Goal: Communication & Community: Answer question/provide support

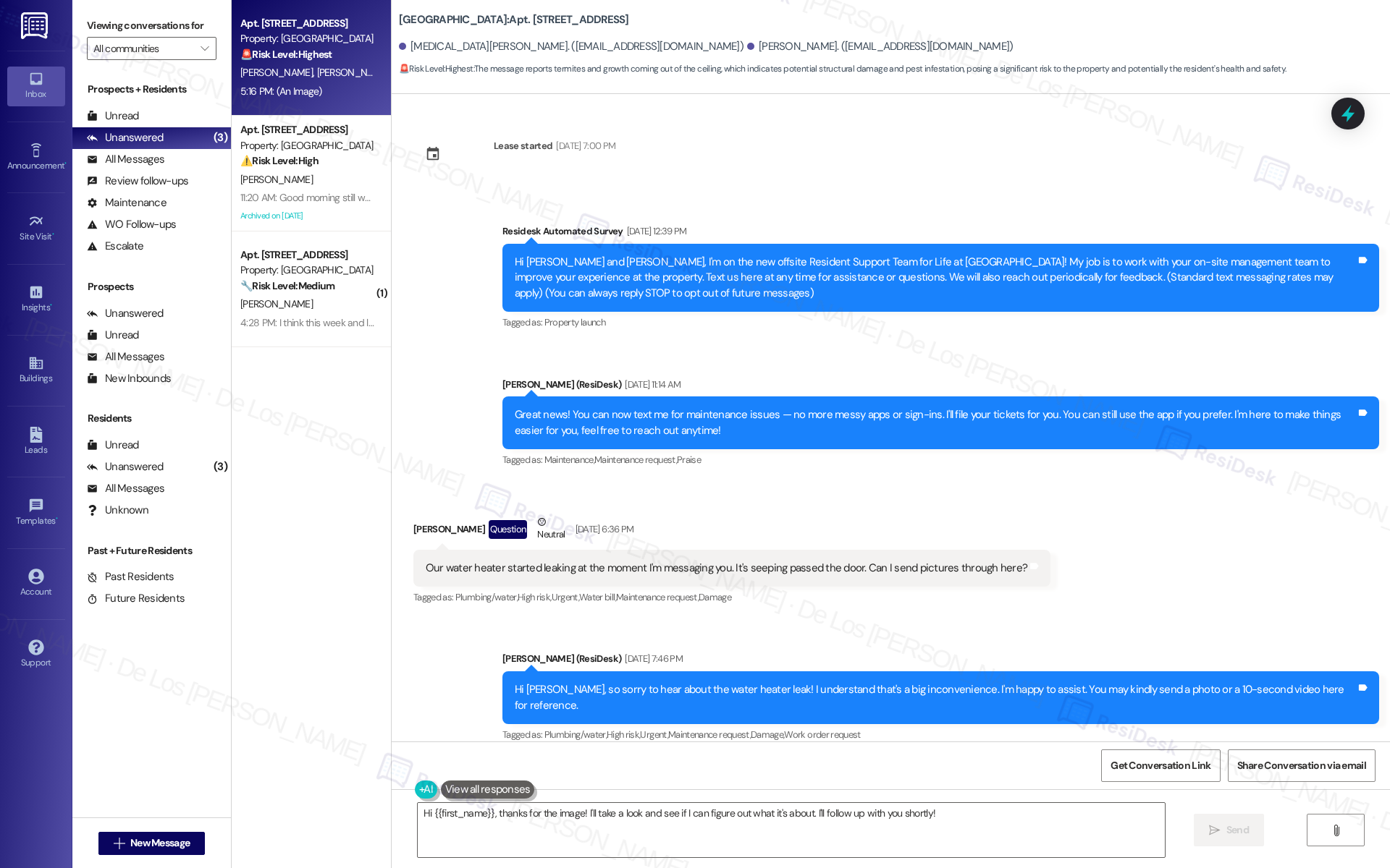
scroll to position [11609, 0]
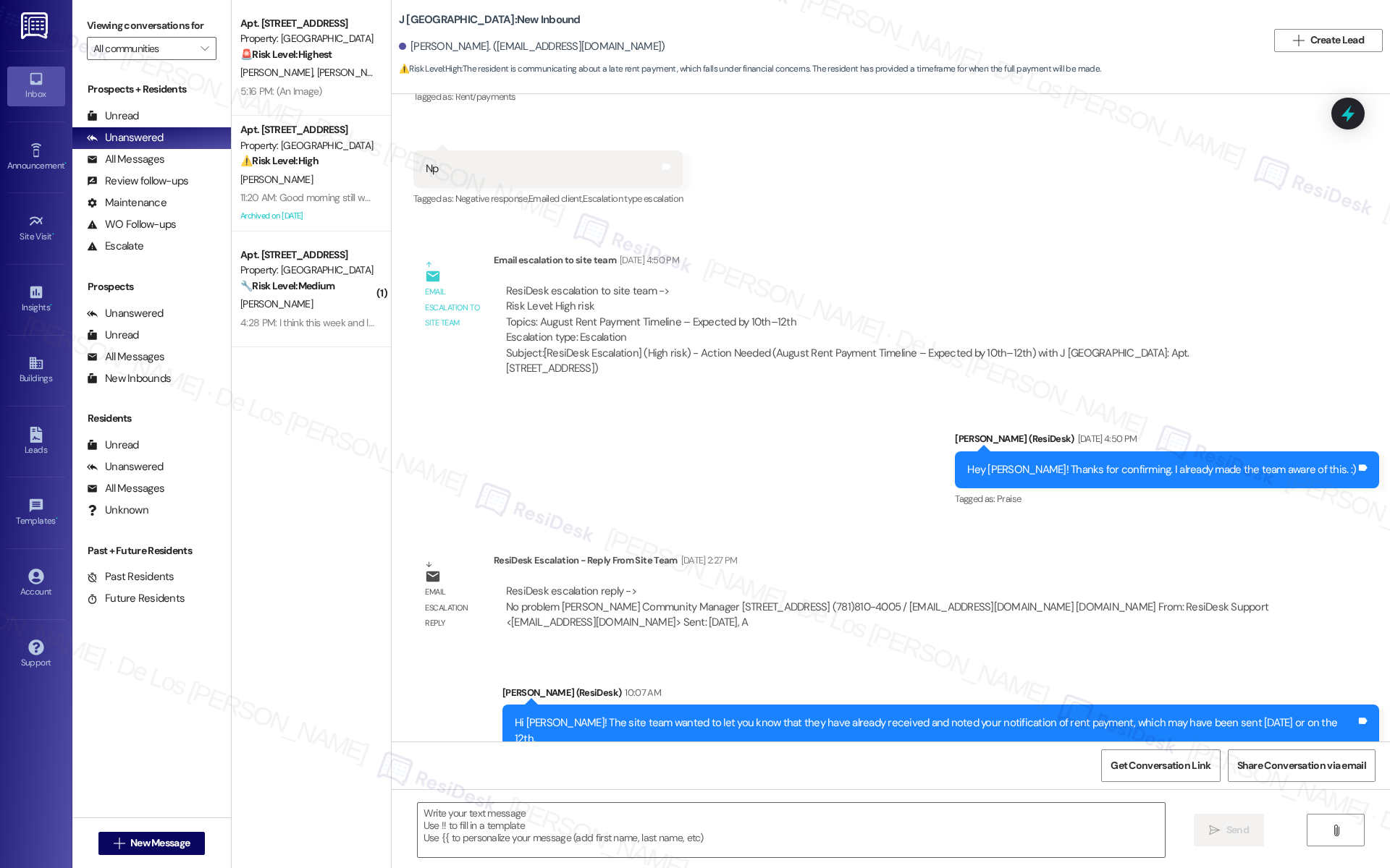
scroll to position [402, 0]
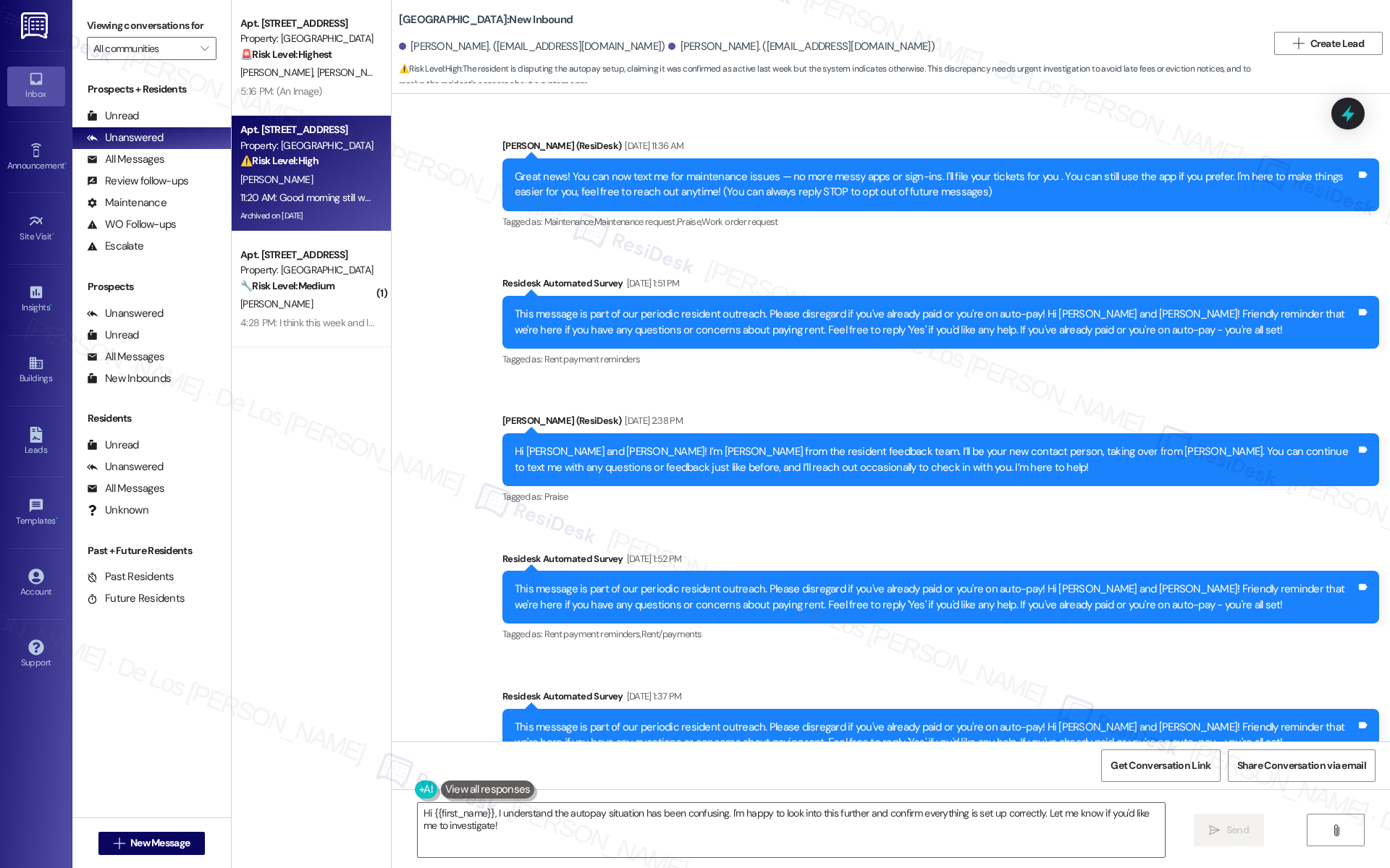
scroll to position [1855, 0]
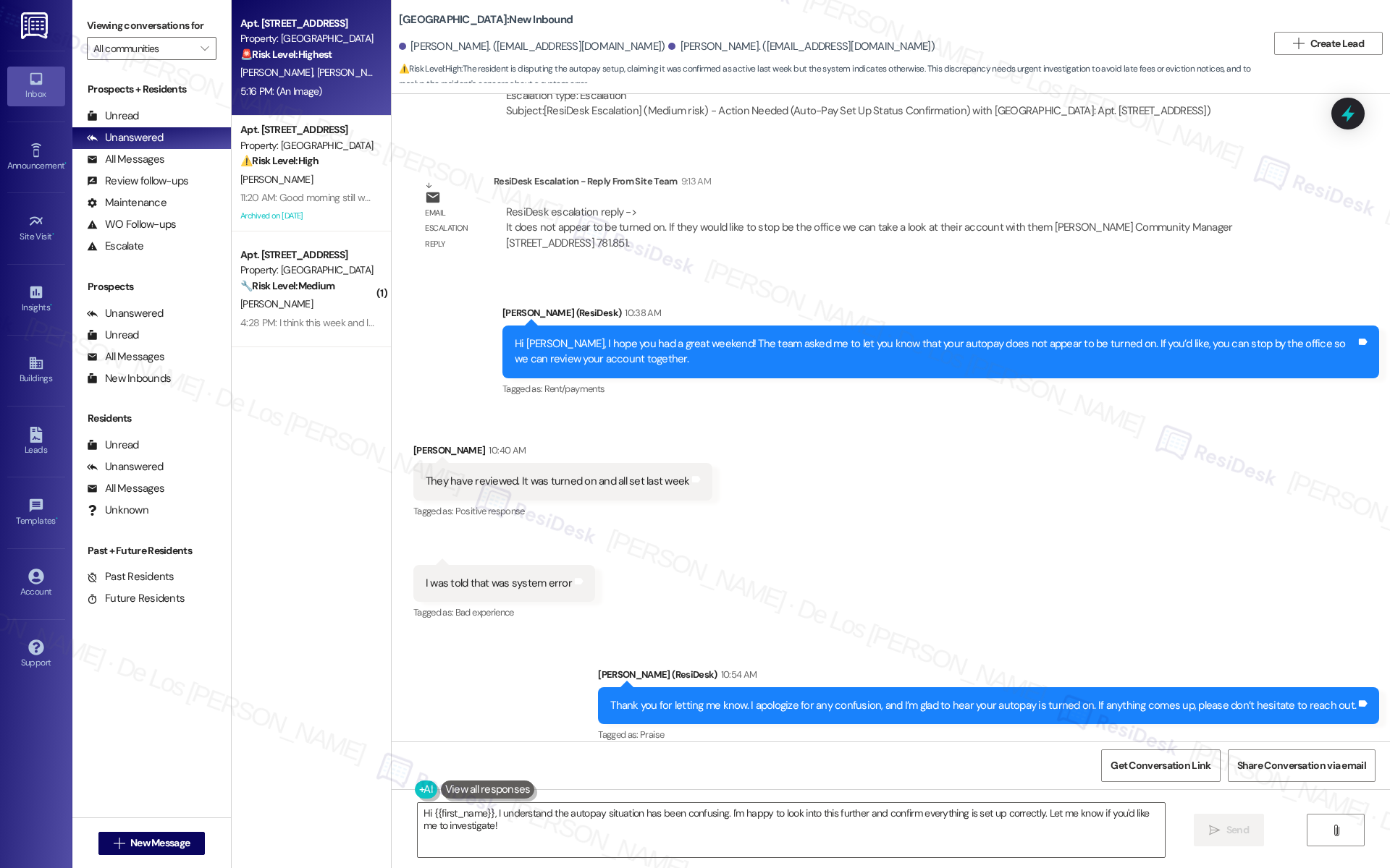
click at [345, 60] on div "🚨 Risk Level: Highest The message reports termites and growth coming out of the…" at bounding box center [307, 55] width 134 height 15
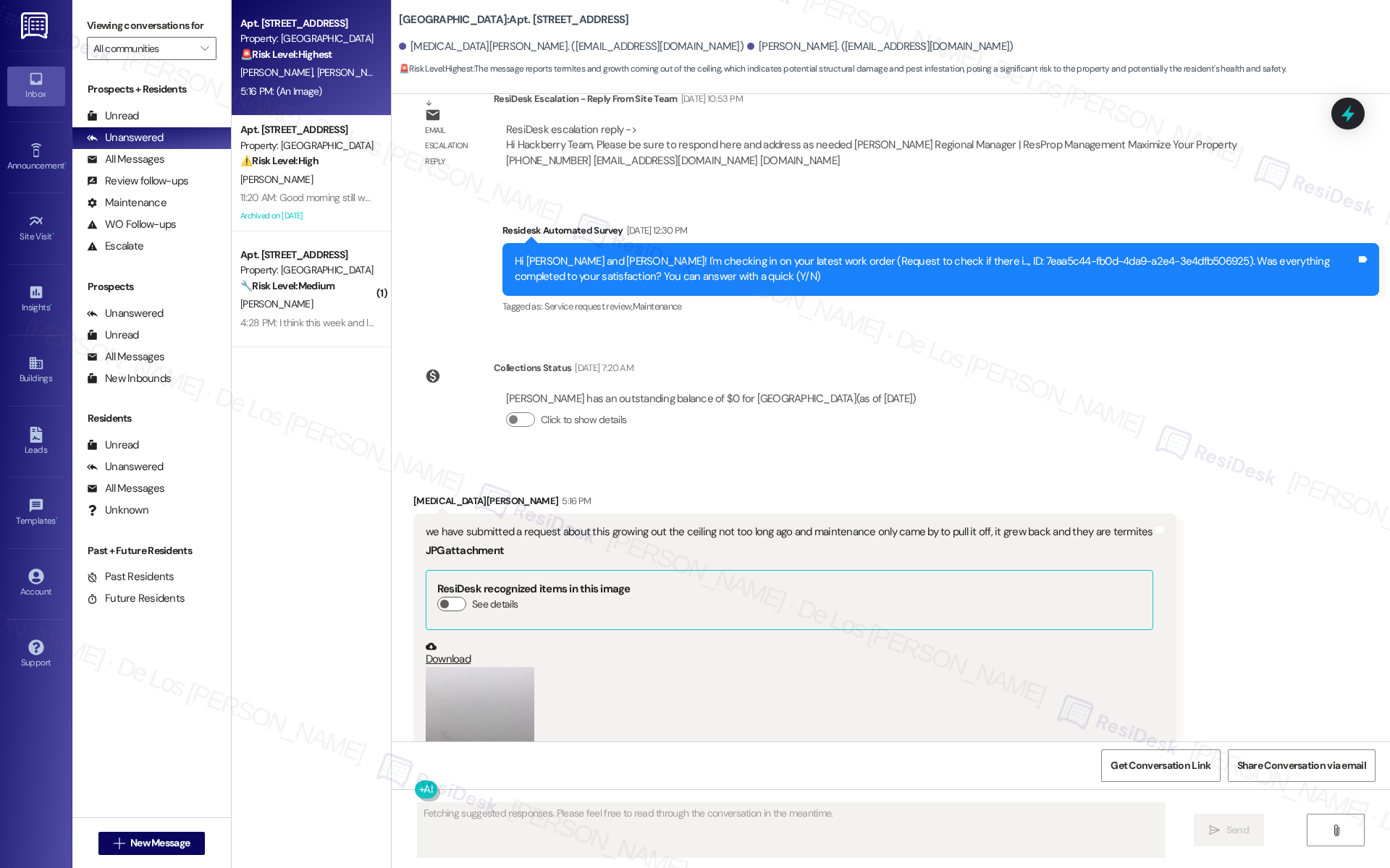
scroll to position [11039, 0]
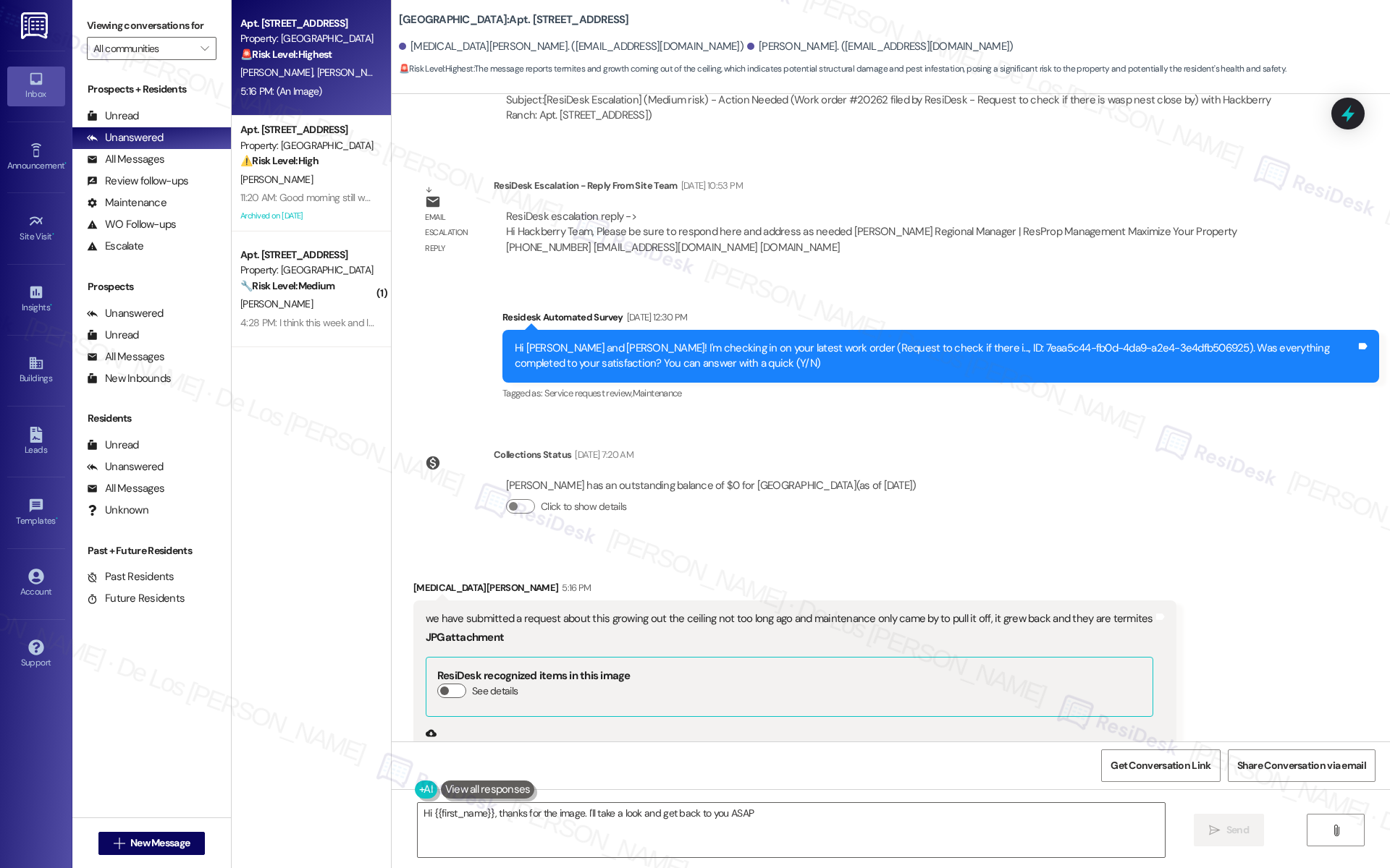
type textarea "Hi {{first_name}}, thanks for the image. I'll take a look and get back to you A…"
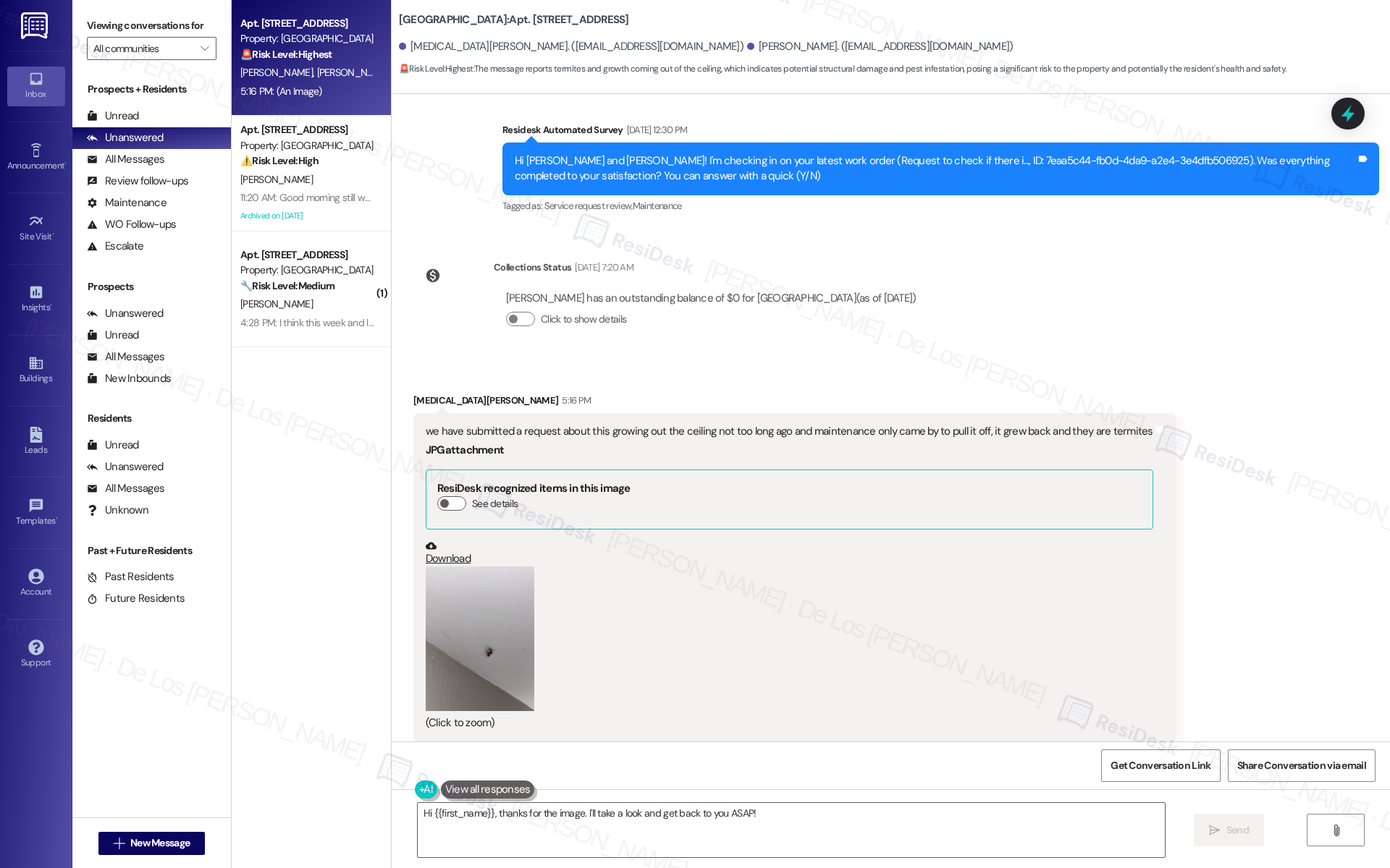
scroll to position [11282, 0]
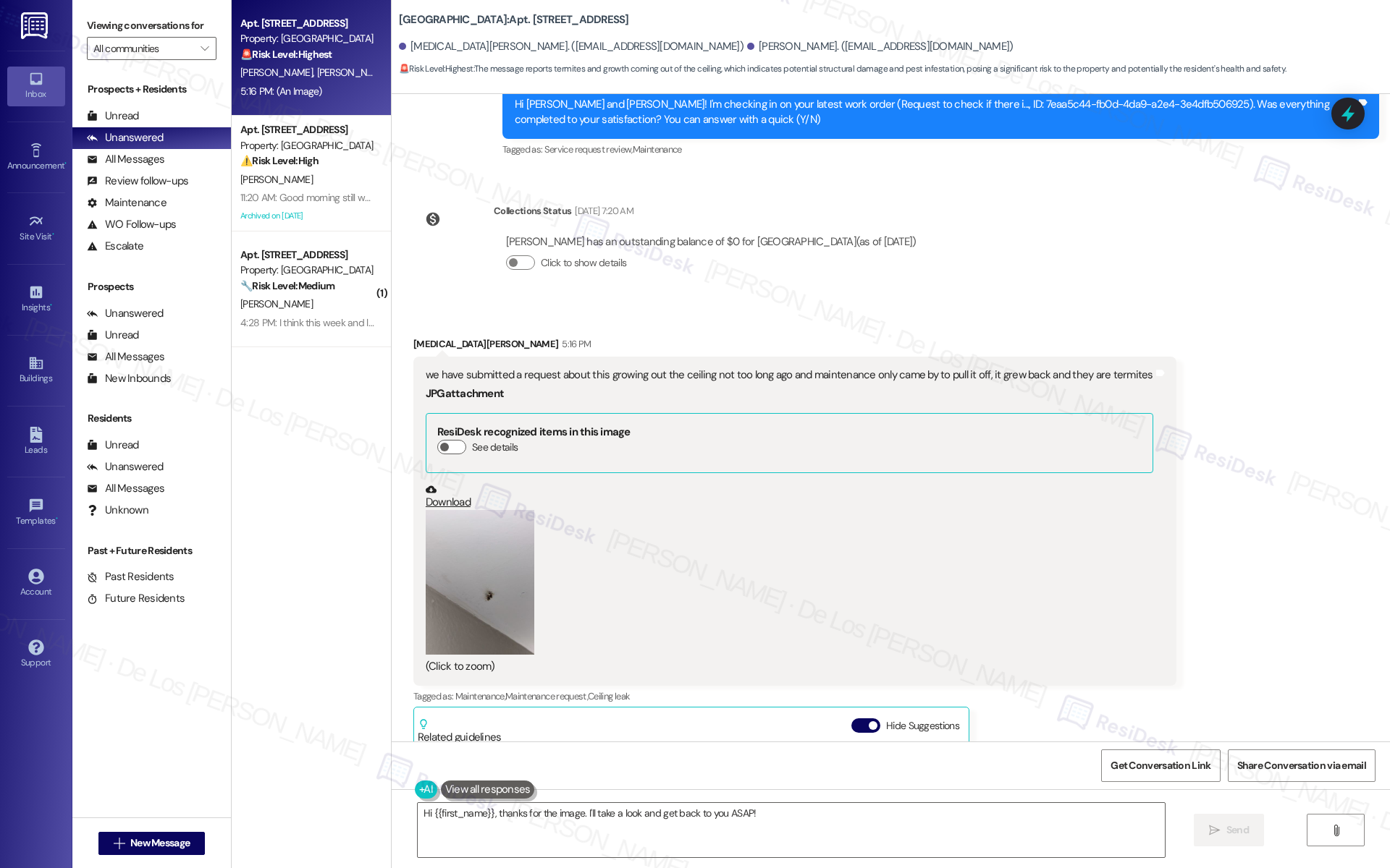
click at [485, 510] on button "Zoom image" at bounding box center [480, 583] width 109 height 145
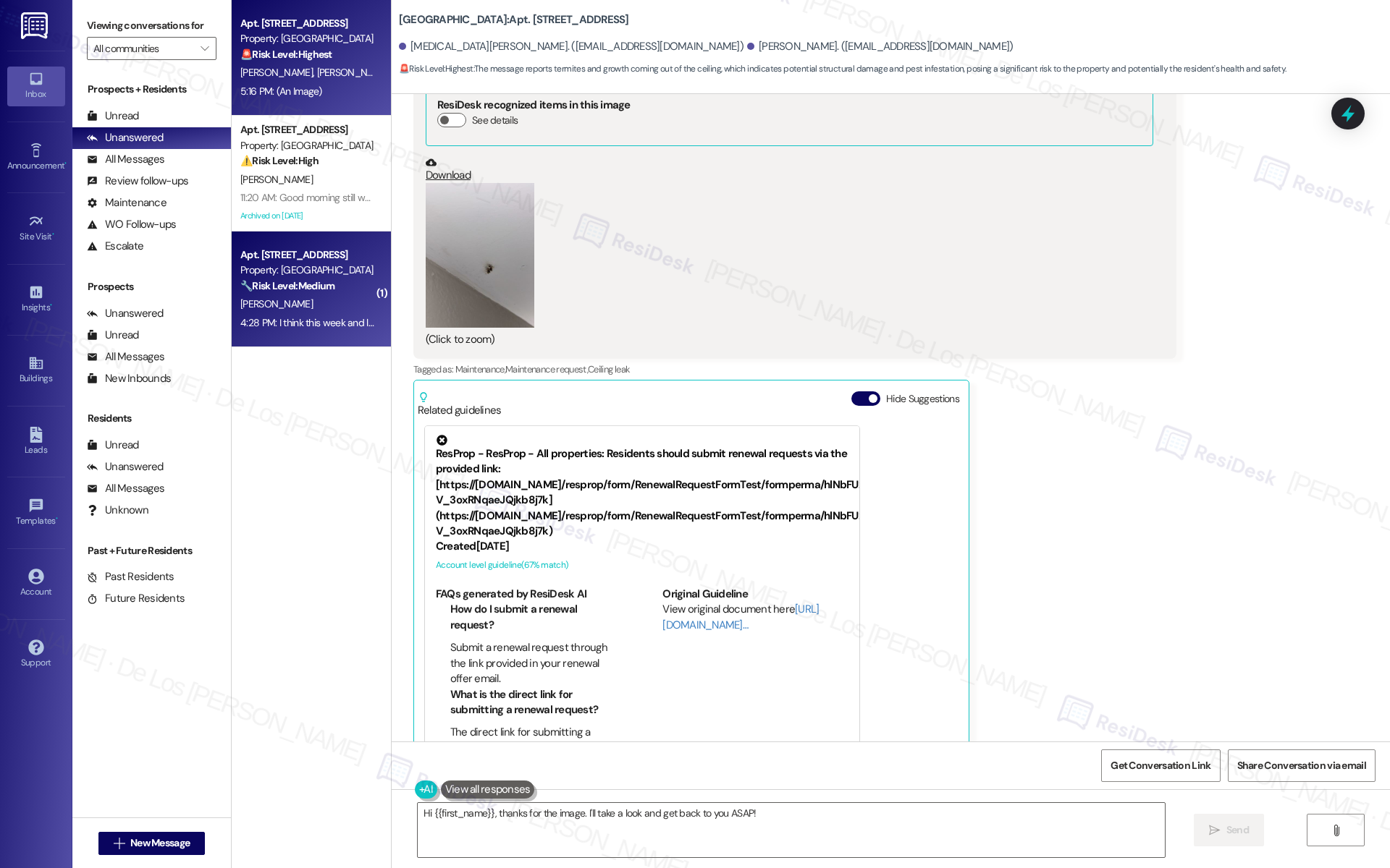
click at [306, 306] on div "[PERSON_NAME]" at bounding box center [307, 304] width 137 height 18
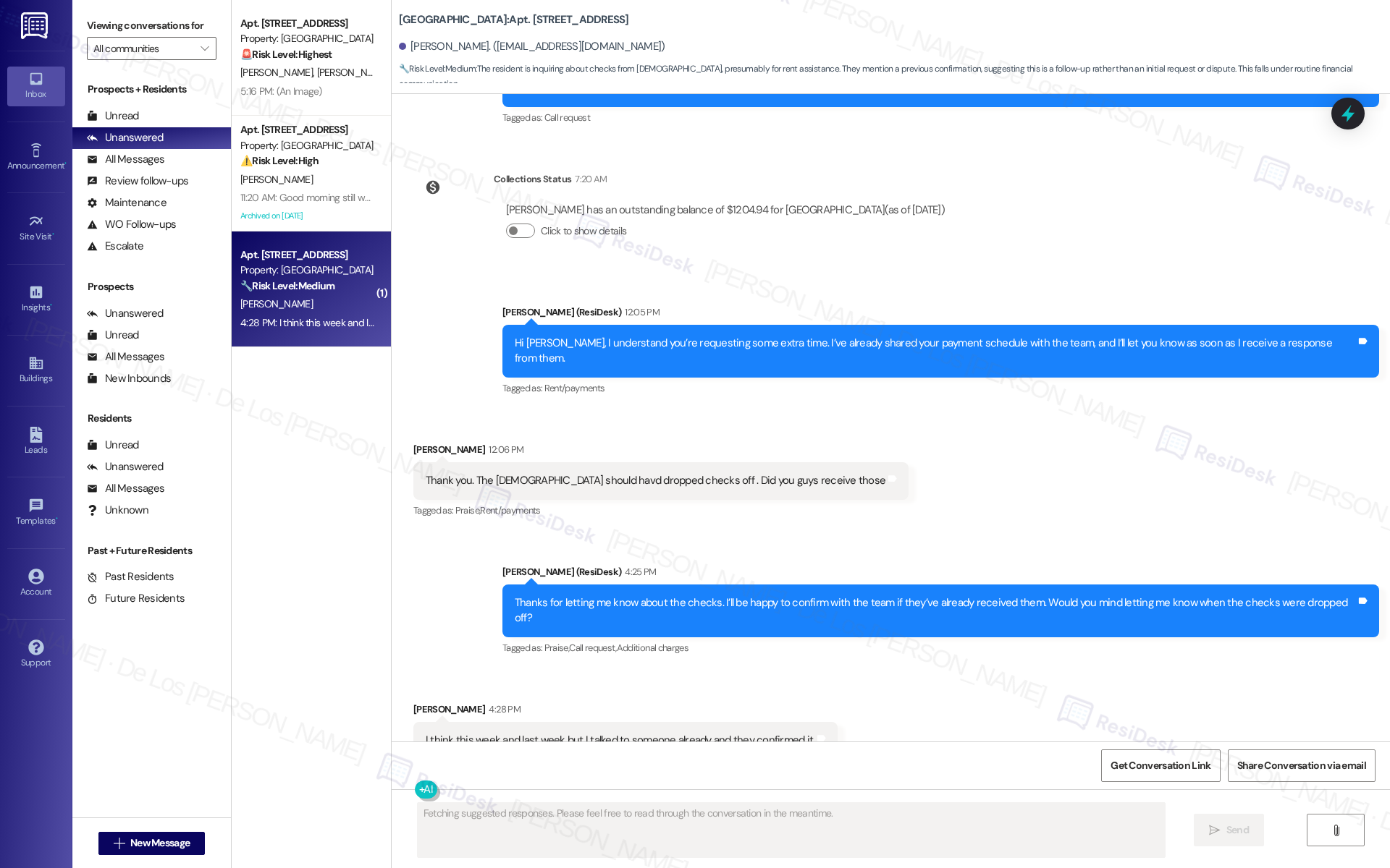
scroll to position [2821, 0]
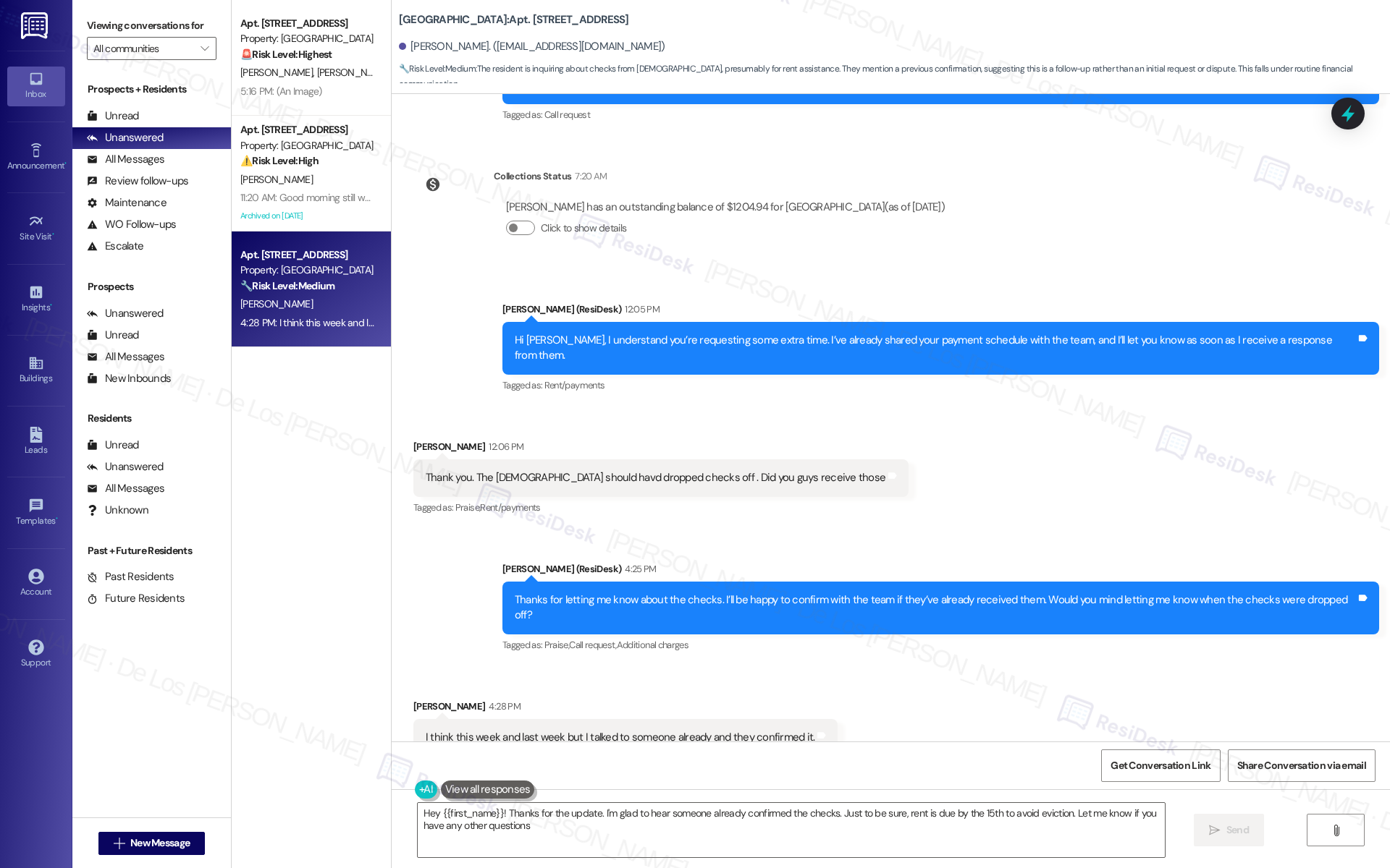
type textarea "Hey {{first_name}}! Thanks for the update. I'm glad to hear someone already con…"
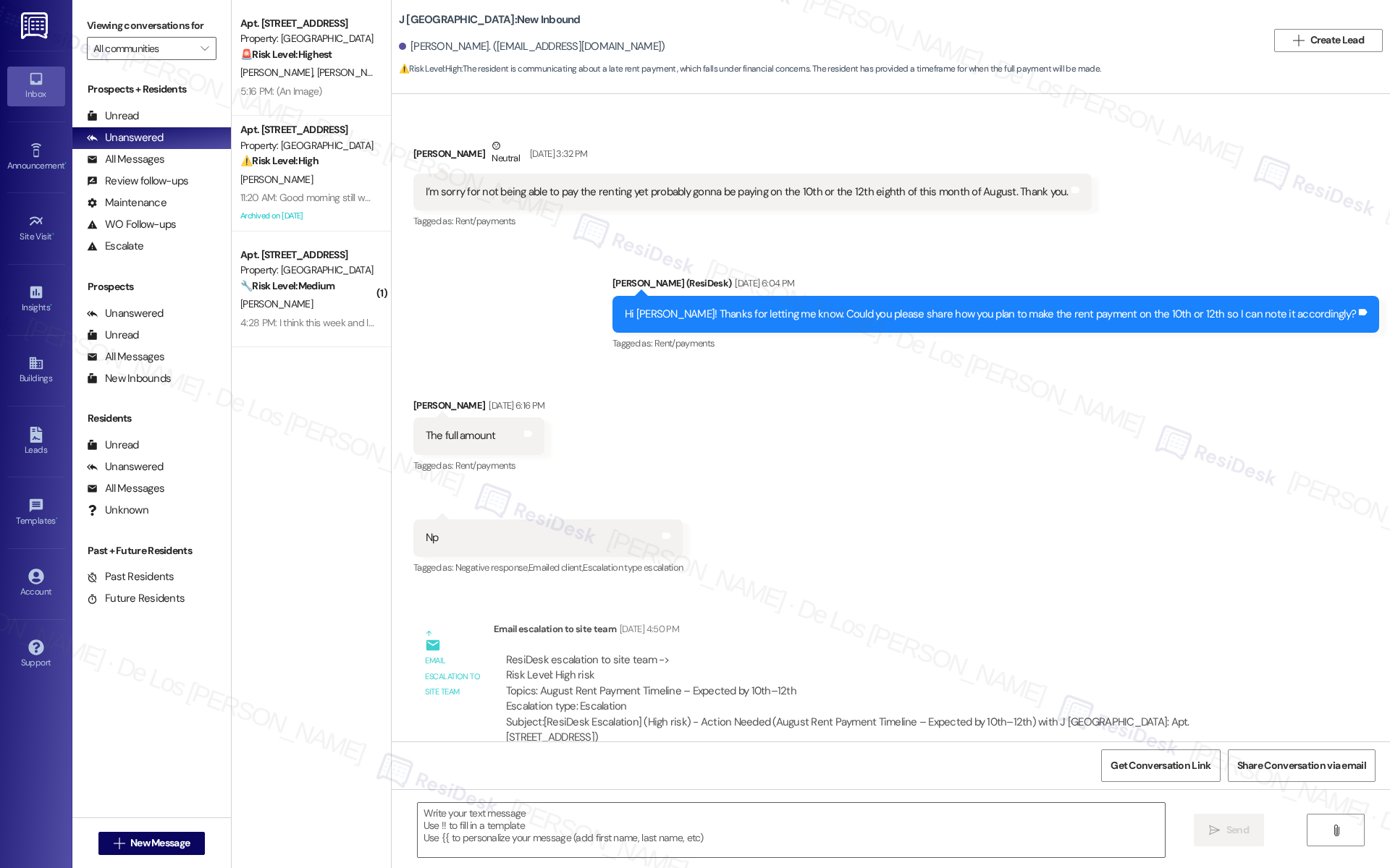
type textarea "Fetching suggested responses. Please feel free to read through the conversation…"
drag, startPoint x: 580, startPoint y: 192, endPoint x: 927, endPoint y: 199, distance: 347.1
click at [927, 199] on div "I’m sorry for not being able to pay the renting yet probably gonna be paying on…" at bounding box center [747, 192] width 642 height 15
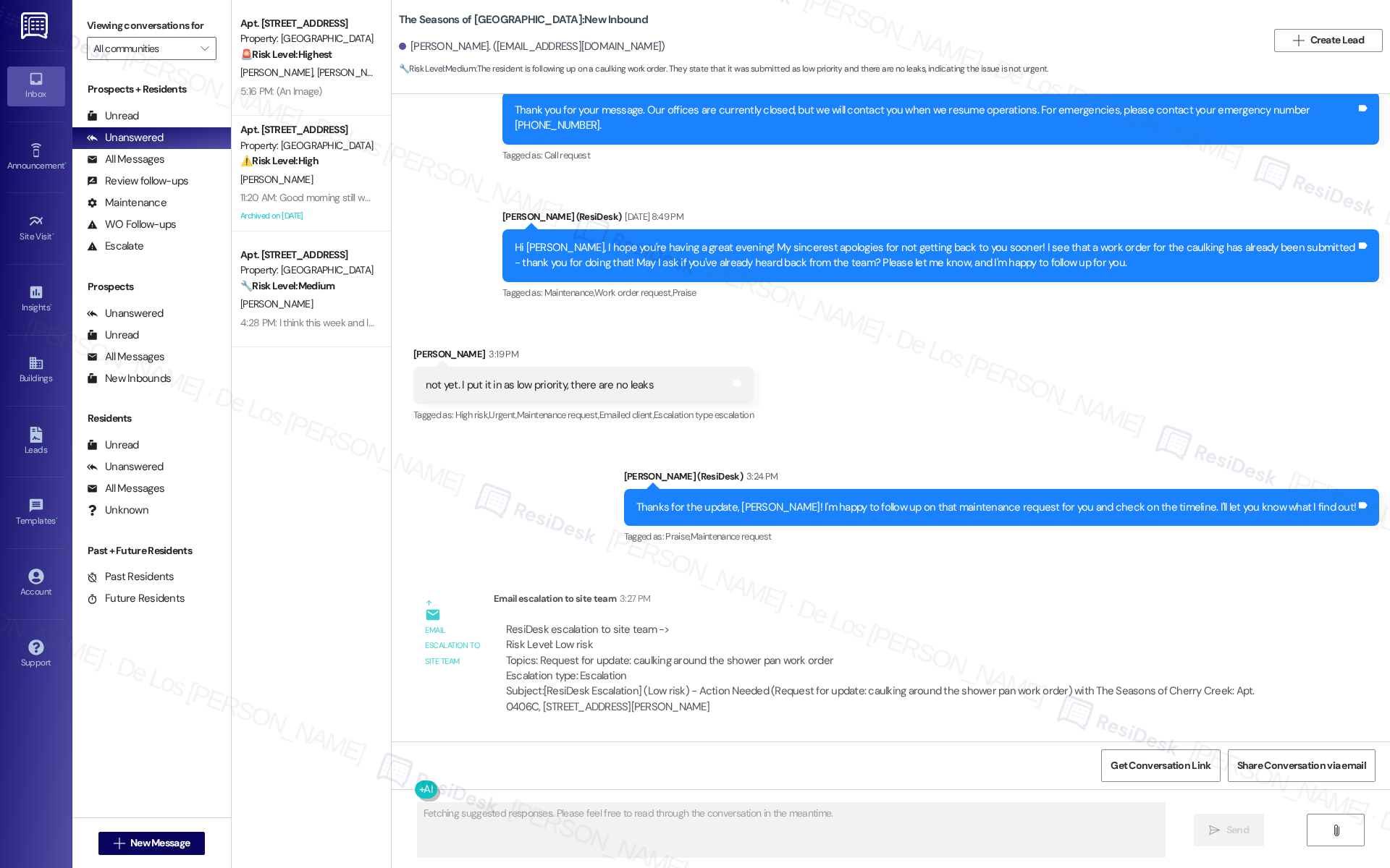
scroll to position [2456, 0]
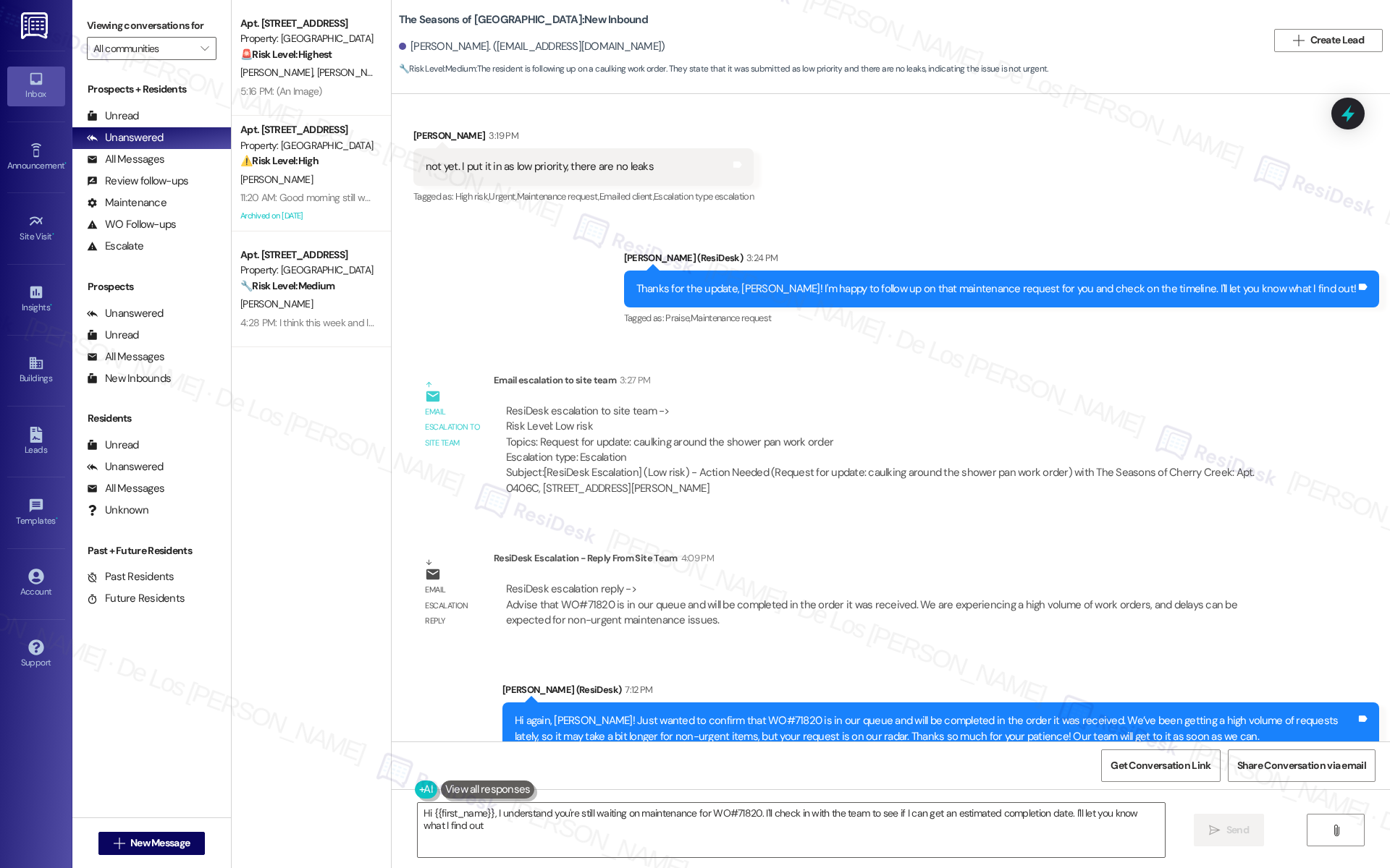
type textarea "Hi {{first_name}}, I understand you're still waiting on maintenance for WO#7182…"
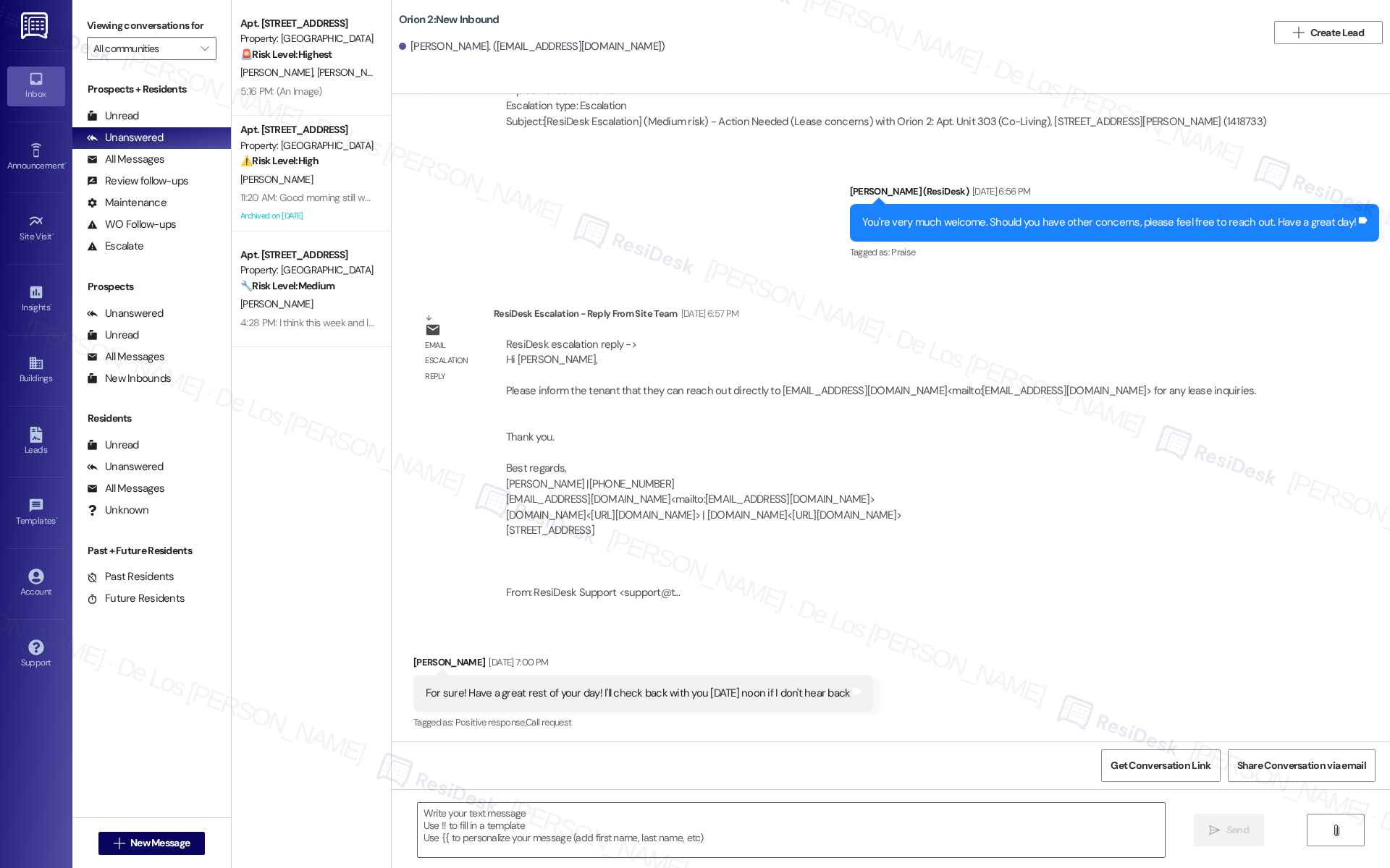
type textarea "Fetching suggested responses. Please feel free to read through the conversation…"
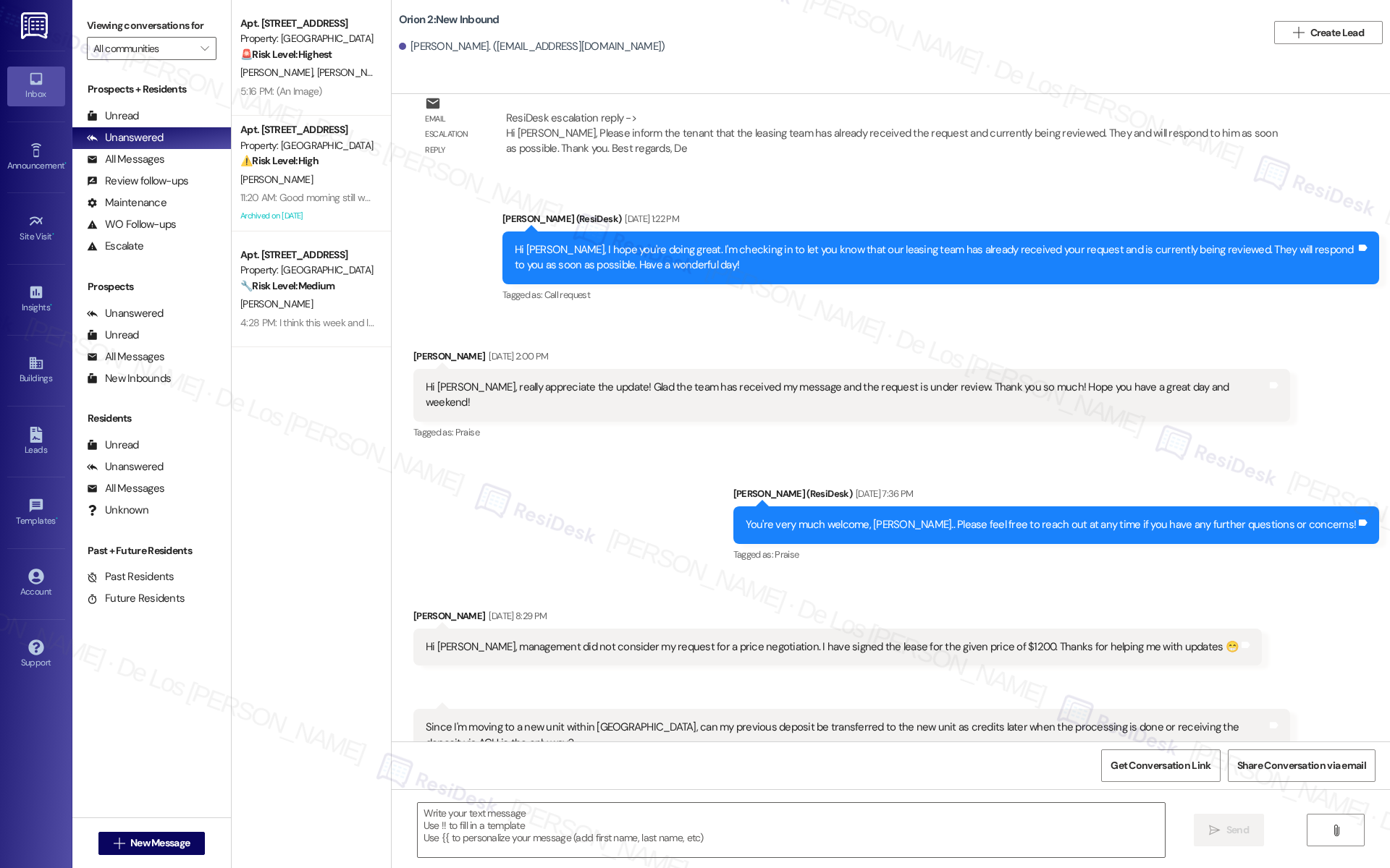
scroll to position [2250, 0]
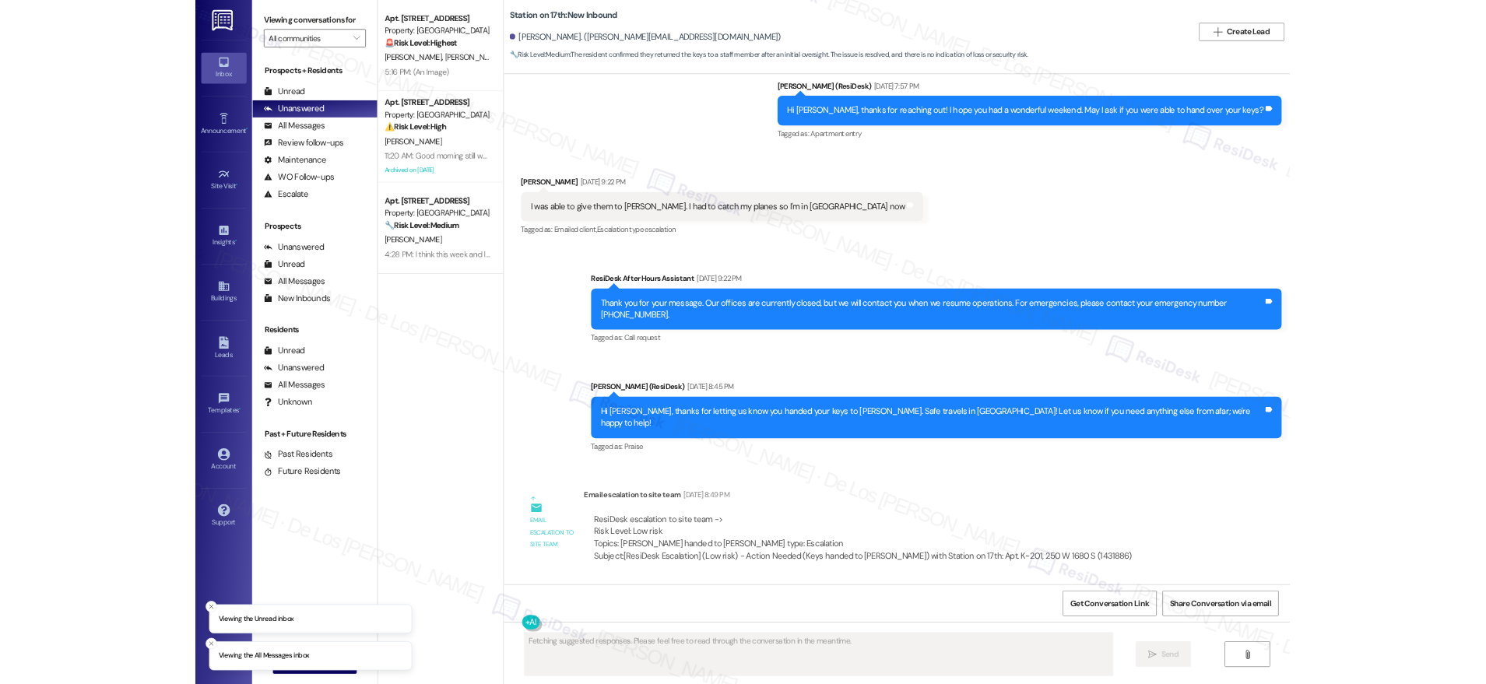
scroll to position [484, 0]
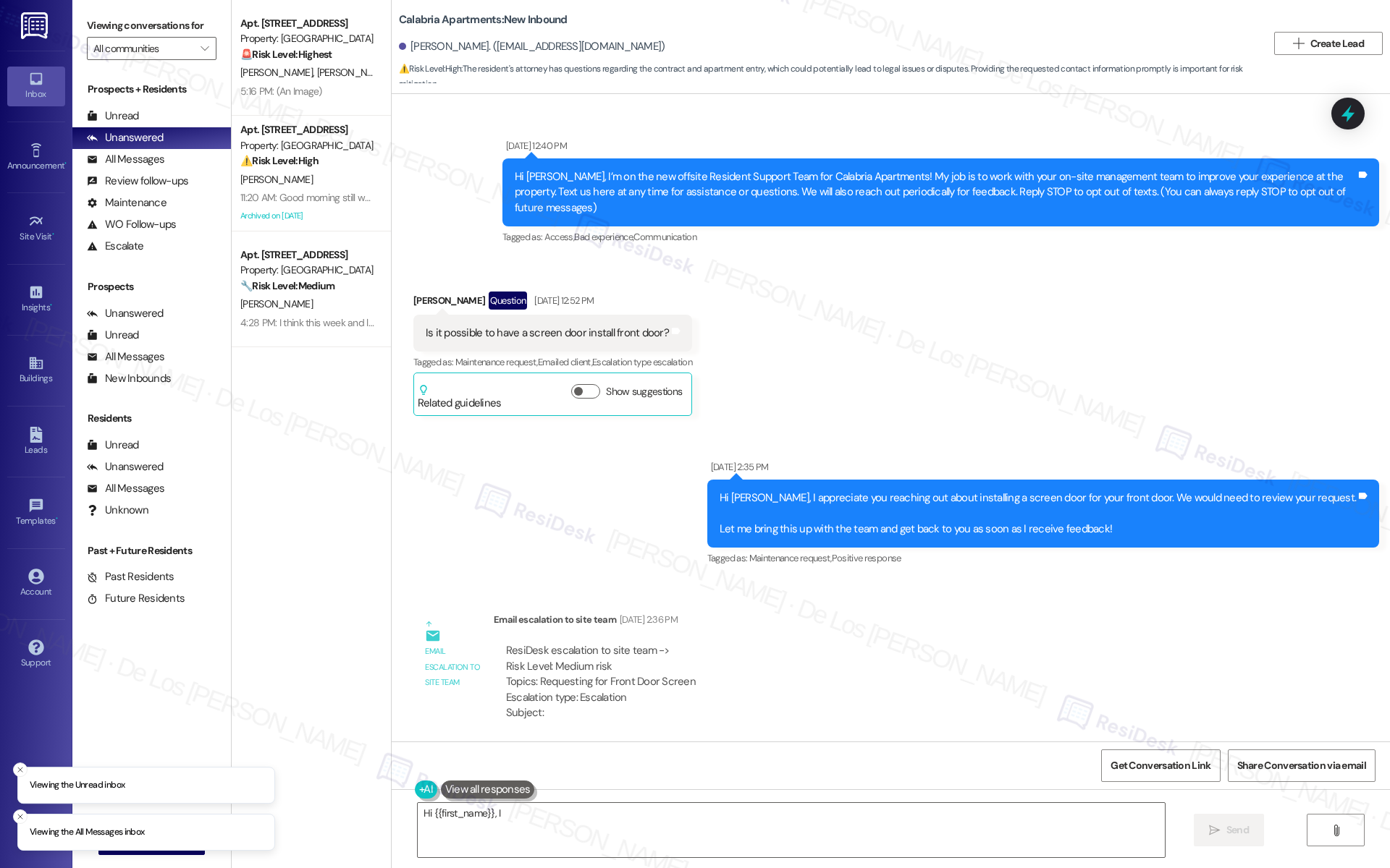
scroll to position [15928, 0]
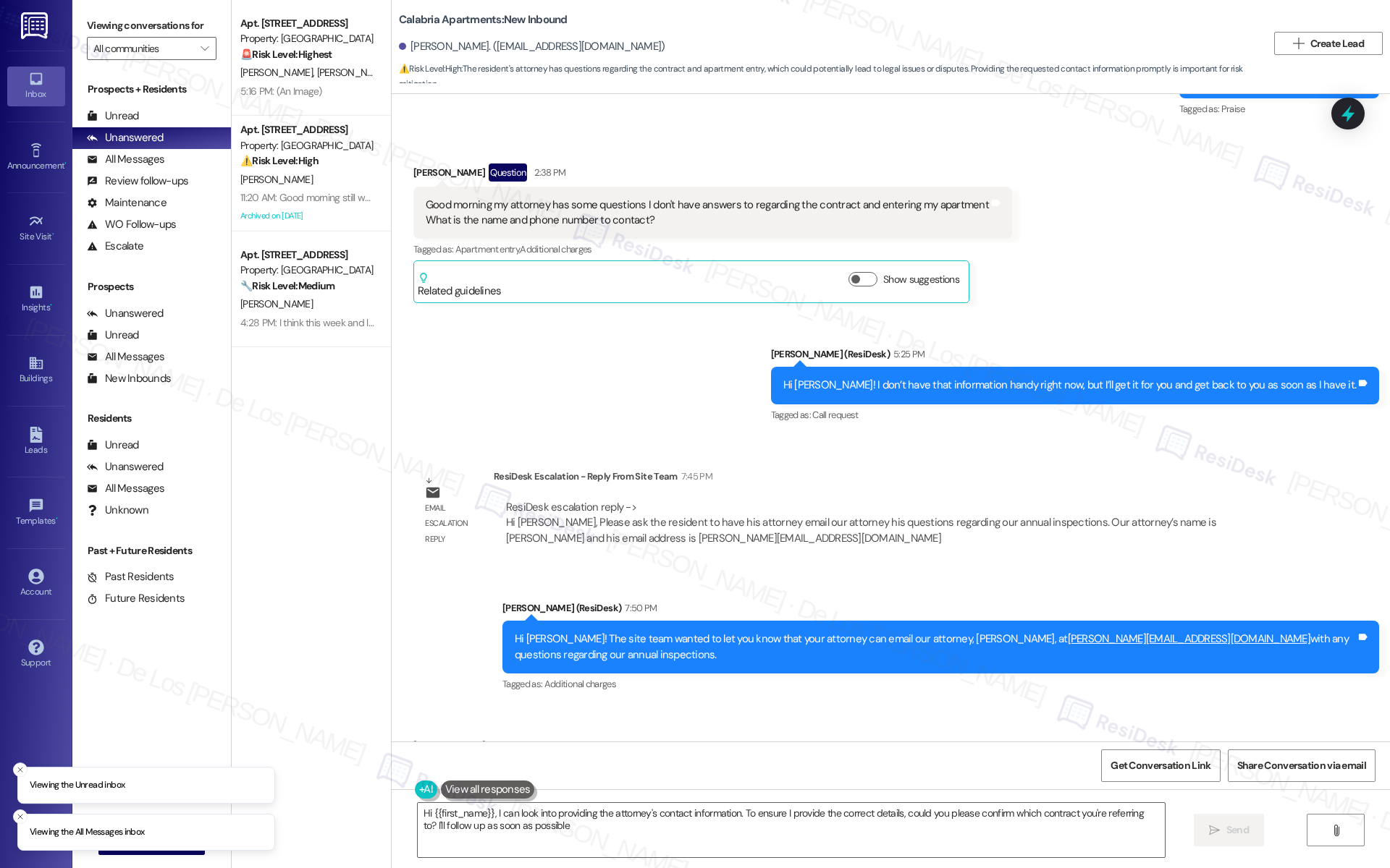
type textarea "Hi {{first_name}}, I can look into providing the attorney's contact information…"
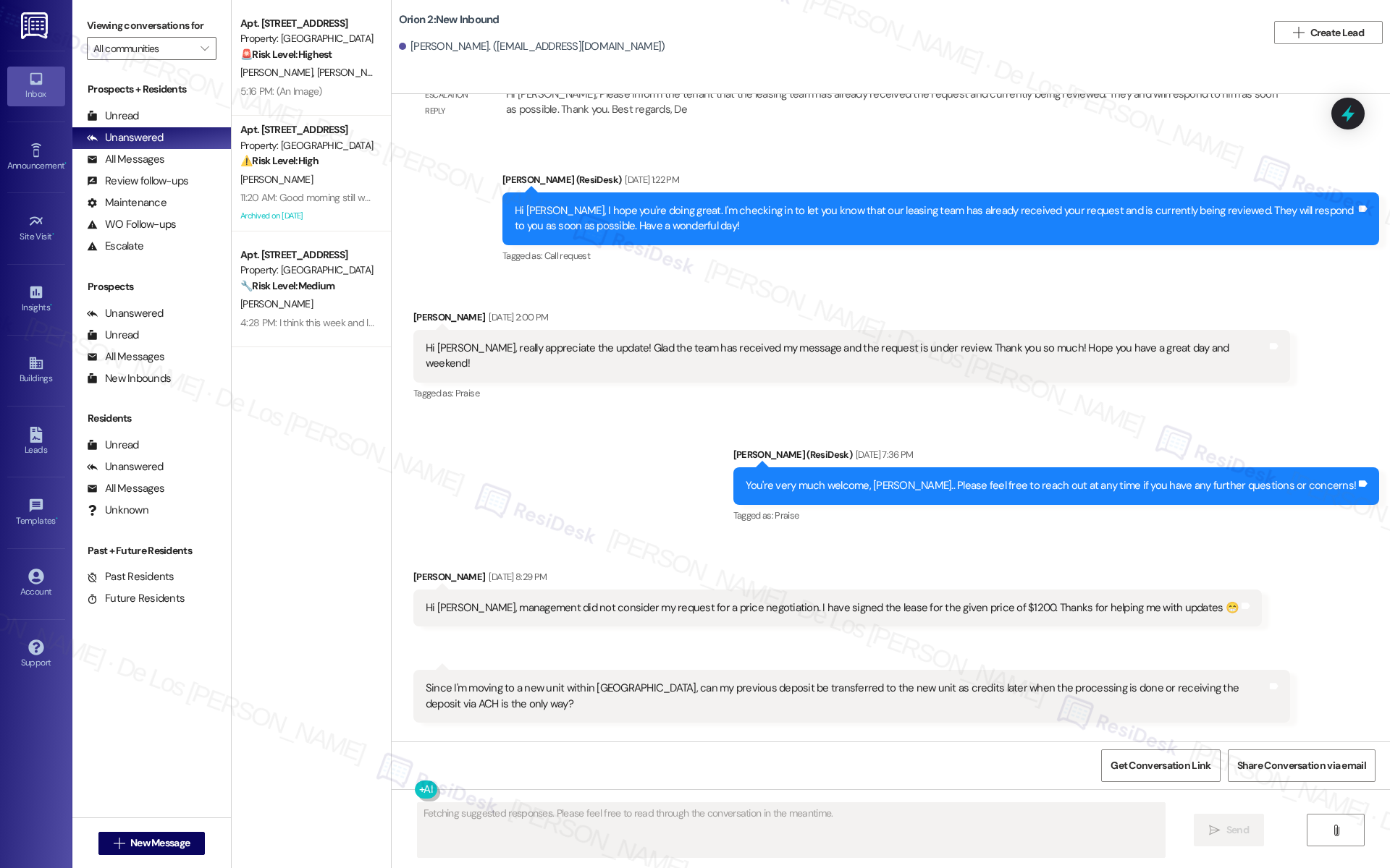
scroll to position [2387, 0]
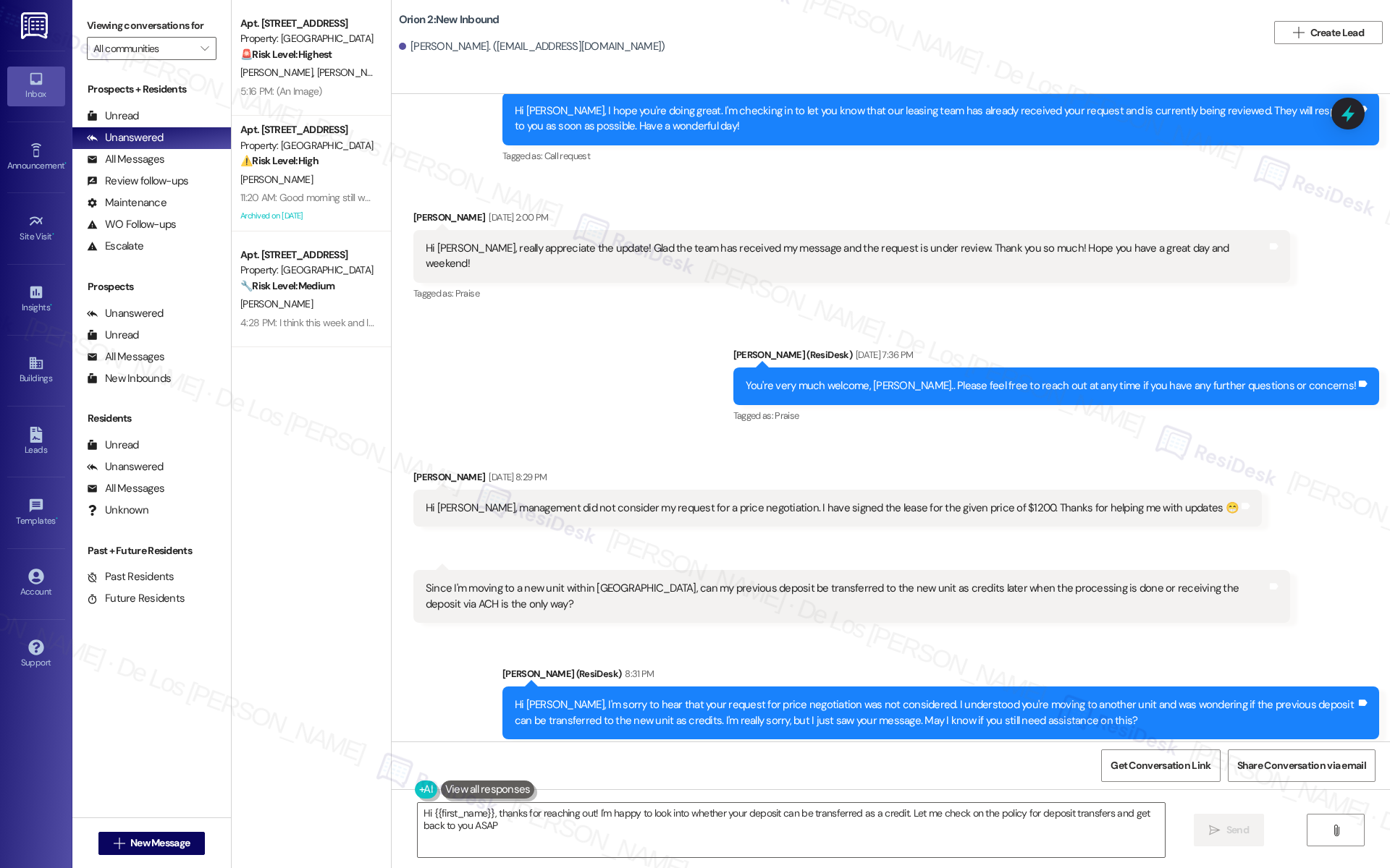
type textarea "Hi {{first_name}}, thanks for reaching out! I'm happy to look into whether your…"
click at [1110, 760] on span "Get Conversation Link" at bounding box center [1160, 766] width 106 height 15
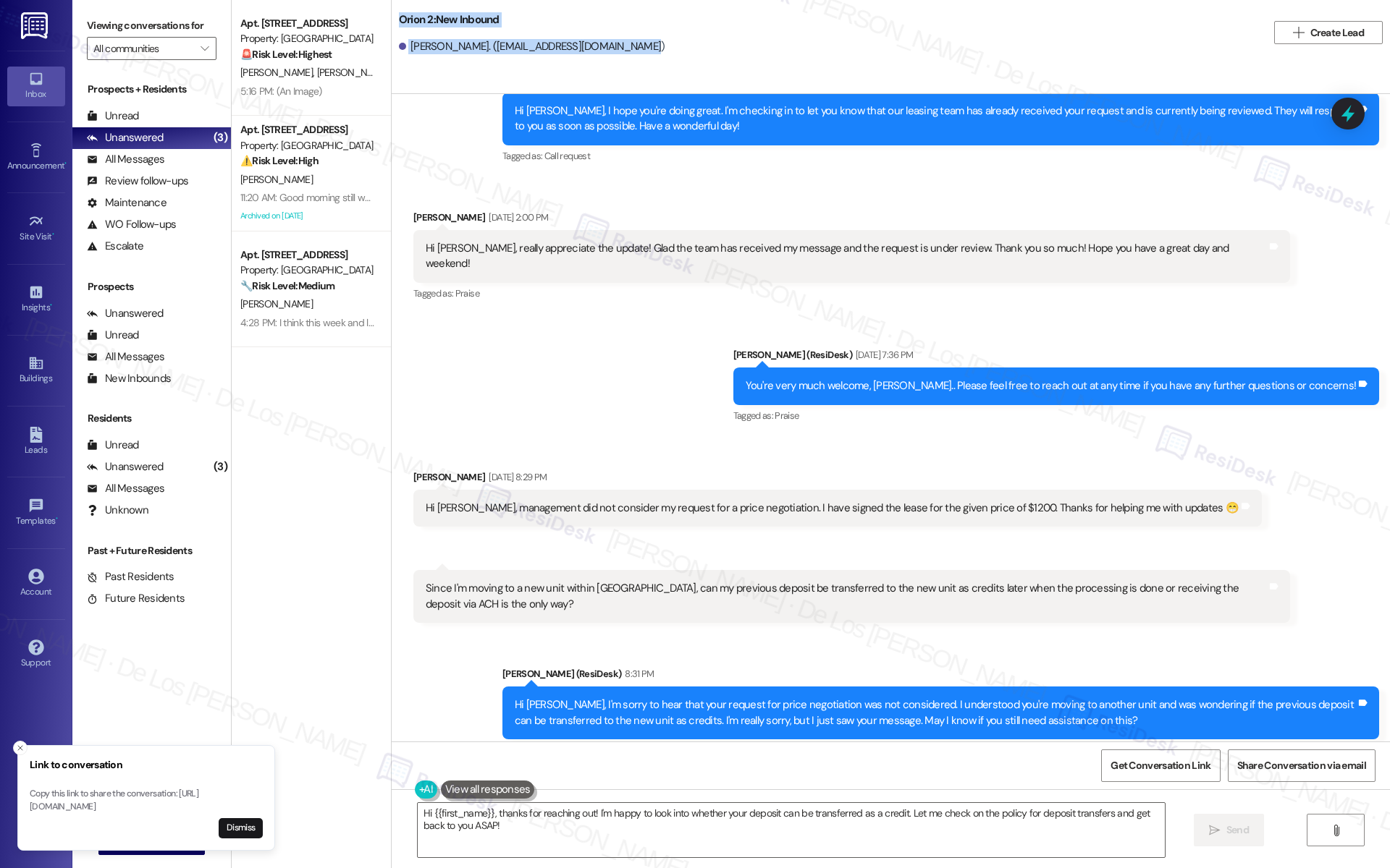
drag, startPoint x: 629, startPoint y: 49, endPoint x: 385, endPoint y: 21, distance: 245.6
click at [391, 21] on div "Orion 2: New Inbound [PERSON_NAME]. ([EMAIL_ADDRESS][DOMAIN_NAME])  Create Lead" at bounding box center [891, 33] width 999 height 58
copy div "Orion 2: New Inbound [PERSON_NAME]. ([EMAIL_ADDRESS][DOMAIN_NAME])"
click at [21, 741] on button "Close toast" at bounding box center [20, 748] width 15 height 15
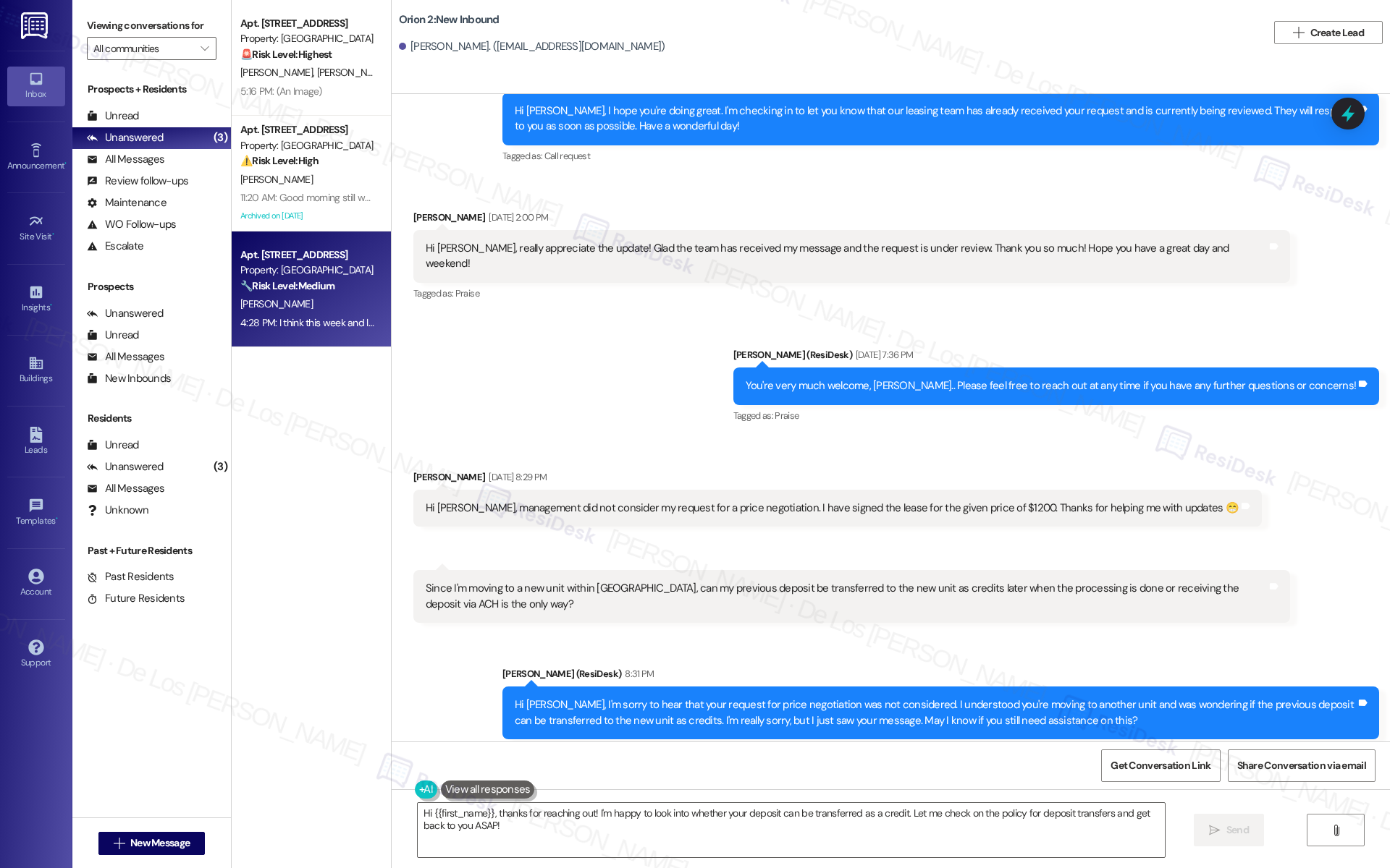
click at [300, 337] on div "Apt. [STREET_ADDRESS] Property: [GEOGRAPHIC_DATA] 🔧 Risk Level: Medium The resi…" at bounding box center [311, 289] width 159 height 116
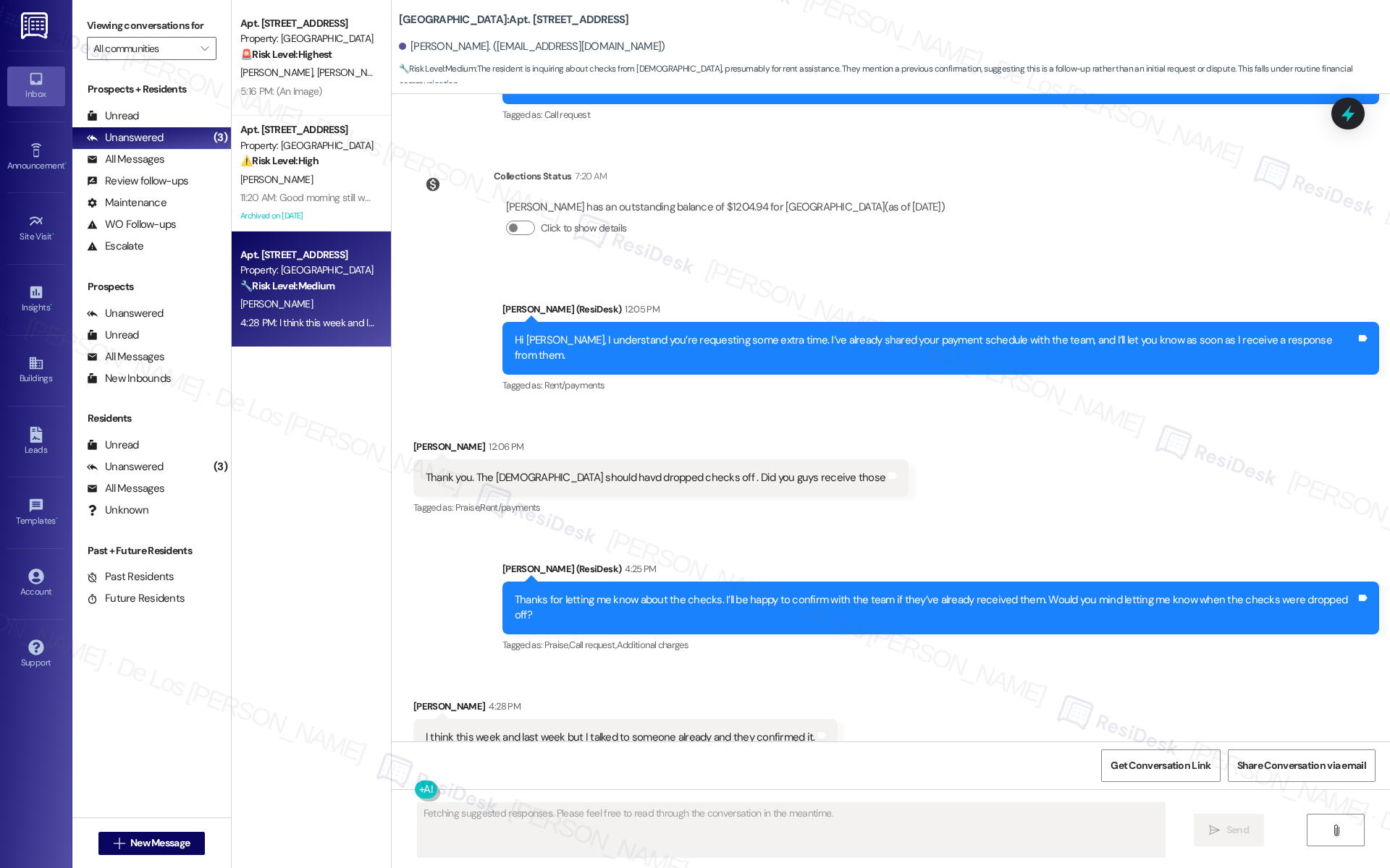
scroll to position [2821, 0]
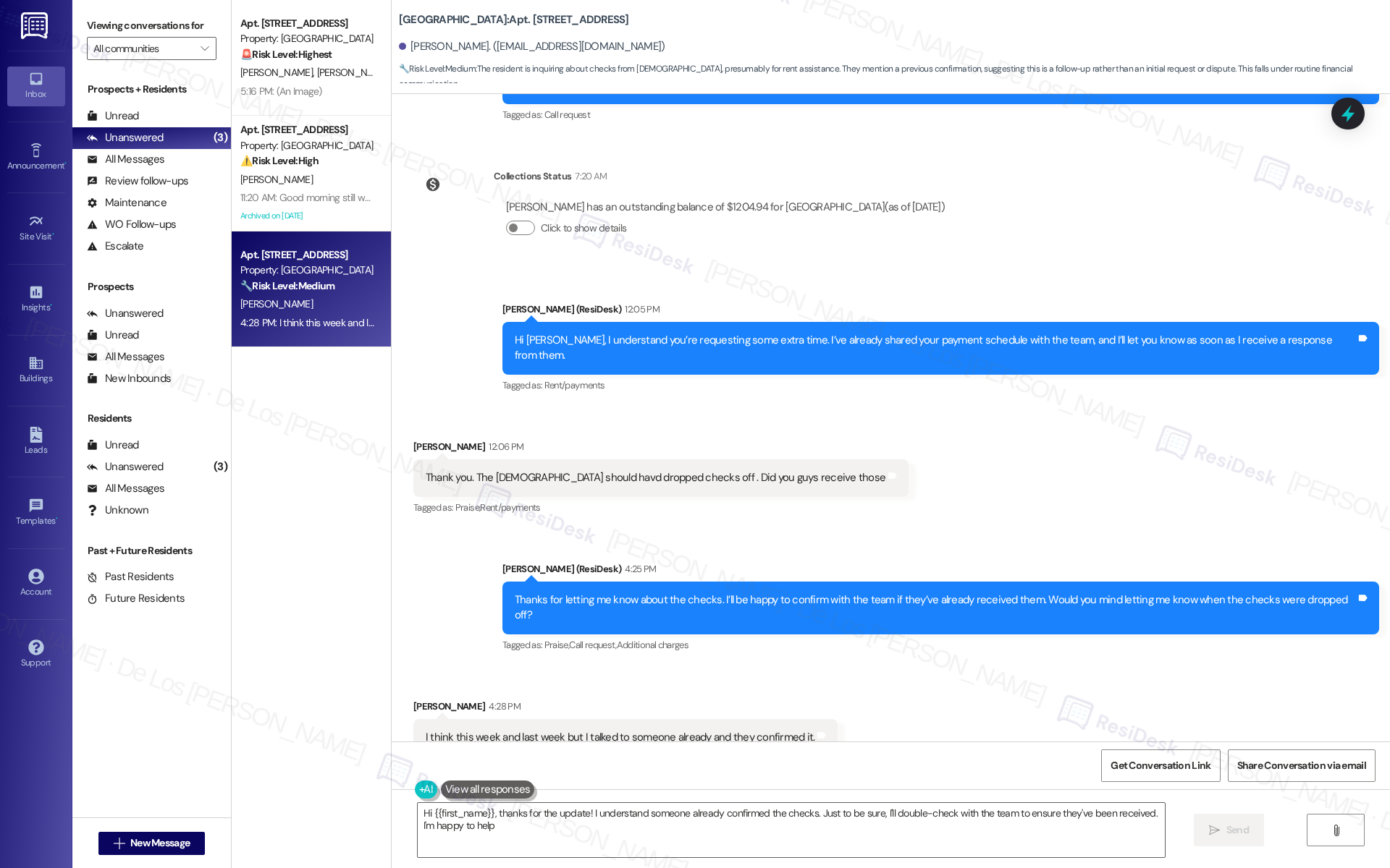
type textarea "Hi {{first_name}}, thanks for the update! I understand someone already confirme…"
click at [721, 842] on textarea "Hi {{first_name}}, thanks for the update! I understand someone already confirme…" at bounding box center [791, 830] width 748 height 54
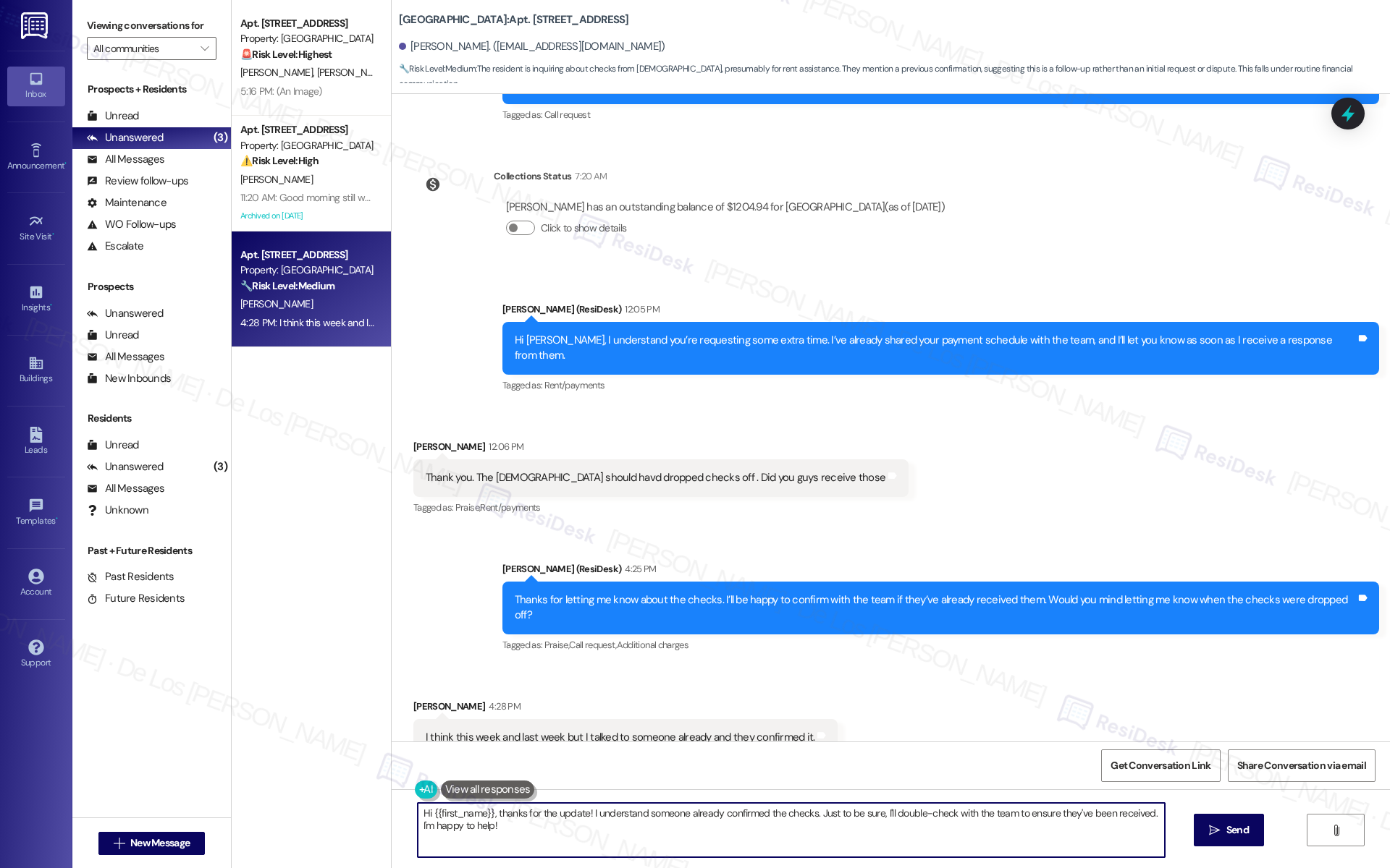
click at [721, 842] on textarea "Hi {{first_name}}, thanks for the update! I understand someone already confirme…" at bounding box center [791, 830] width 748 height 54
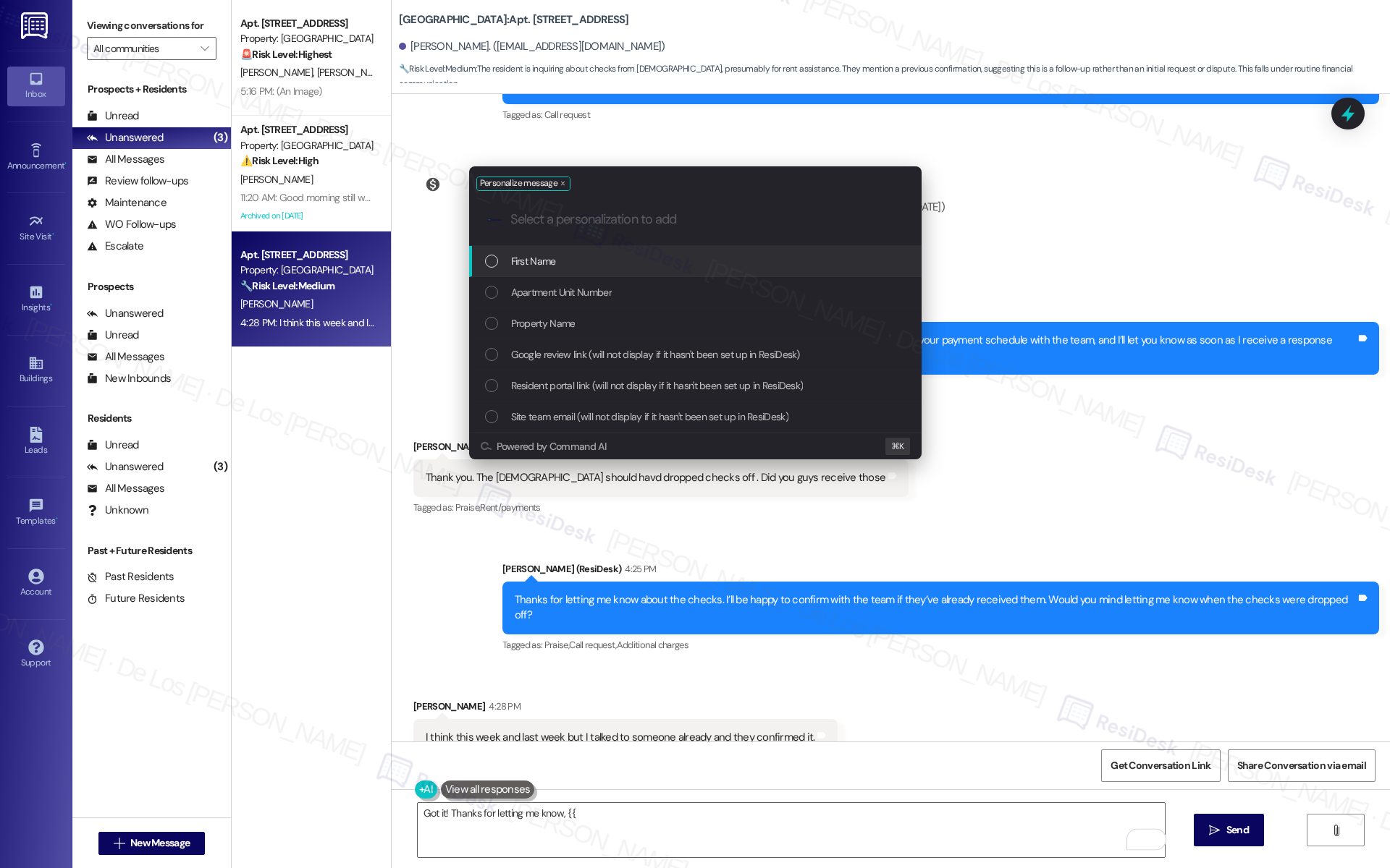
drag, startPoint x: 610, startPoint y: 262, endPoint x: 653, endPoint y: 270, distance: 43.7
click at [610, 261] on div "First Name" at bounding box center [696, 261] width 423 height 16
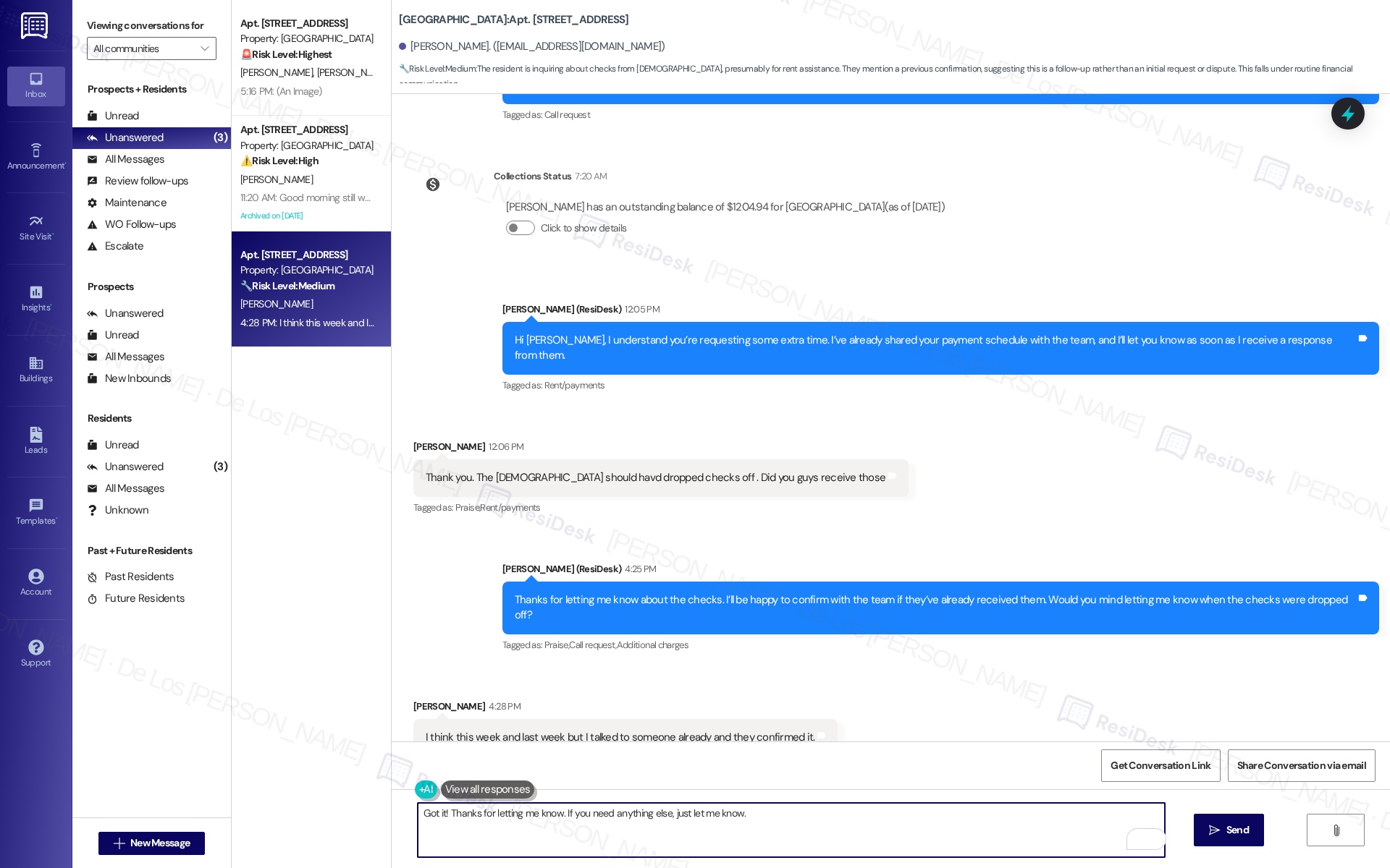
click at [787, 819] on textarea "Got it! Thanks for letting me know. If you need anything else, just let me know." at bounding box center [791, 830] width 748 height 54
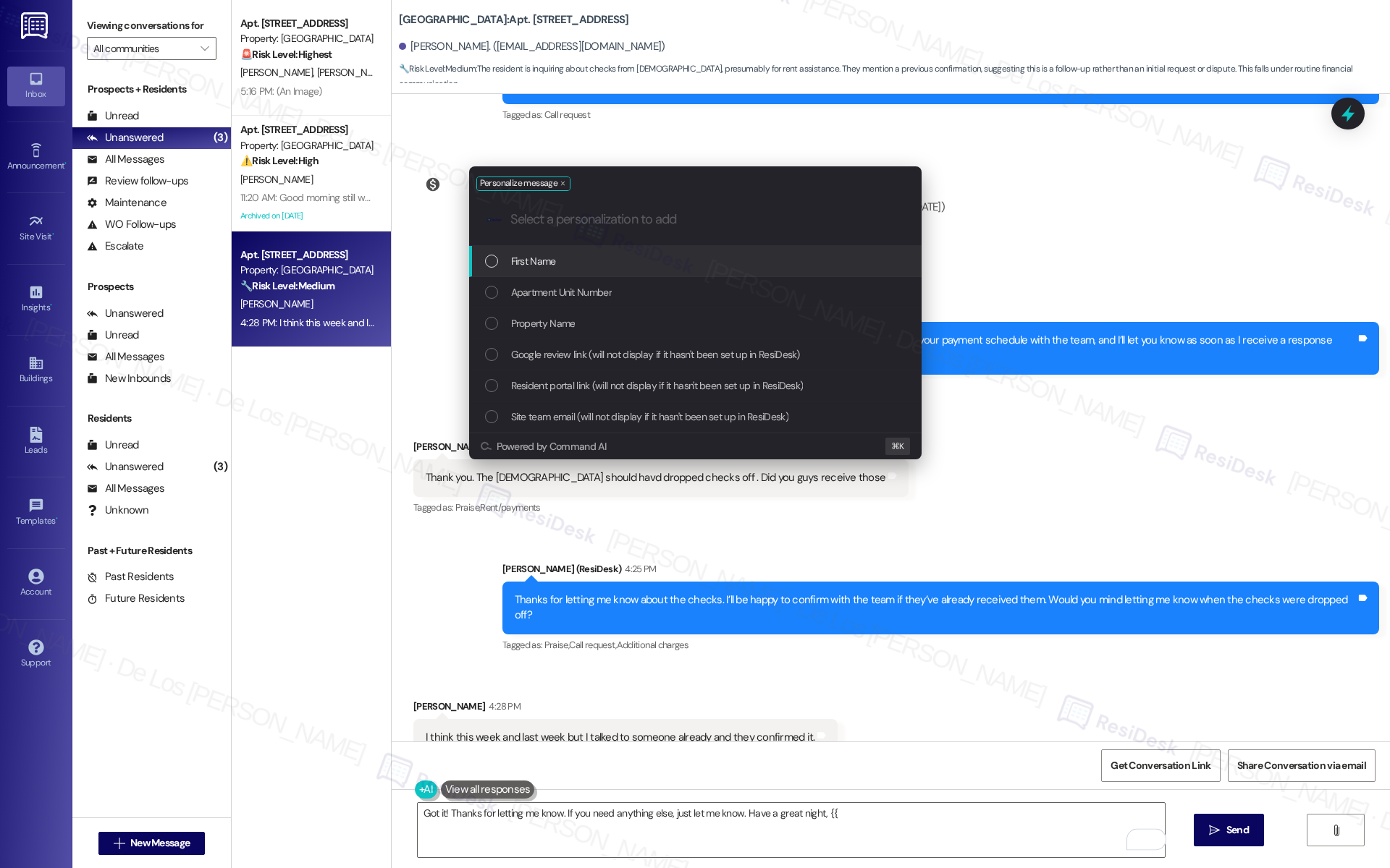
click at [629, 266] on div "First Name" at bounding box center [696, 261] width 423 height 16
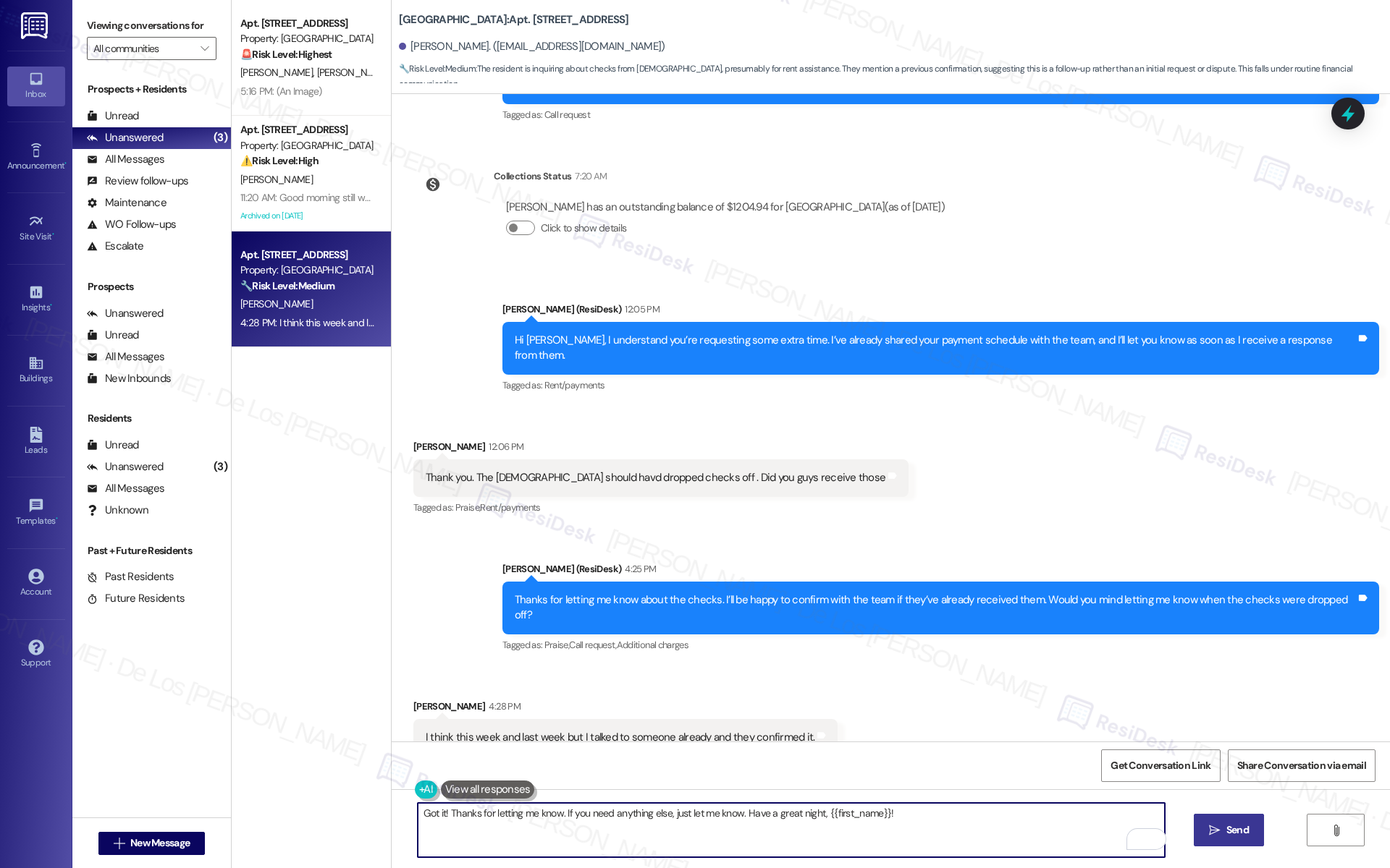
type textarea "Got it! Thanks for letting me know. If you need anything else, just let me know…"
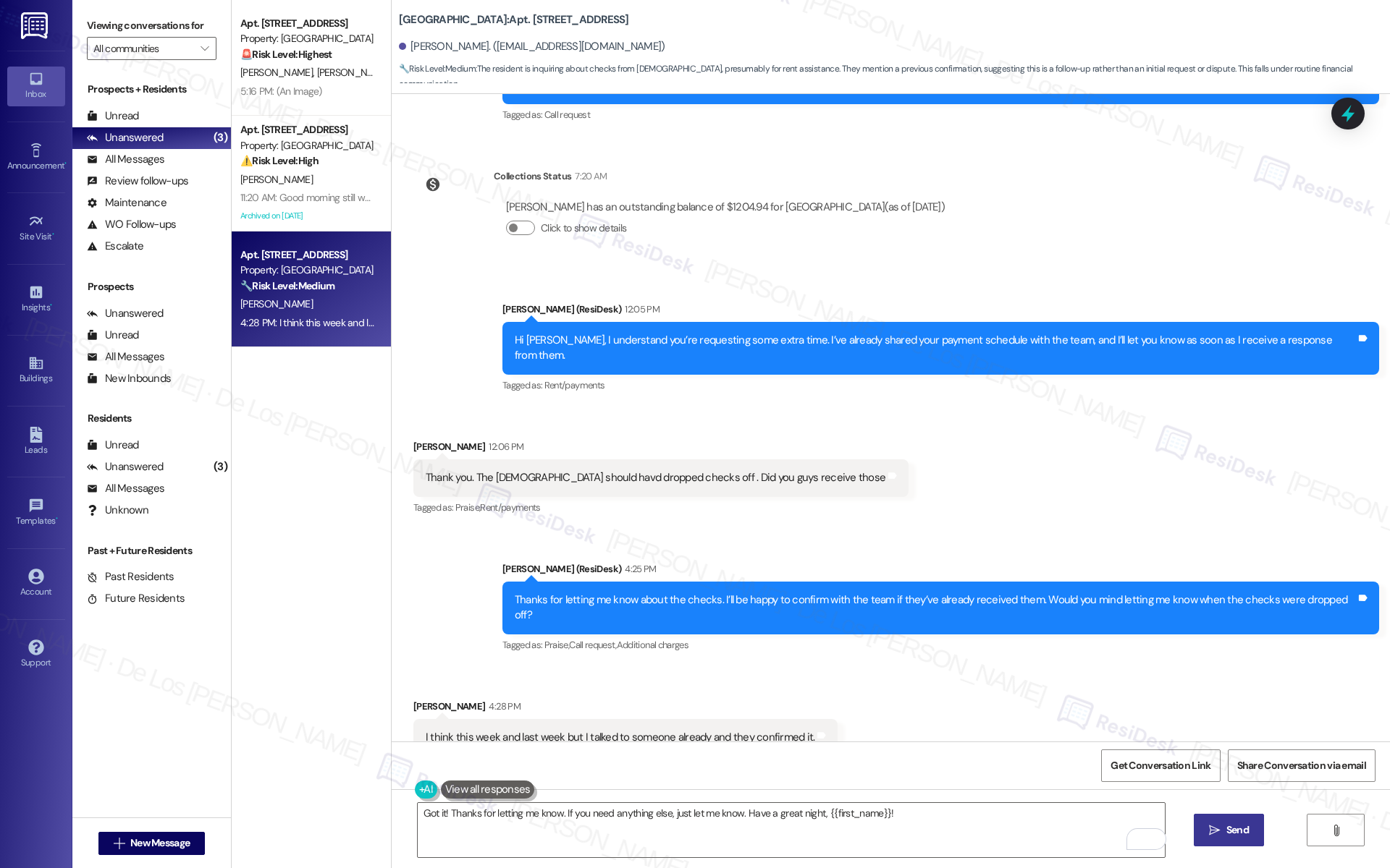
click at [1229, 822] on span "Send" at bounding box center [1238, 830] width 22 height 15
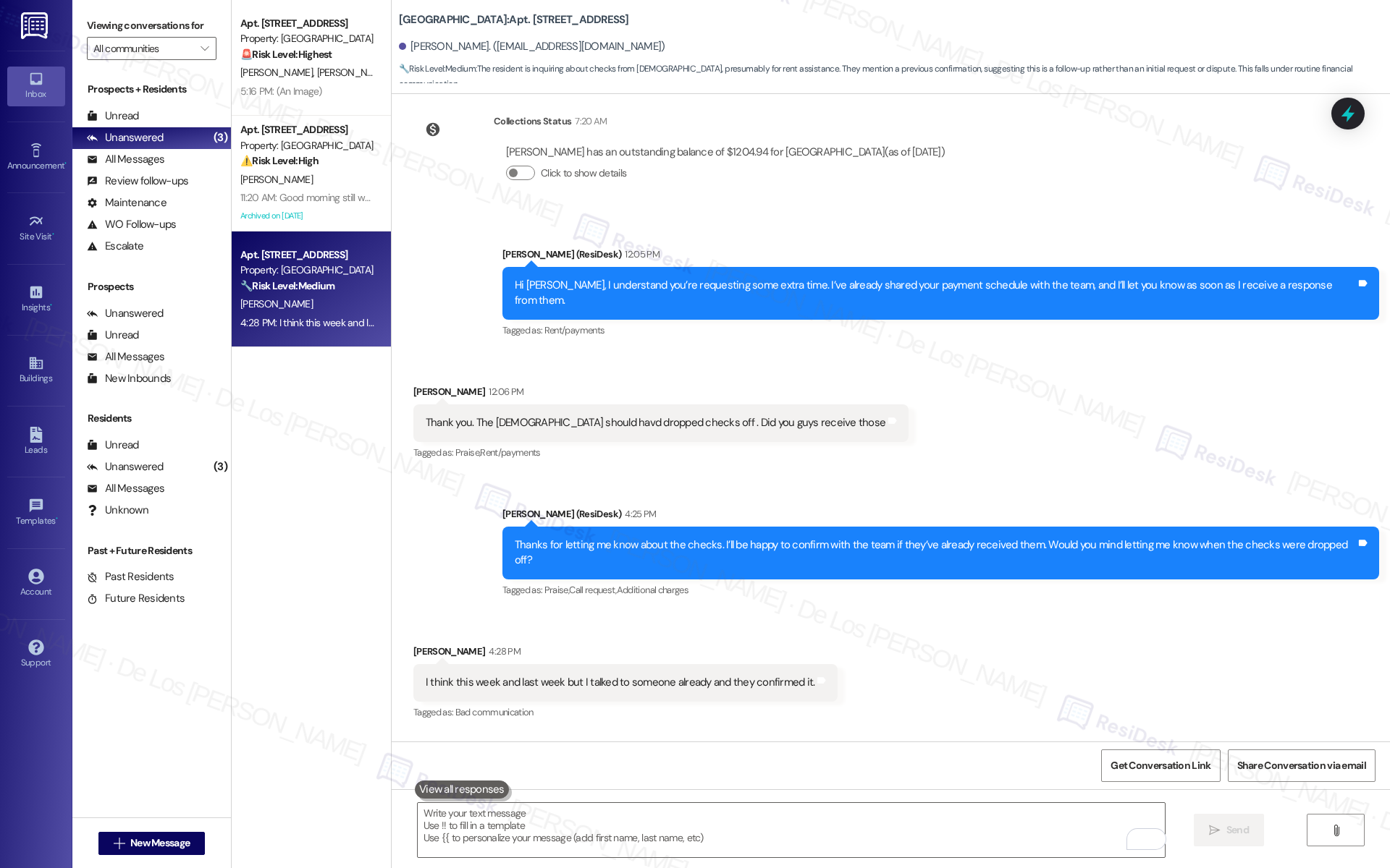
scroll to position [2922, 0]
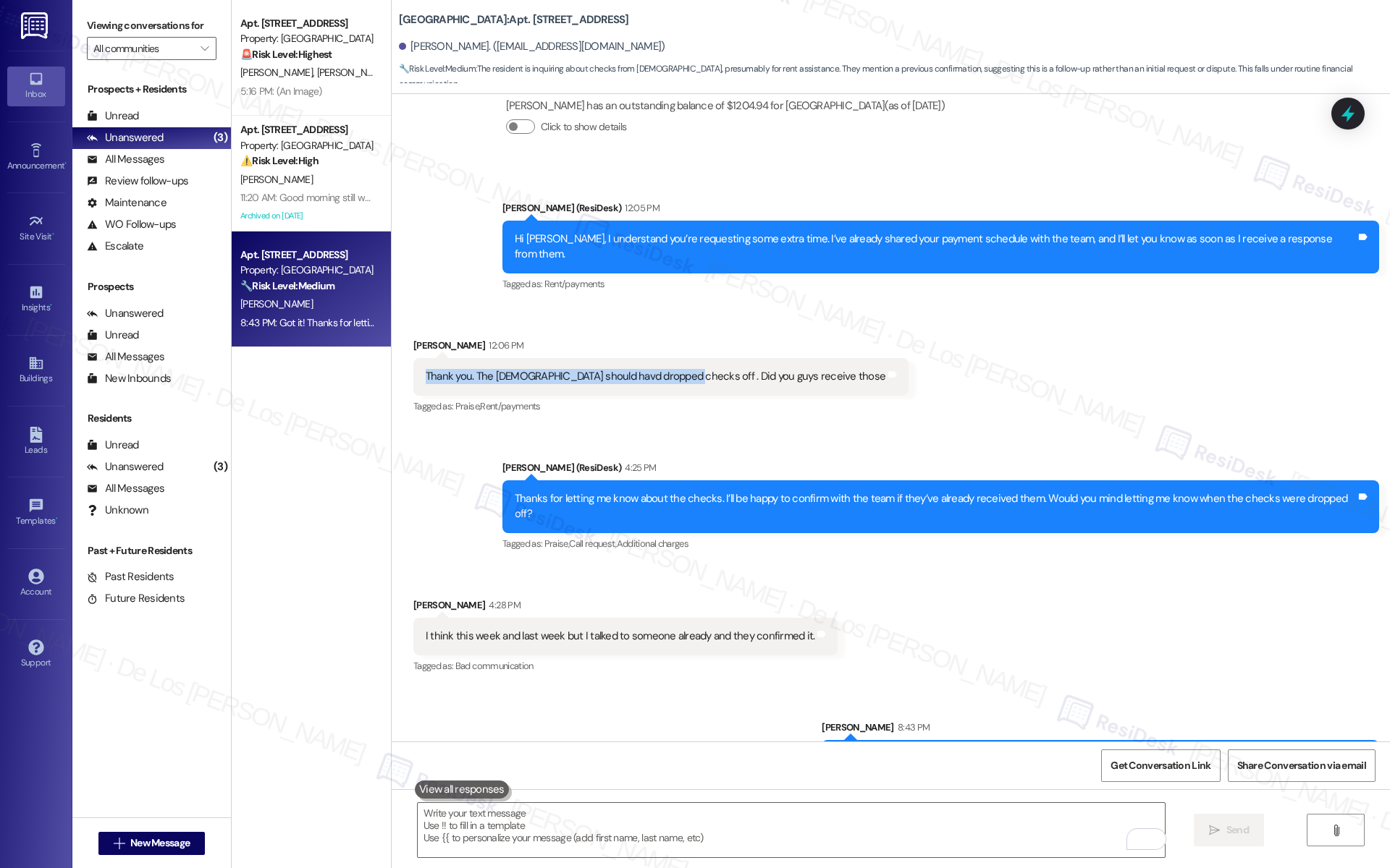
drag, startPoint x: 673, startPoint y: 343, endPoint x: 468, endPoint y: 337, distance: 205.1
click at [468, 369] on div "Thank you. The churches should havd dropped checks off . Did you guys receive t…" at bounding box center [655, 376] width 459 height 15
copy div "Thank you. The churches should havd dropped checks off"
click at [642, 829] on textarea "To enrich screen reader interactions, please activate Accessibility in Grammarl…" at bounding box center [791, 830] width 748 height 54
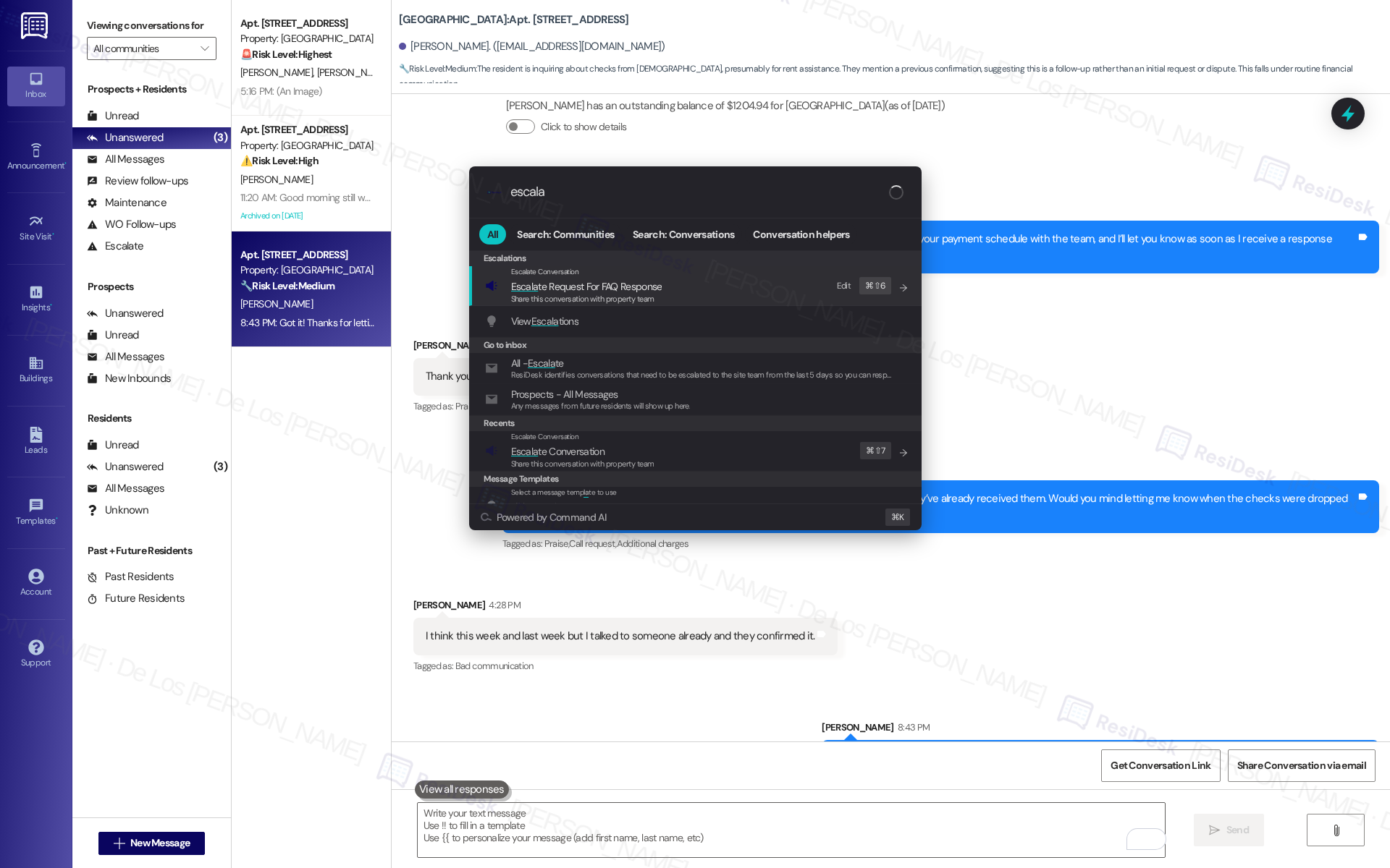
type input "escala"
click at [563, 437] on span "Escalate Conversation" at bounding box center [545, 437] width 68 height 9
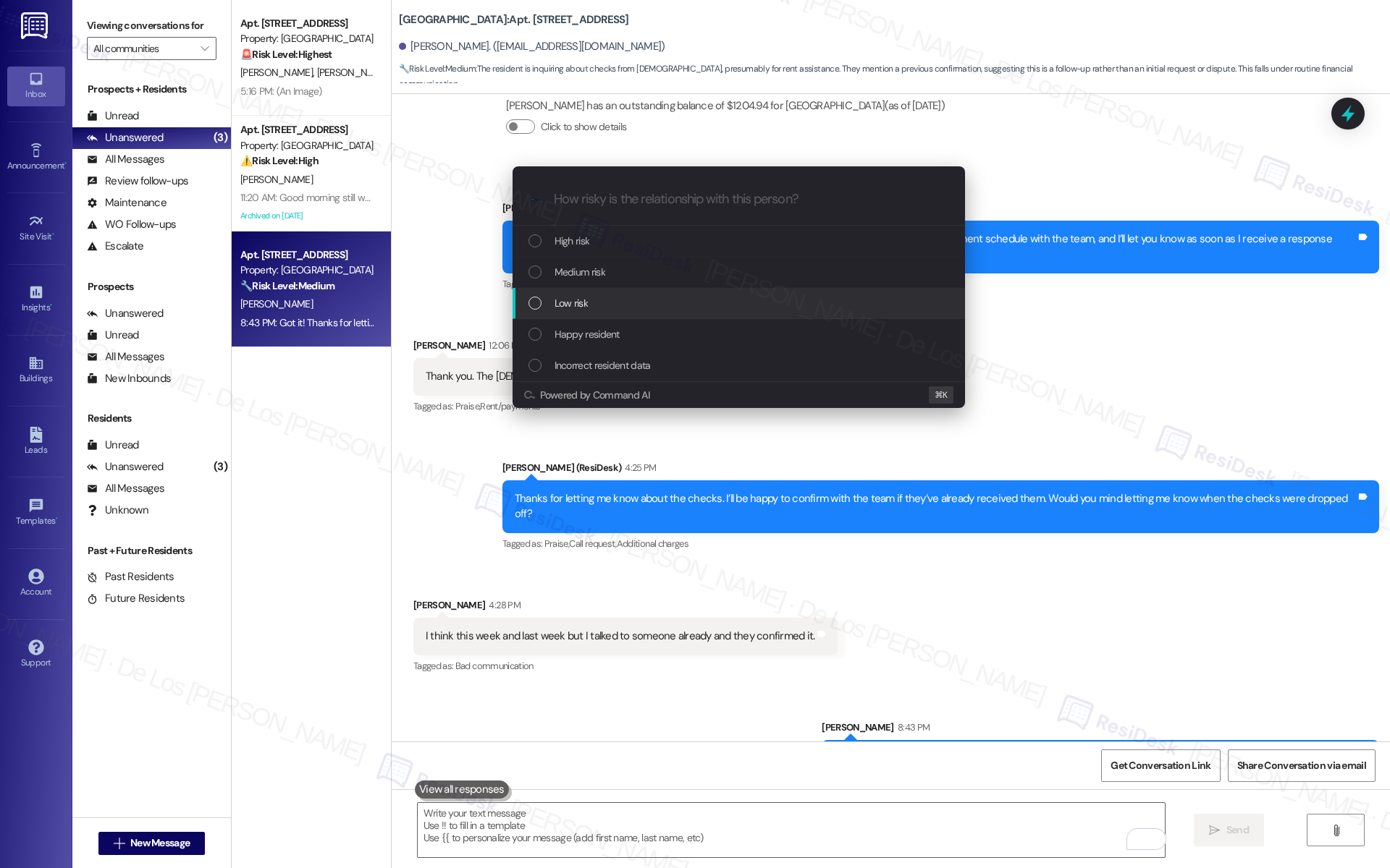
click at [565, 302] on span "Low risk" at bounding box center [571, 303] width 33 height 16
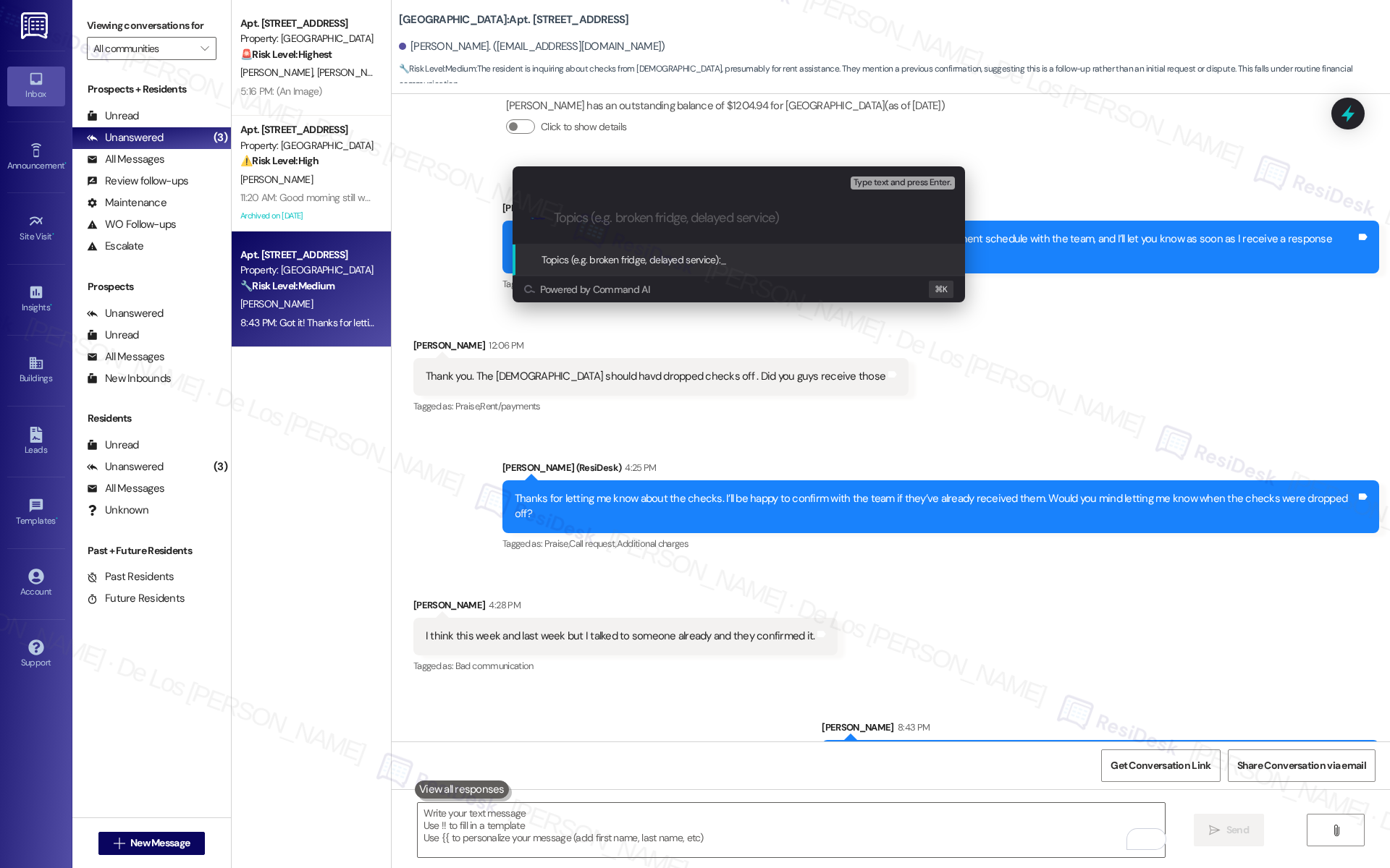
paste input "Thank you. The churches should havd dropped checks off"
drag, startPoint x: 634, startPoint y: 212, endPoint x: 523, endPoint y: 215, distance: 111.0
click at [523, 215] on div ".cls-1{fill:#0a055f;}.cls-2{fill:#0cc4c4;} resideskLogoBlueOrange Thank you. Th…" at bounding box center [738, 217] width 453 height 51
drag, startPoint x: 705, startPoint y: 217, endPoint x: 723, endPoint y: 218, distance: 18.0
click at [706, 217] on input "The churches should havd dropped checks off" at bounding box center [745, 218] width 381 height 15
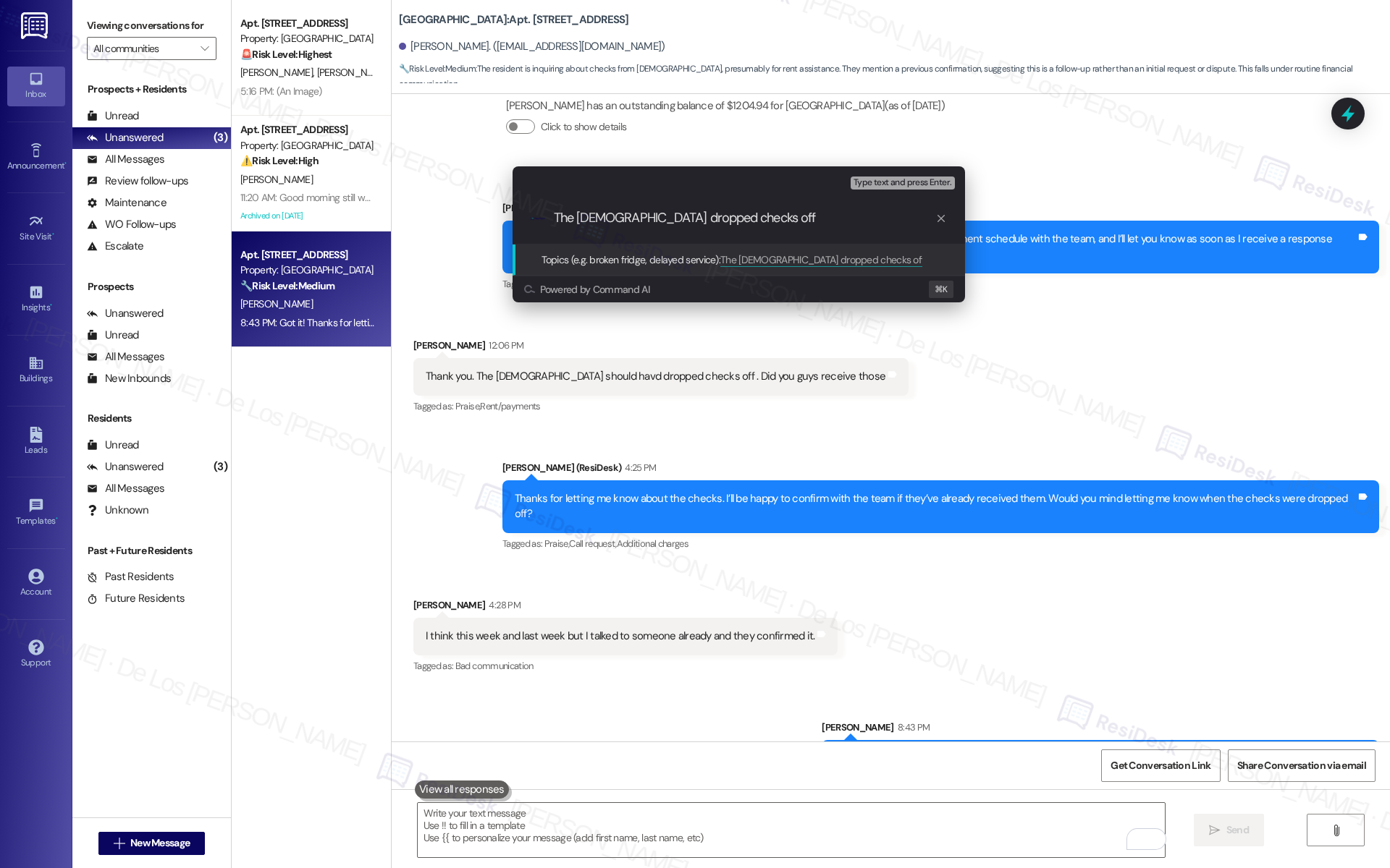
click at [770, 218] on input "The churches dropped checks off" at bounding box center [745, 218] width 381 height 15
click at [781, 217] on input "The churches dropped checks off" at bounding box center [745, 218] width 381 height 15
drag, startPoint x: 774, startPoint y: 217, endPoint x: 691, endPoint y: 222, distance: 83.2
click at [691, 222] on input "The churches dropped checks off" at bounding box center [745, 218] width 381 height 15
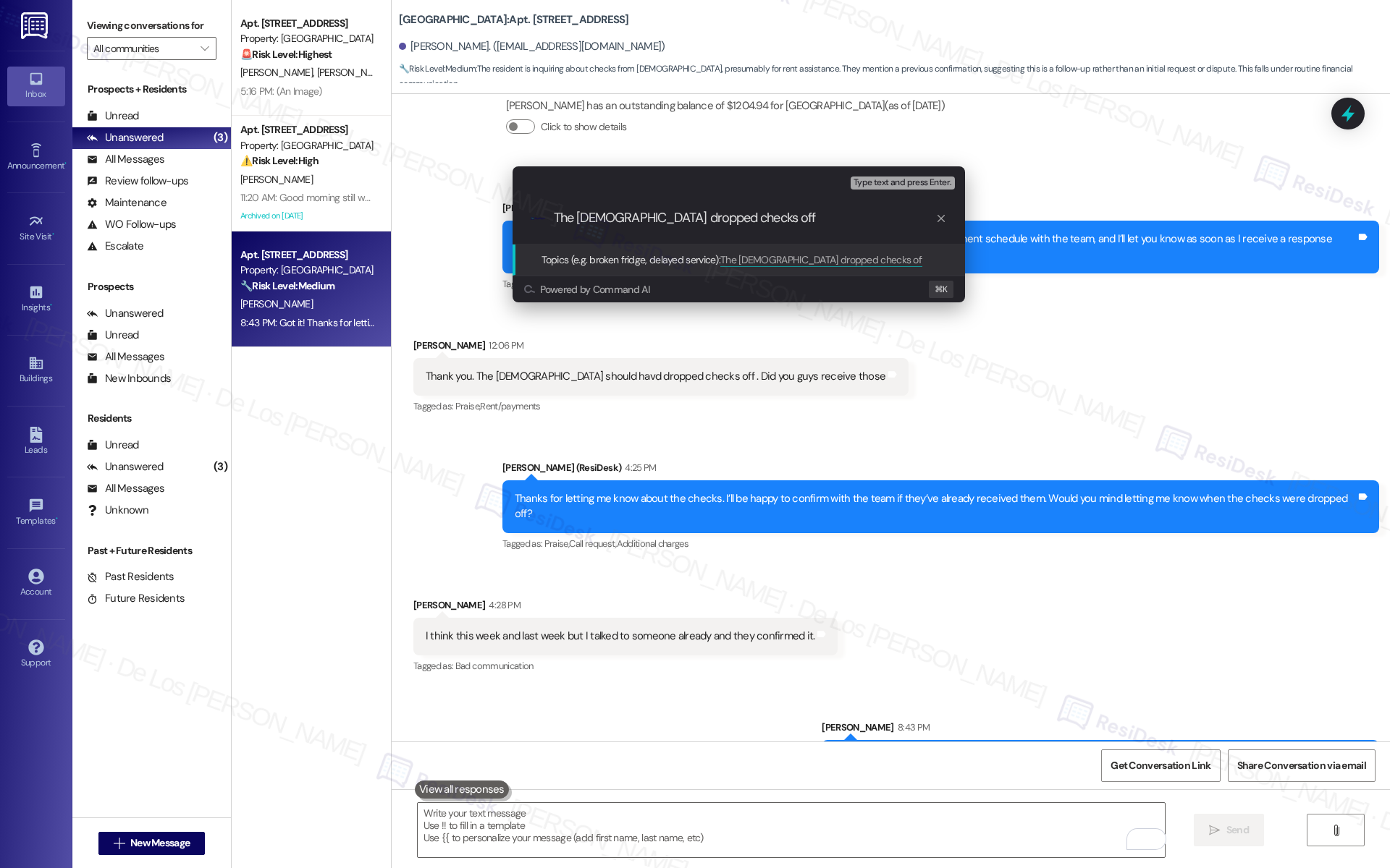
click at [755, 217] on input "The churches dropped checks off" at bounding box center [745, 218] width 381 height 15
type input "The churches dropped off the checks"
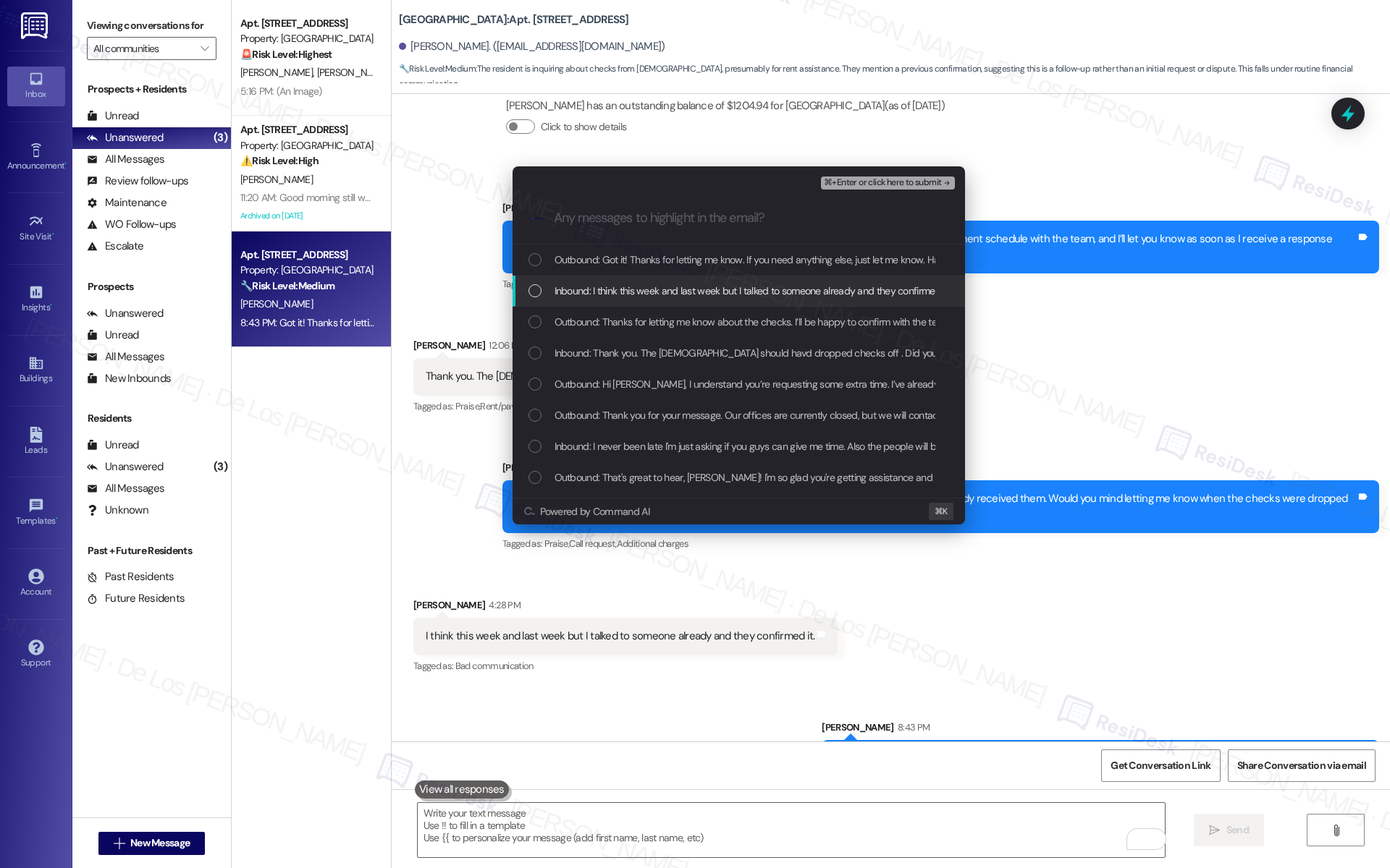
drag, startPoint x: 679, startPoint y: 283, endPoint x: 707, endPoint y: 263, distance: 34.4
click at [679, 283] on span "Inbound: I think this week and last week but I talked to someone already and th…" at bounding box center [752, 290] width 396 height 16
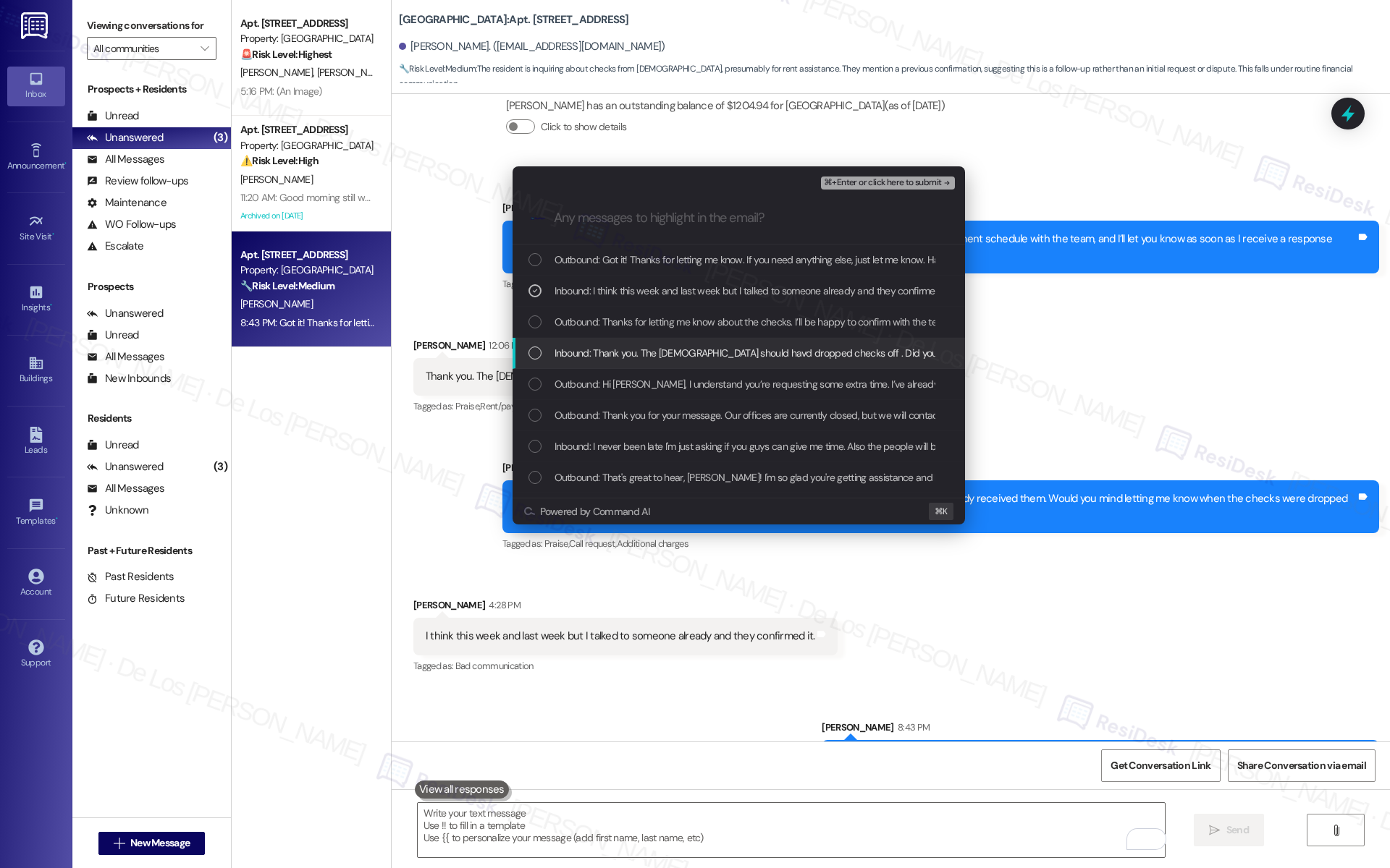
click at [801, 345] on span "Inbound: Thank you. The churches should havd dropped checks off . Did you guys …" at bounding box center [787, 352] width 465 height 16
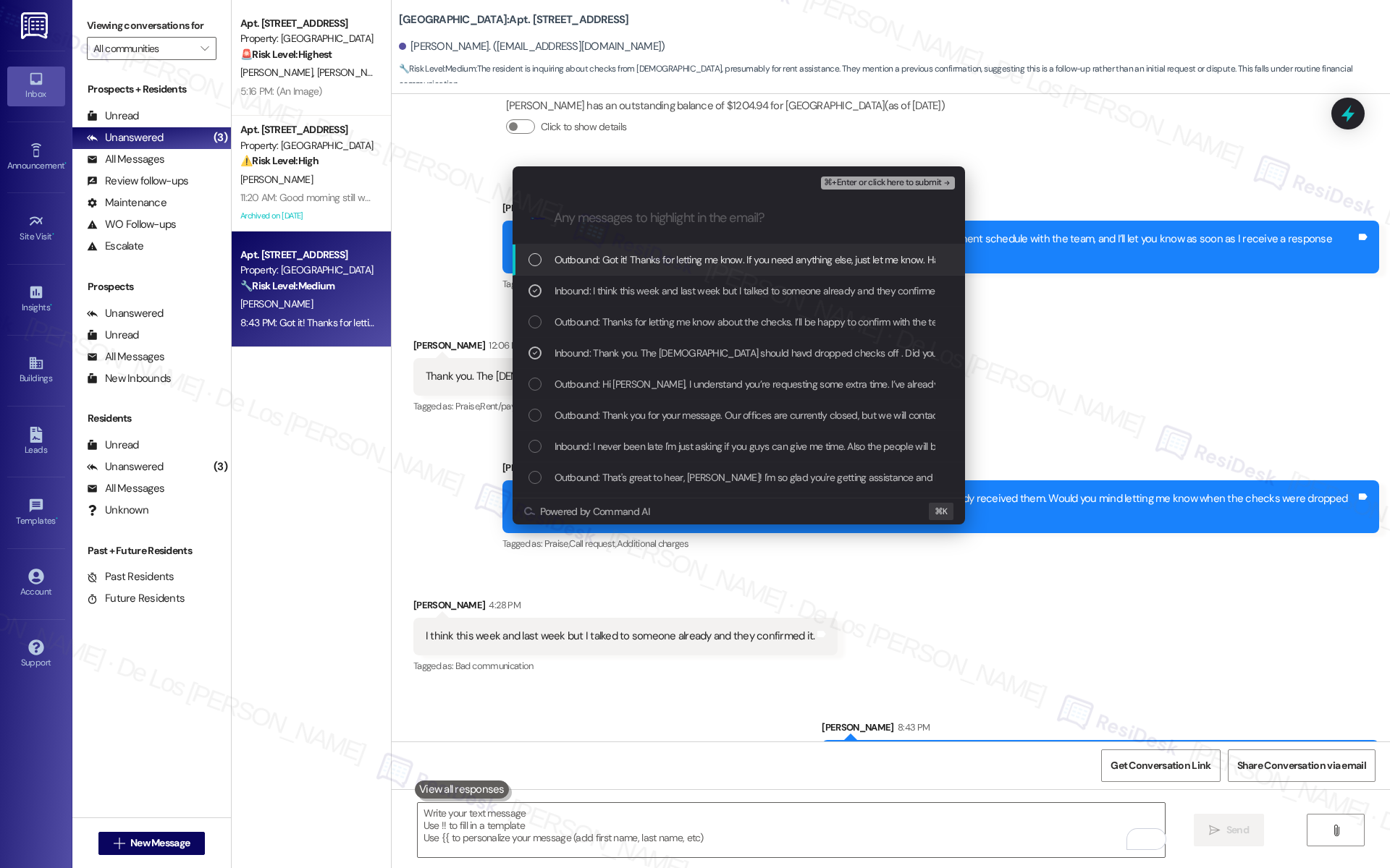
click at [904, 182] on span "⌘+Enter or click here to submit" at bounding box center [882, 183] width 117 height 10
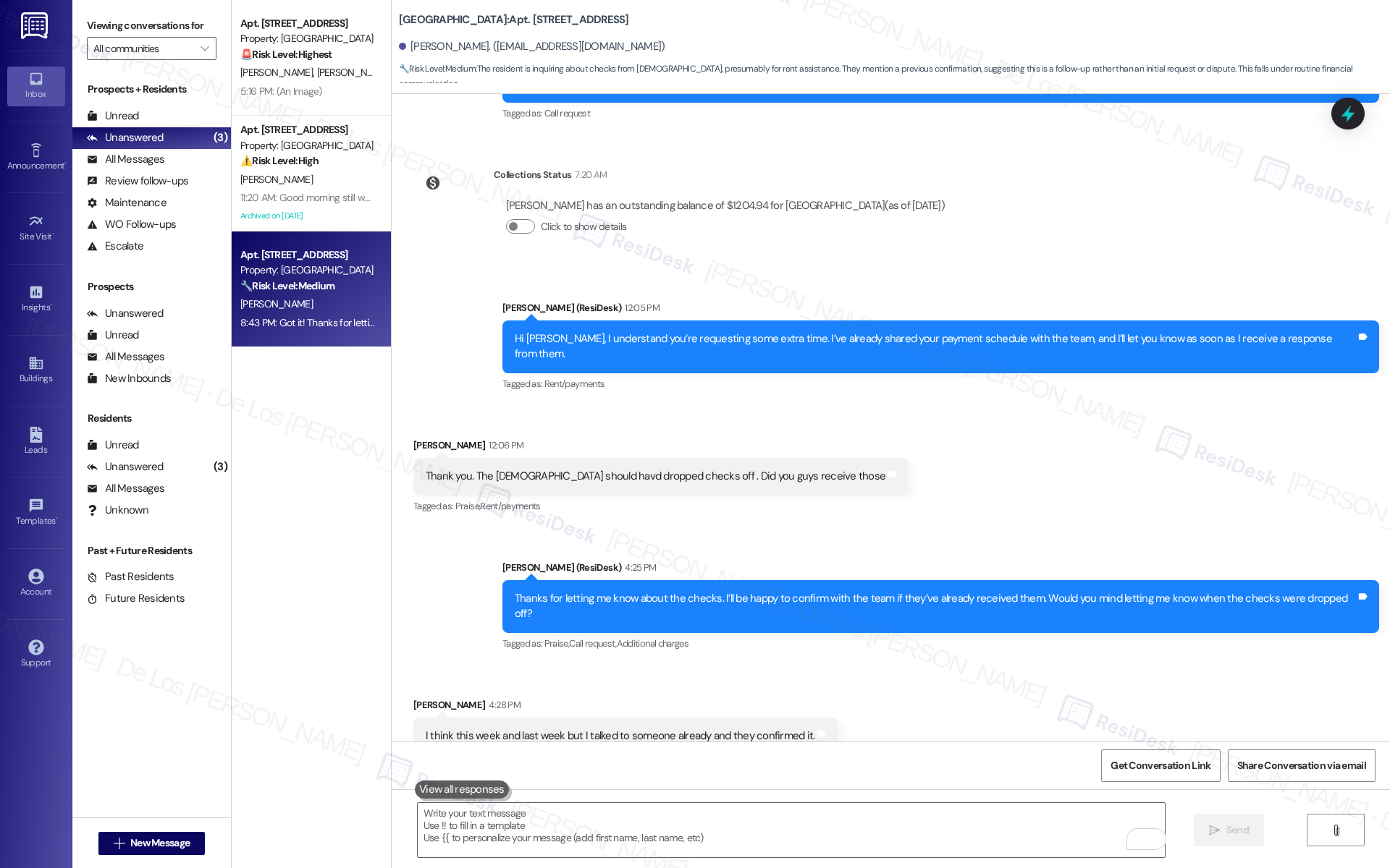
scroll to position [2821, 0]
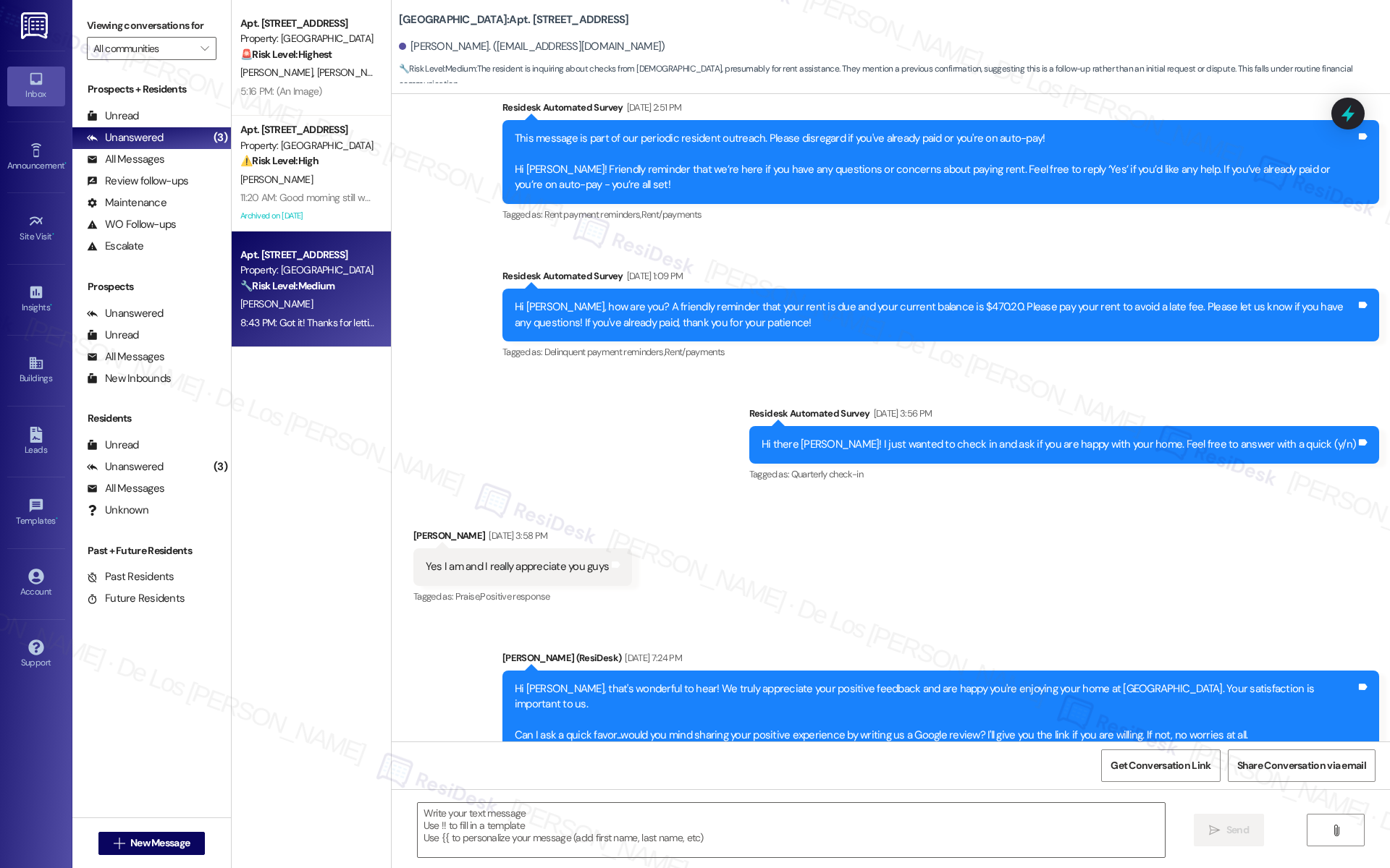
type textarea "Fetching suggested responses. Please feel free to read through the conversation…"
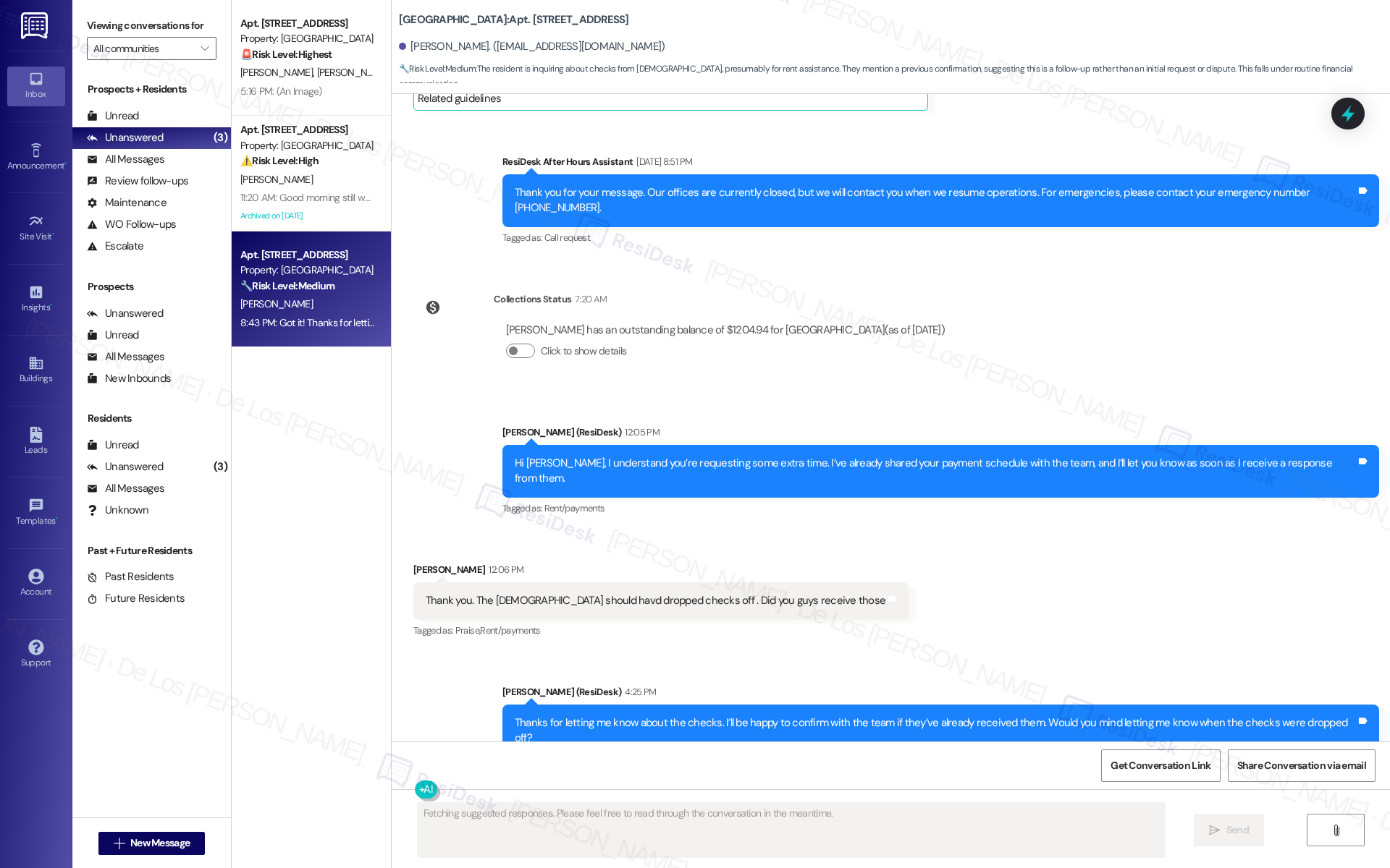
scroll to position [2943, 0]
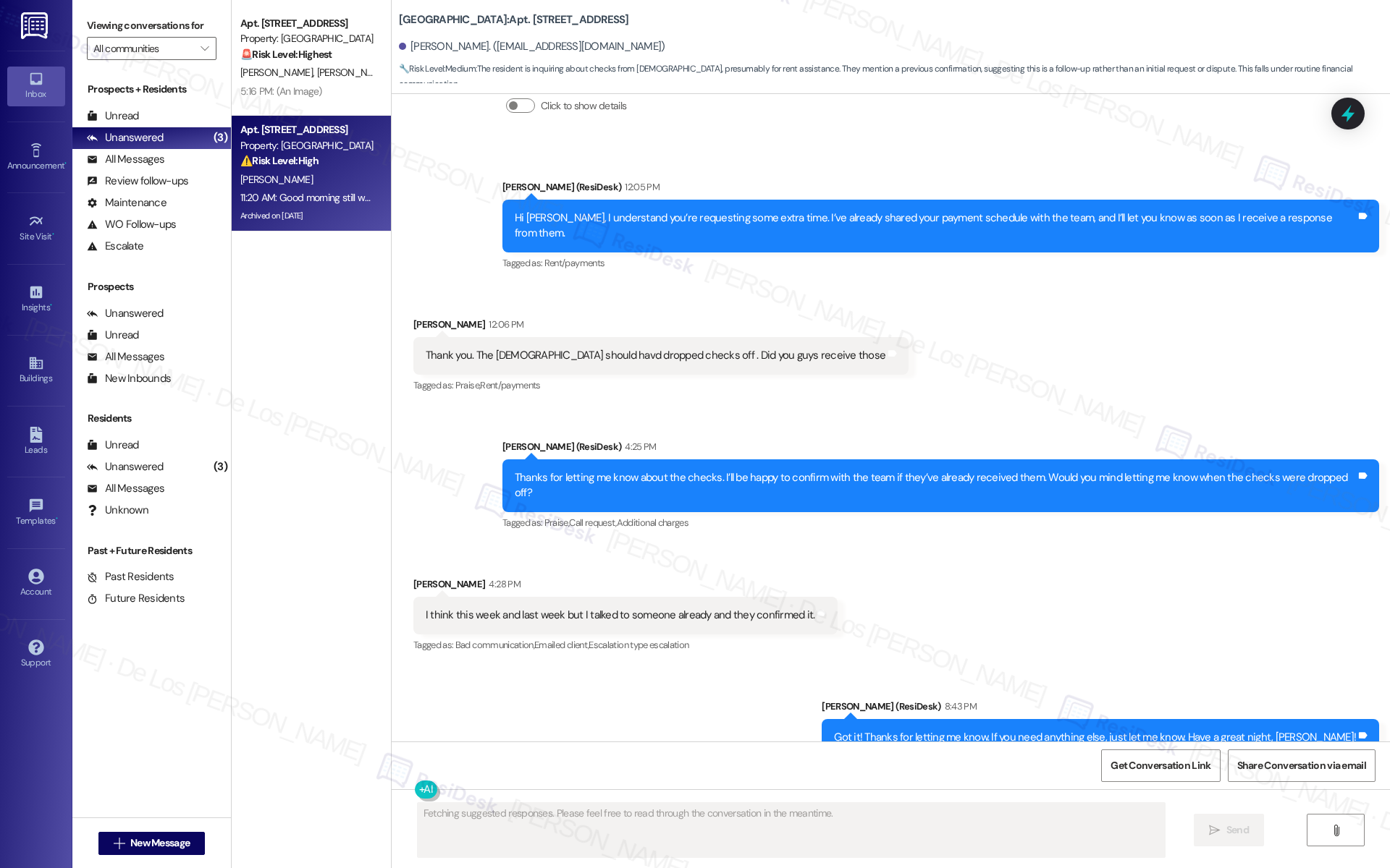
click at [305, 220] on div "Archived on 08/04/2025" at bounding box center [307, 216] width 137 height 18
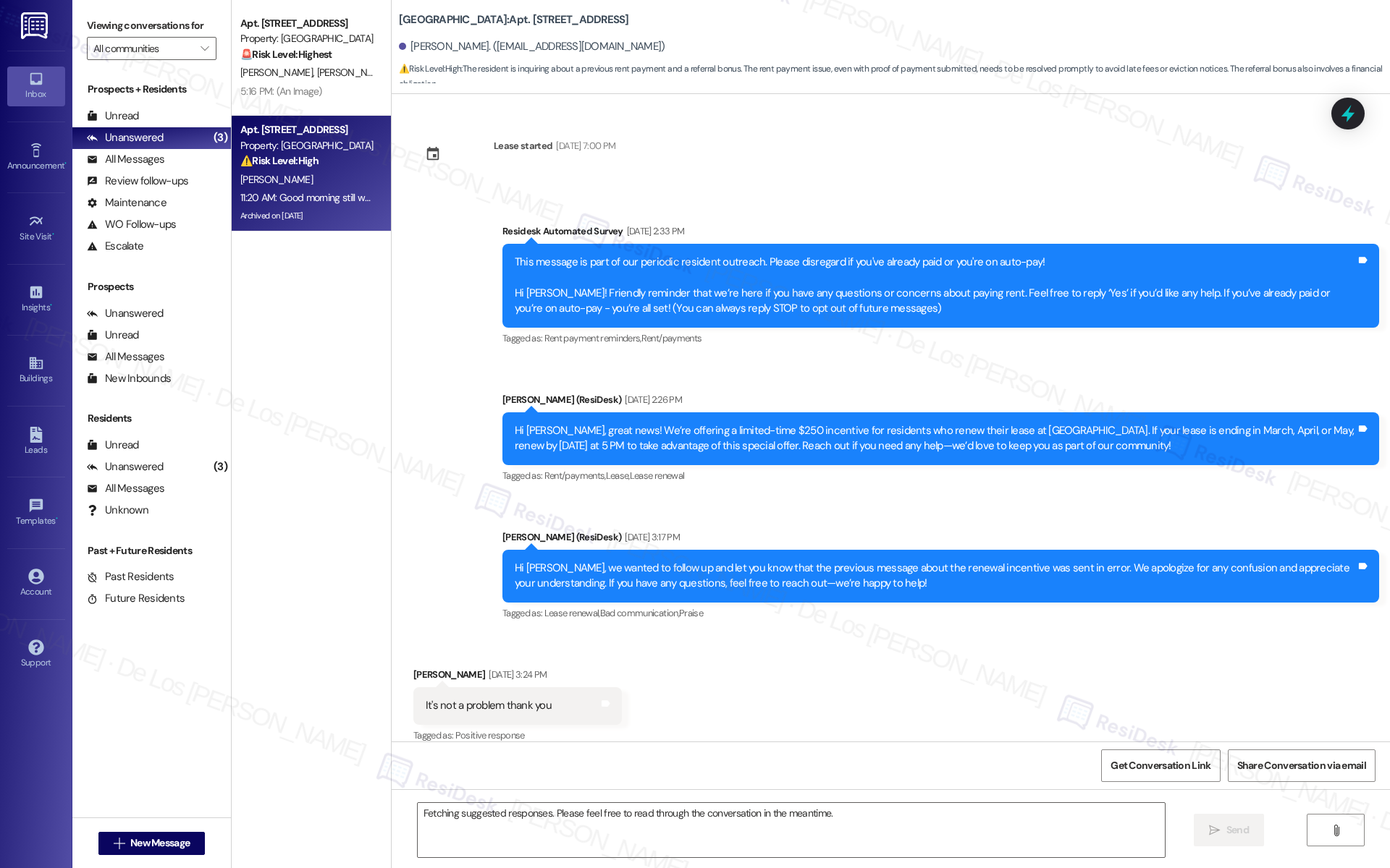
scroll to position [24774, 0]
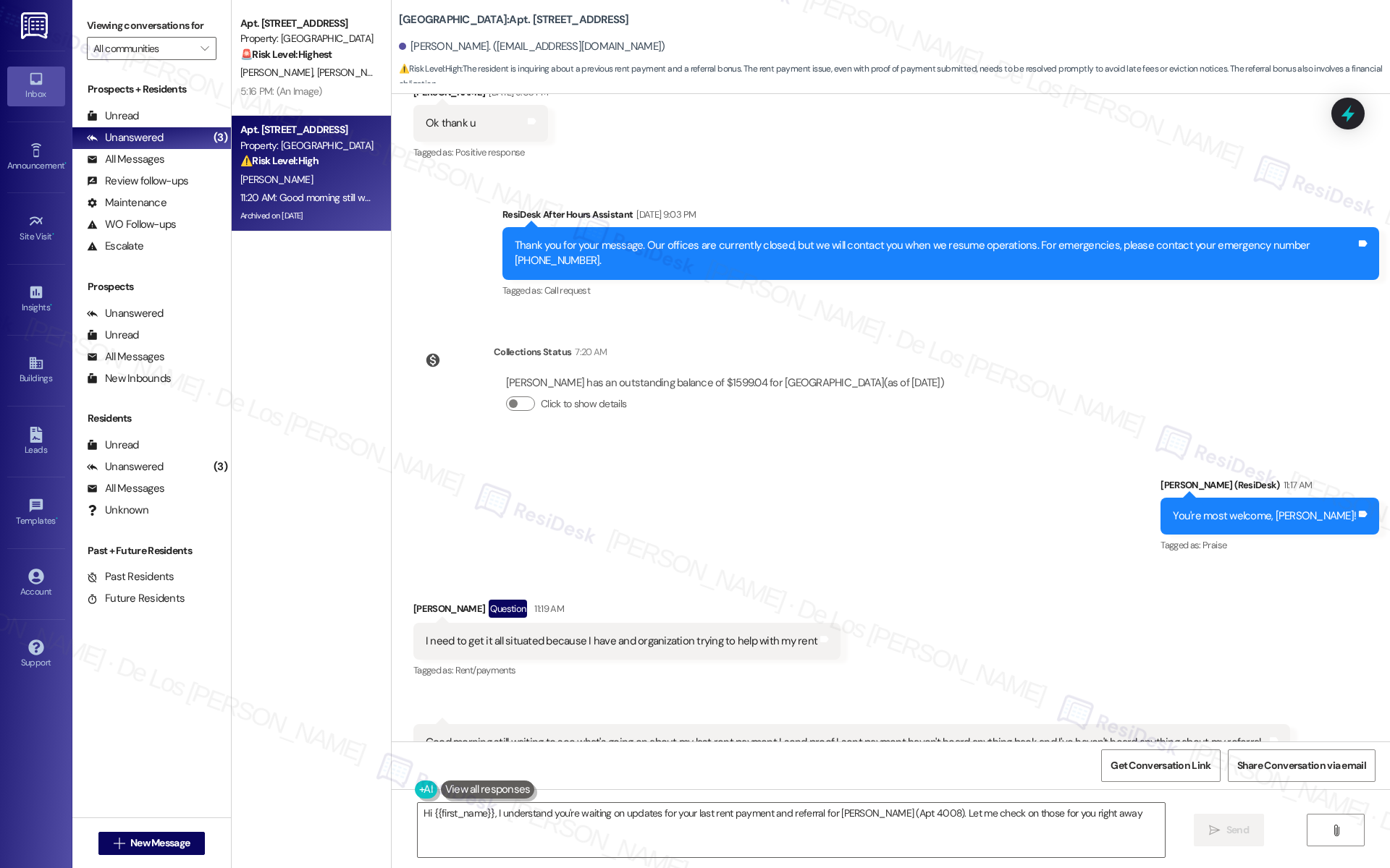
type textarea "Hi {{first_name}}, I understand you're waiting on updates for your last rent pa…"
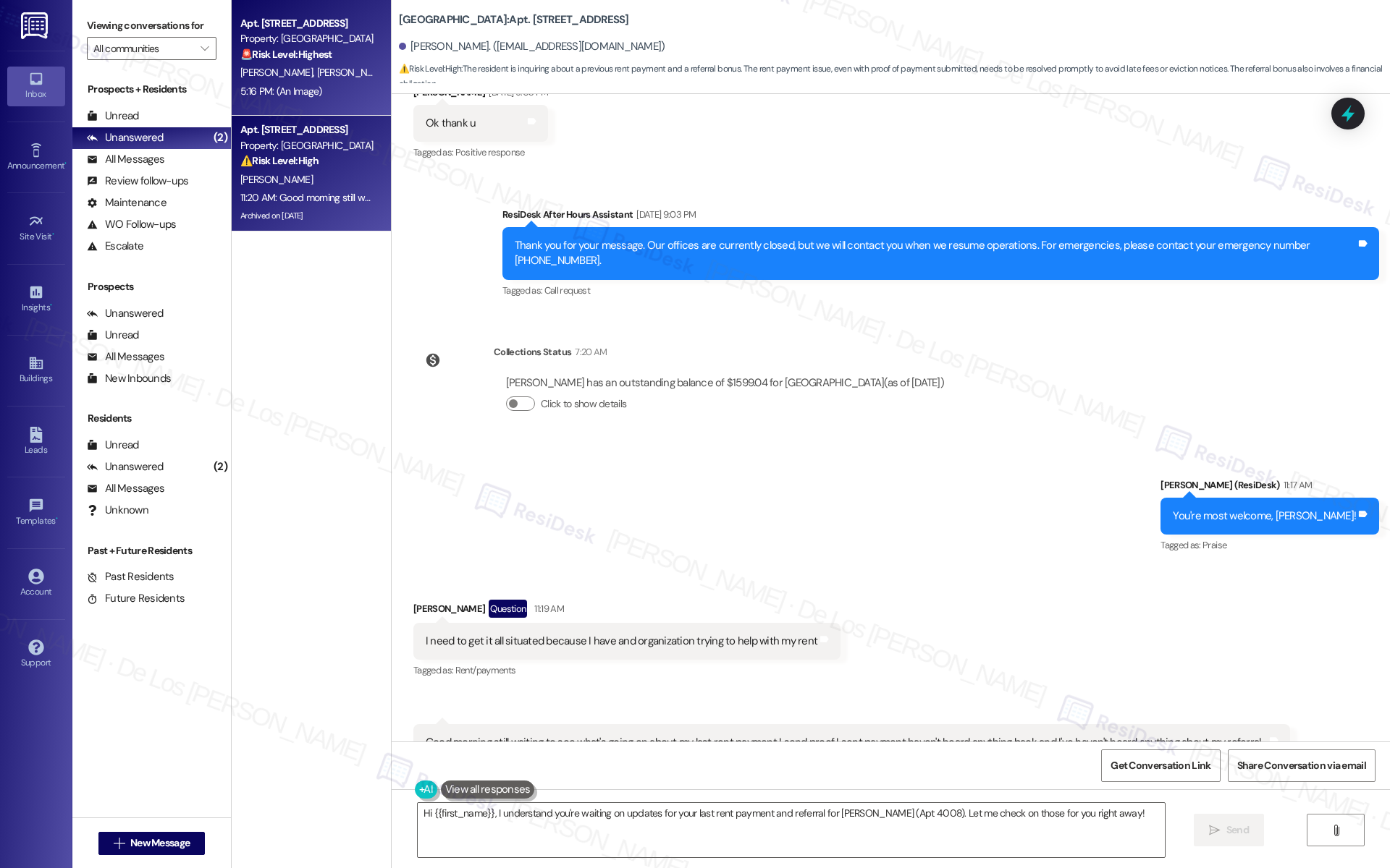
click at [332, 71] on div "Y. Ortega Y. Ortega" at bounding box center [307, 72] width 137 height 18
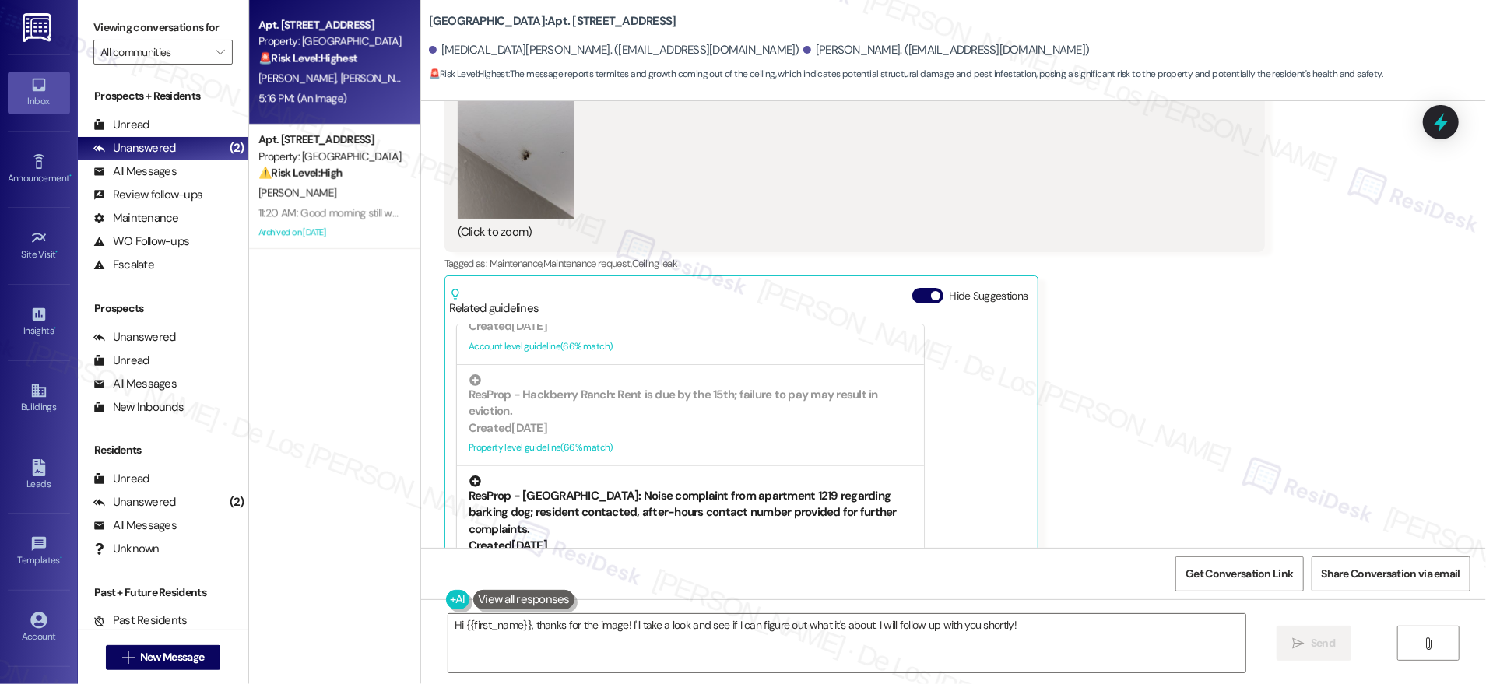
scroll to position [464, 0]
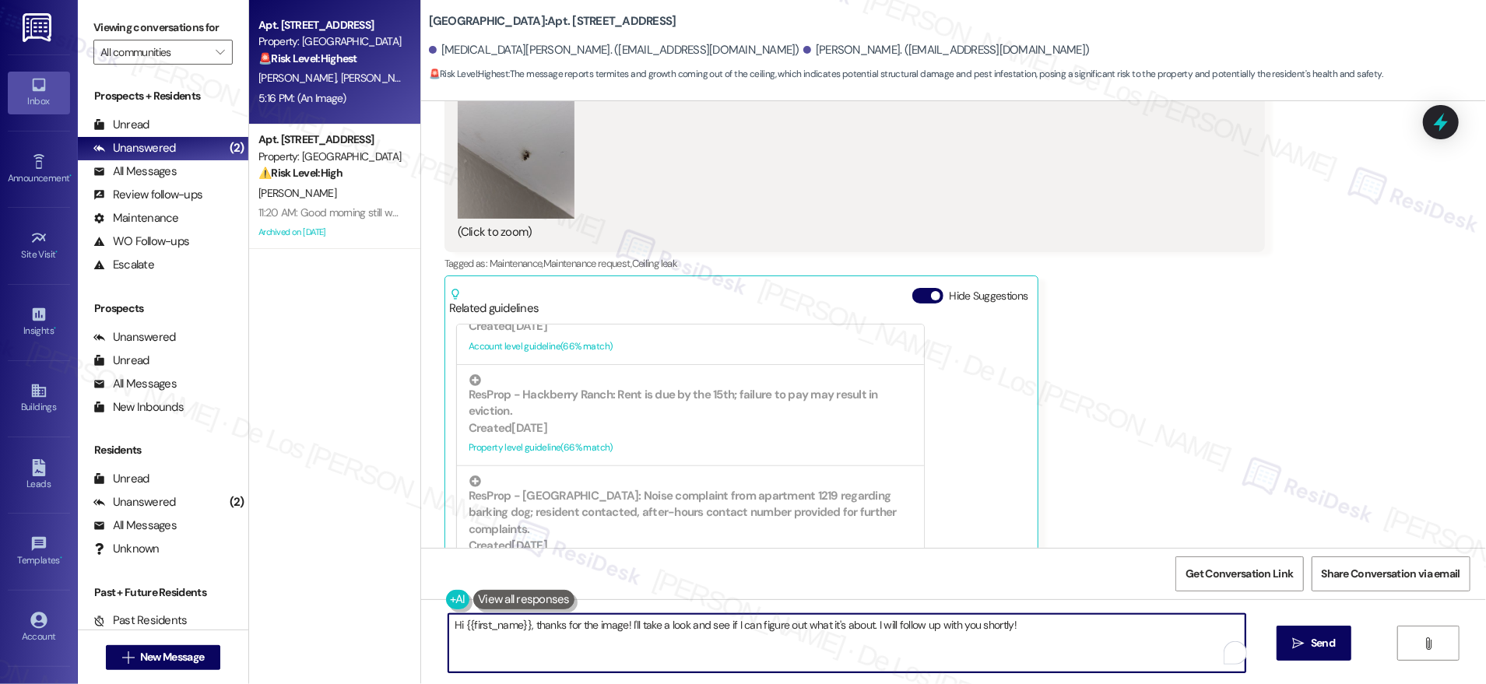
drag, startPoint x: 618, startPoint y: 625, endPoint x: 1006, endPoint y: 648, distance: 388.4
click at [1004, 648] on textarea "Hi {{first_name}}, thanks for the image! I'll take a look and see if I can figu…" at bounding box center [846, 643] width 797 height 58
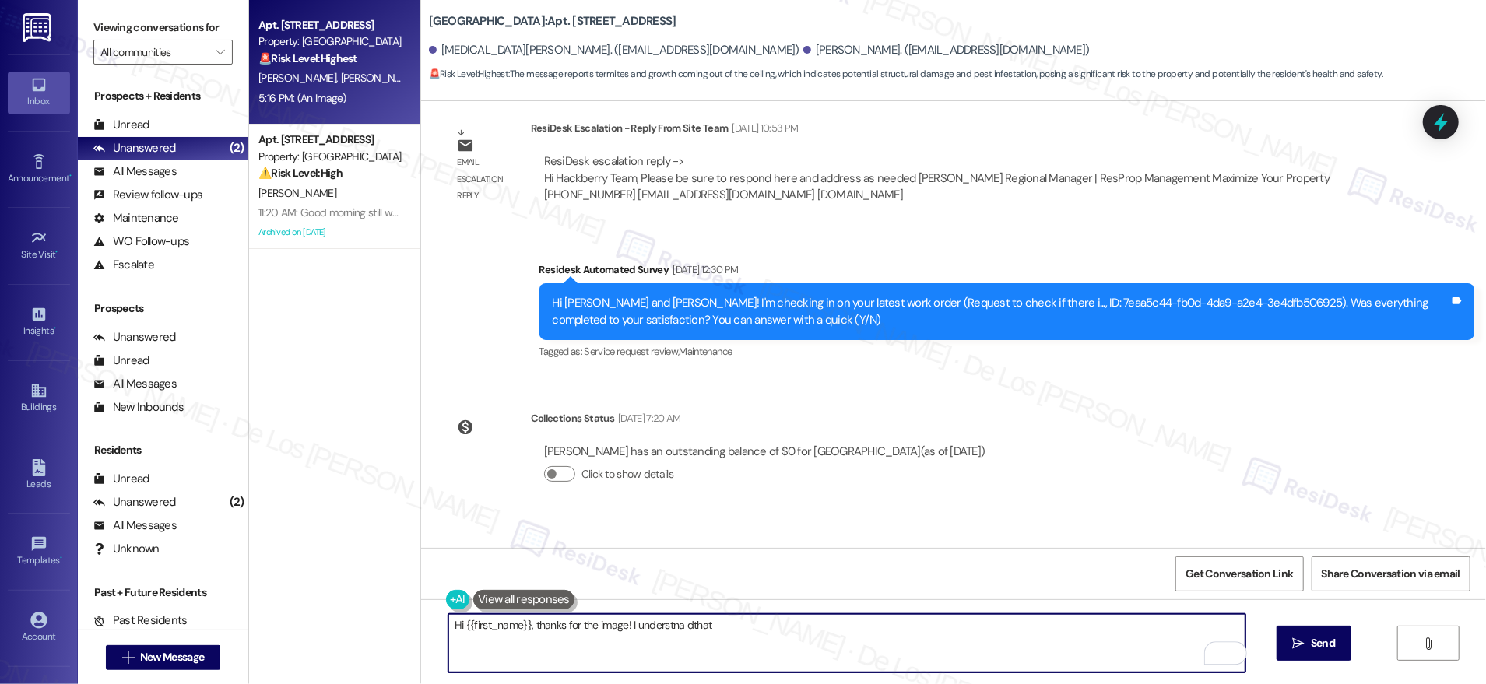
scroll to position [11967, 0]
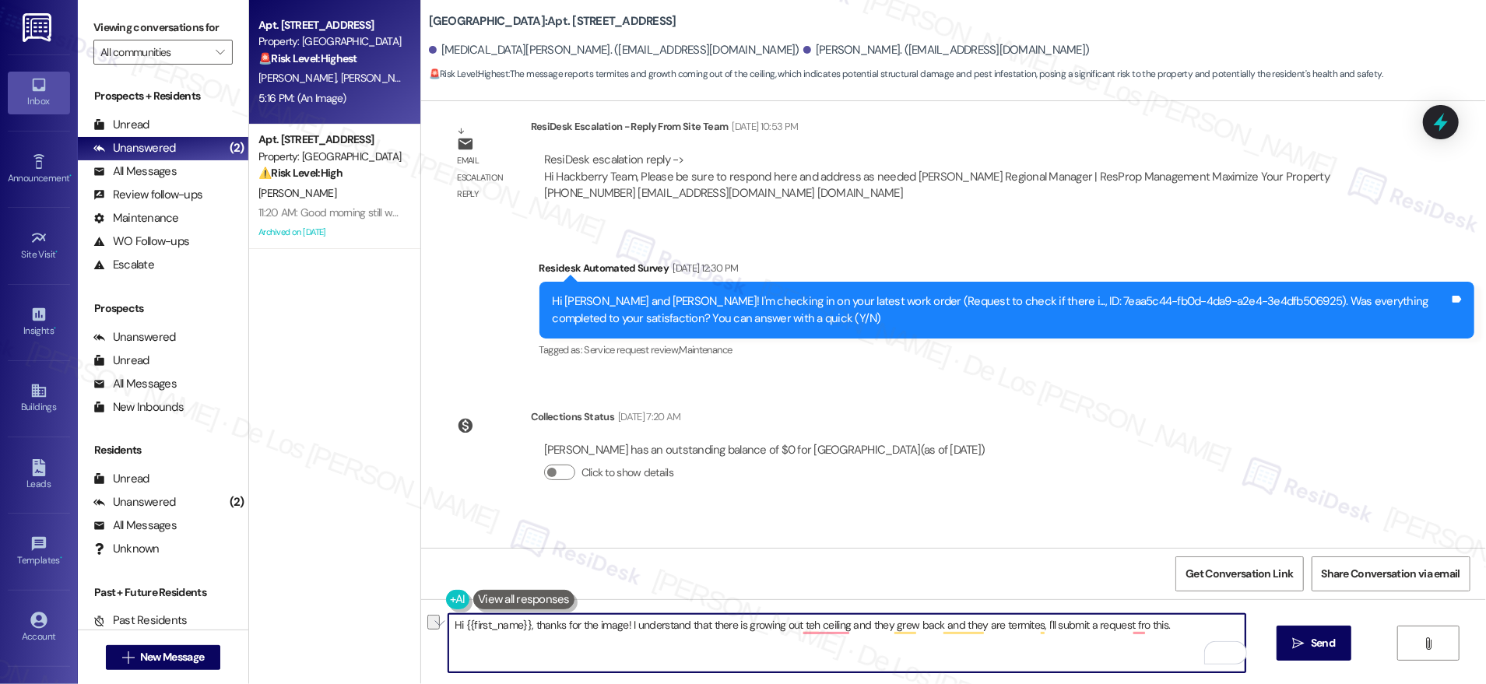
paste textarea "ere’s growth coming from the ceiling that has returned, and that these are term…"
click at [755, 624] on textarea "Hi {{first_name}}, thanks for the image! I understand there’s growth coming fro…" at bounding box center [846, 643] width 797 height 58
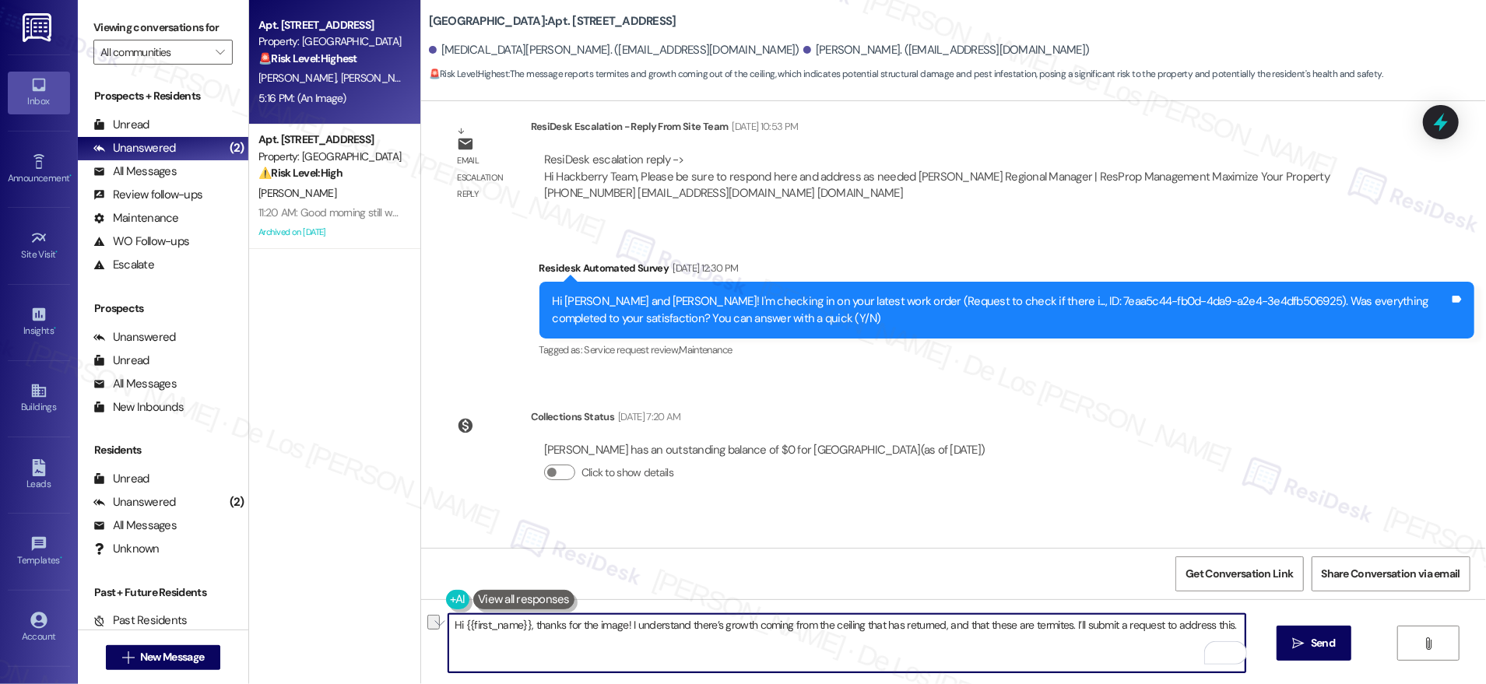
paste textarea "Do we have your permission to enter if you’re not home? Also, do you have any p…"
click at [448, 626] on textarea "Do we have your permission to enter if you’re not home? Also, do you have any p…" at bounding box center [846, 643] width 797 height 58
paste textarea "Hi {{first_name}}, thanks for the image! I understand there’s growth coming fro…"
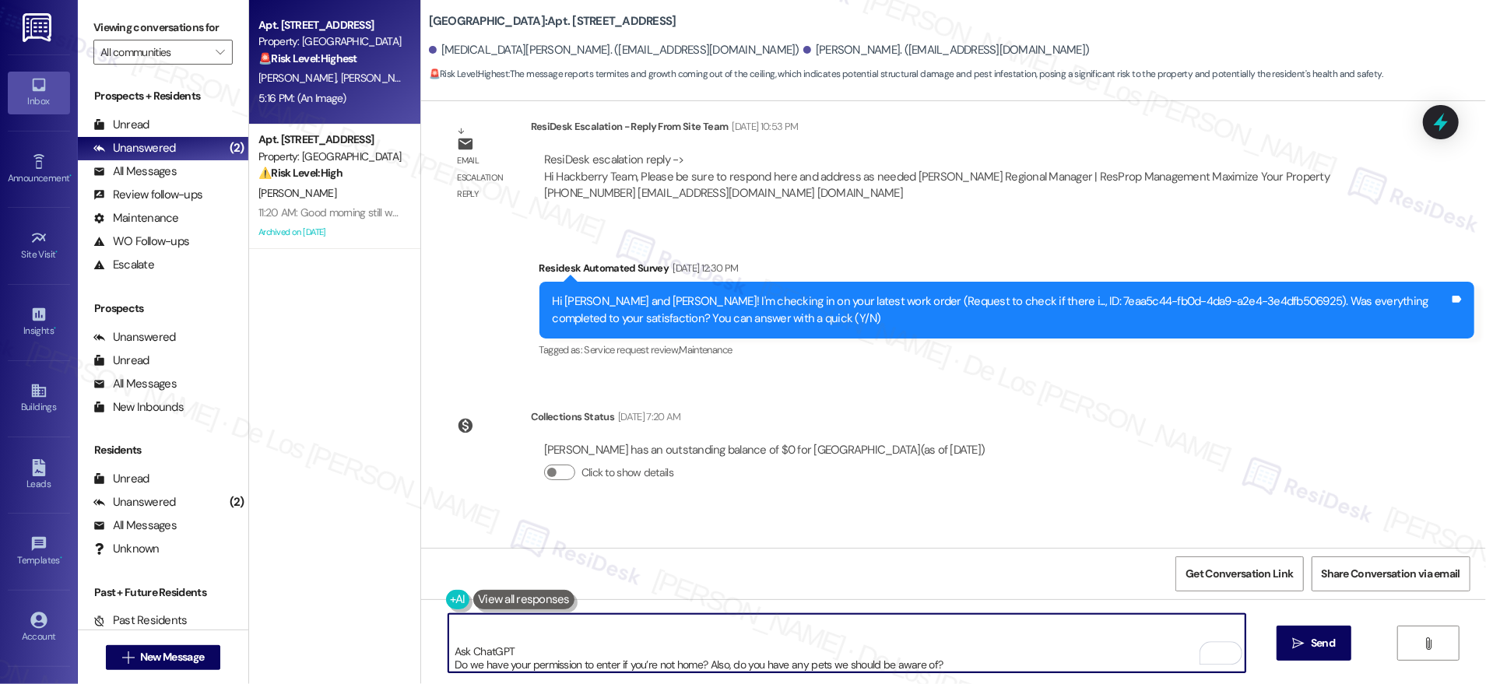
drag, startPoint x: 434, startPoint y: 659, endPoint x: 427, endPoint y: 624, distance: 35.7
click at [440, 624] on div "Hi {{first_name}}, thanks for the image! I understand there’s growth coming fro…" at bounding box center [839, 644] width 799 height 60
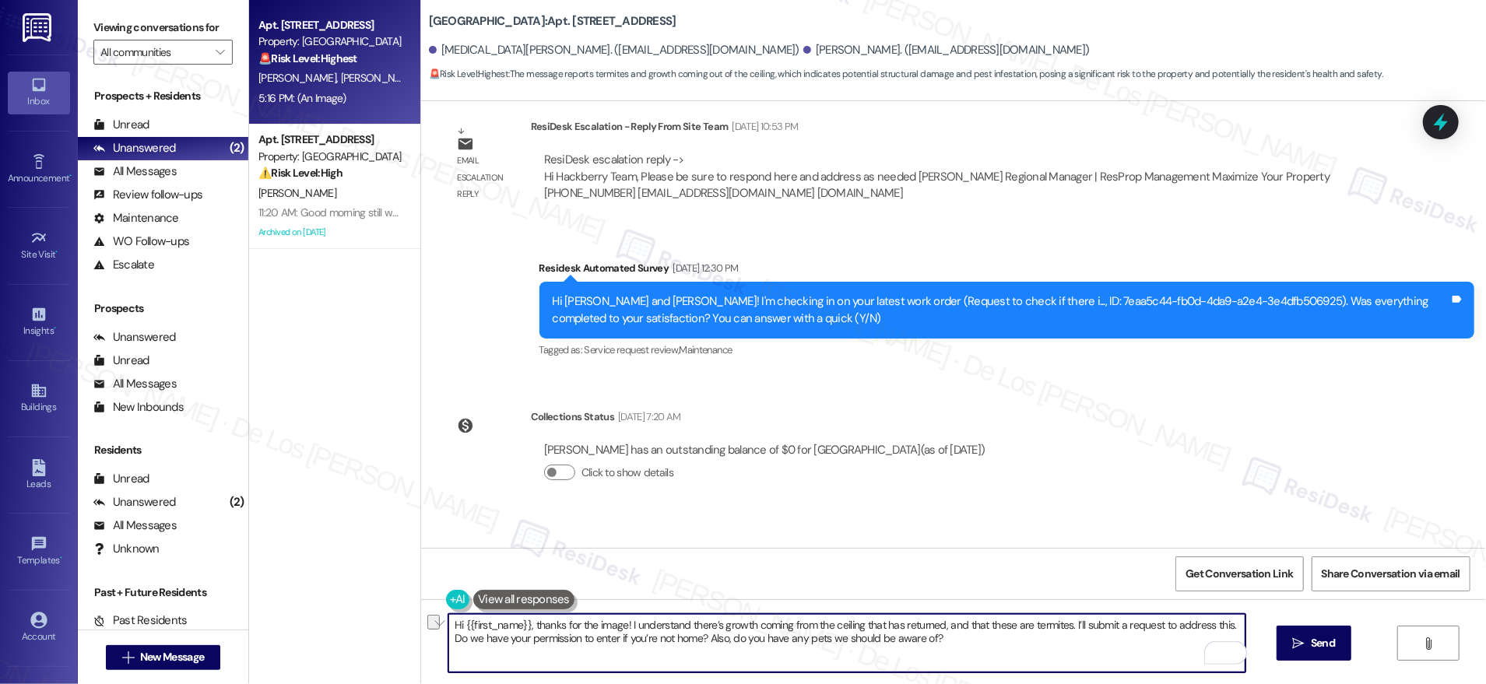
drag, startPoint x: 1151, startPoint y: 628, endPoint x: 1225, endPoint y: 625, distance: 74.0
click at [1225, 625] on textarea "Hi {{first_name}}, thanks for the image! I understand there’s growth coming fro…" at bounding box center [846, 643] width 797 height 58
type textarea "Hi {{first_name}}, thanks for the image! I understand there’s growth coming fro…"
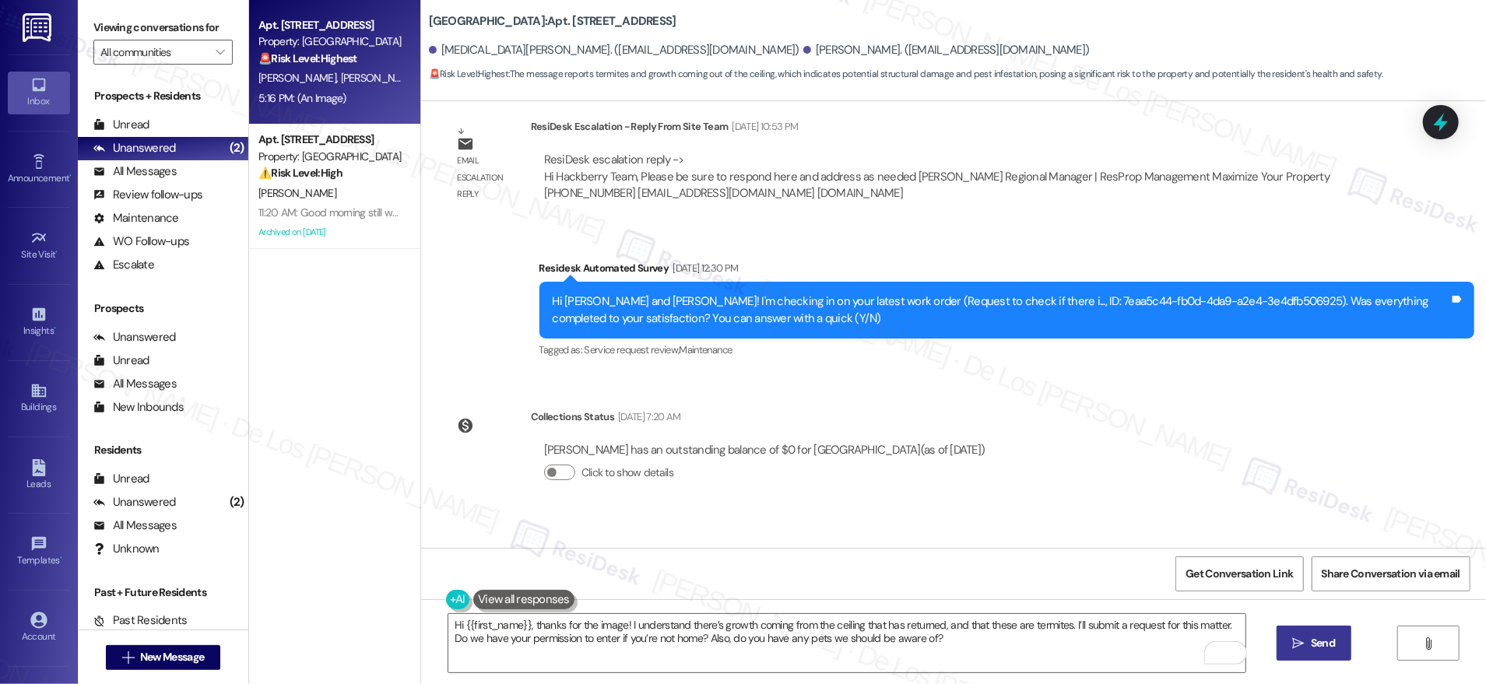
click at [1328, 636] on span "Send" at bounding box center [1323, 643] width 24 height 16
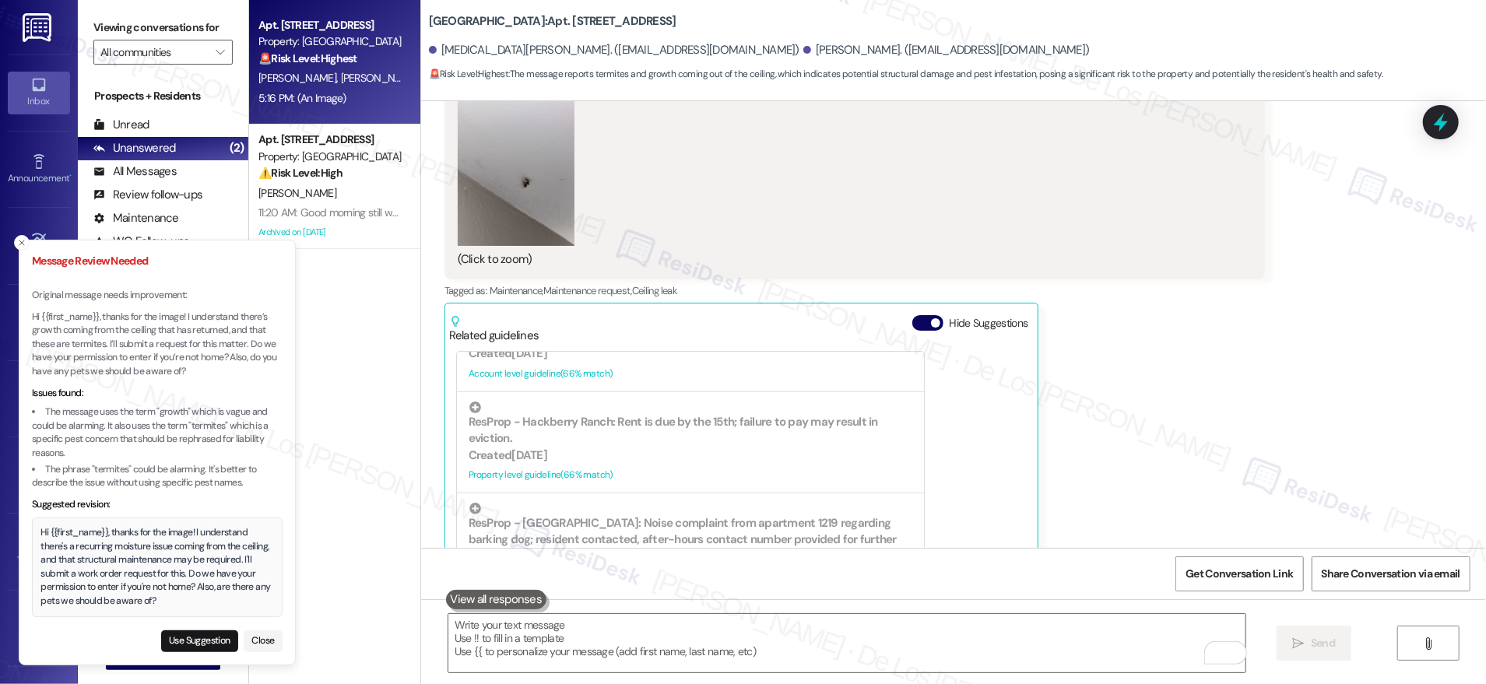
scroll to position [12642, 0]
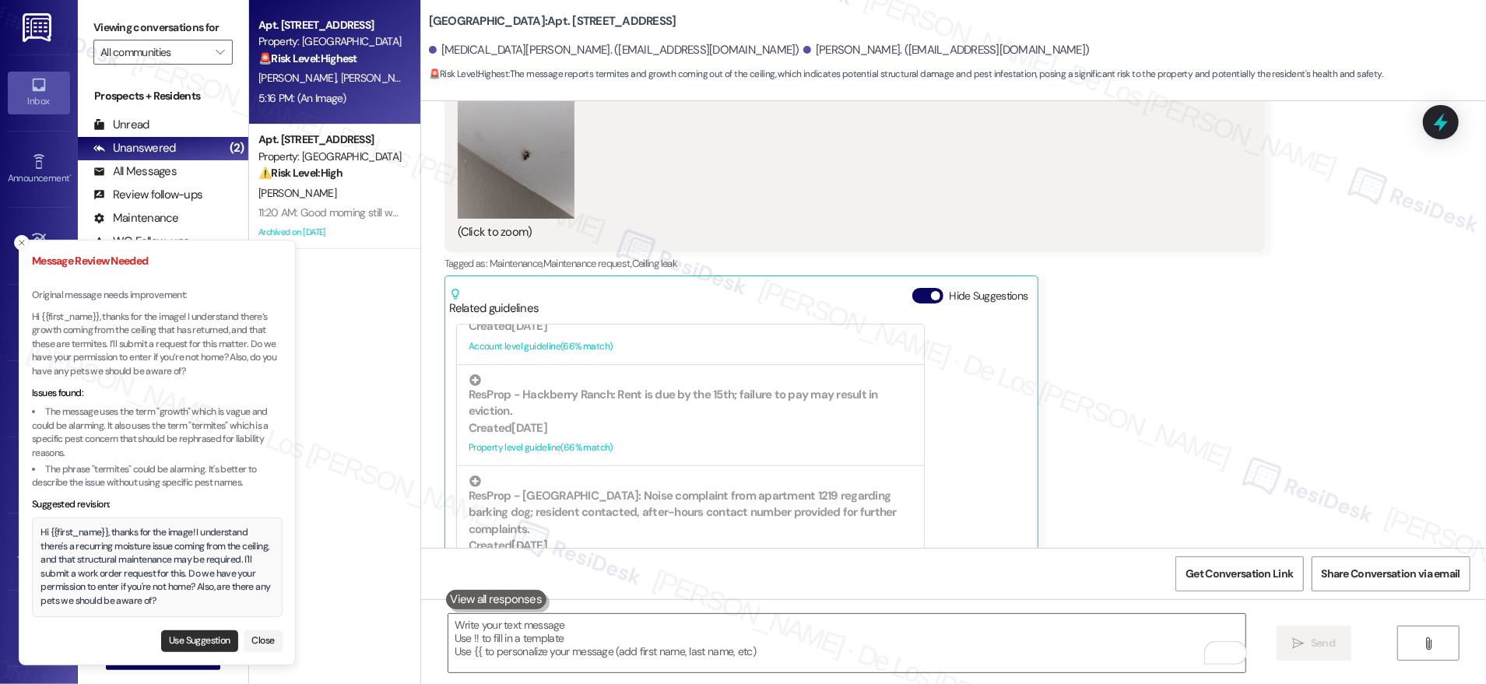
click at [218, 637] on button "Use Suggestion" at bounding box center [199, 642] width 77 height 22
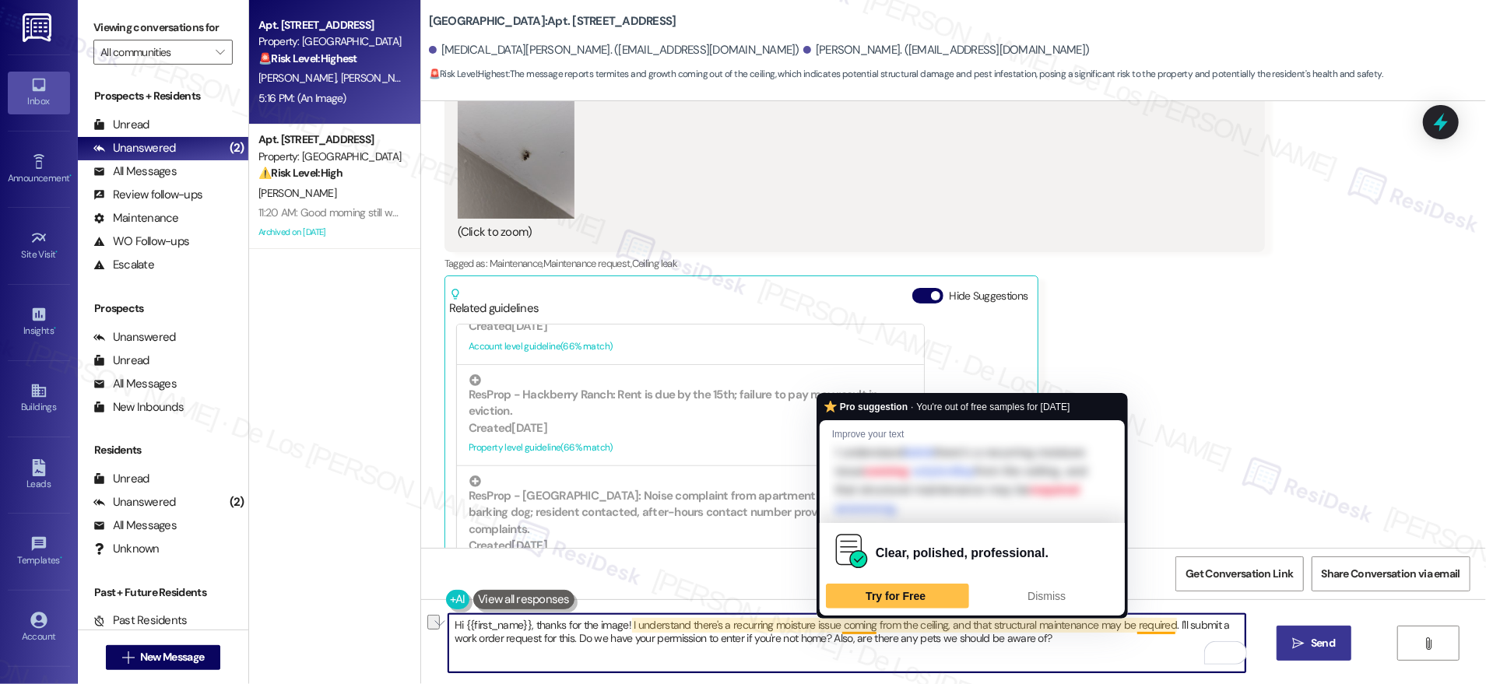
drag, startPoint x: 764, startPoint y: 624, endPoint x: 755, endPoint y: 541, distance: 83.0
click at [829, 626] on textarea "Hi {{first_name}}, thanks for the image! I understand there's a recurring moist…" at bounding box center [846, 643] width 797 height 58
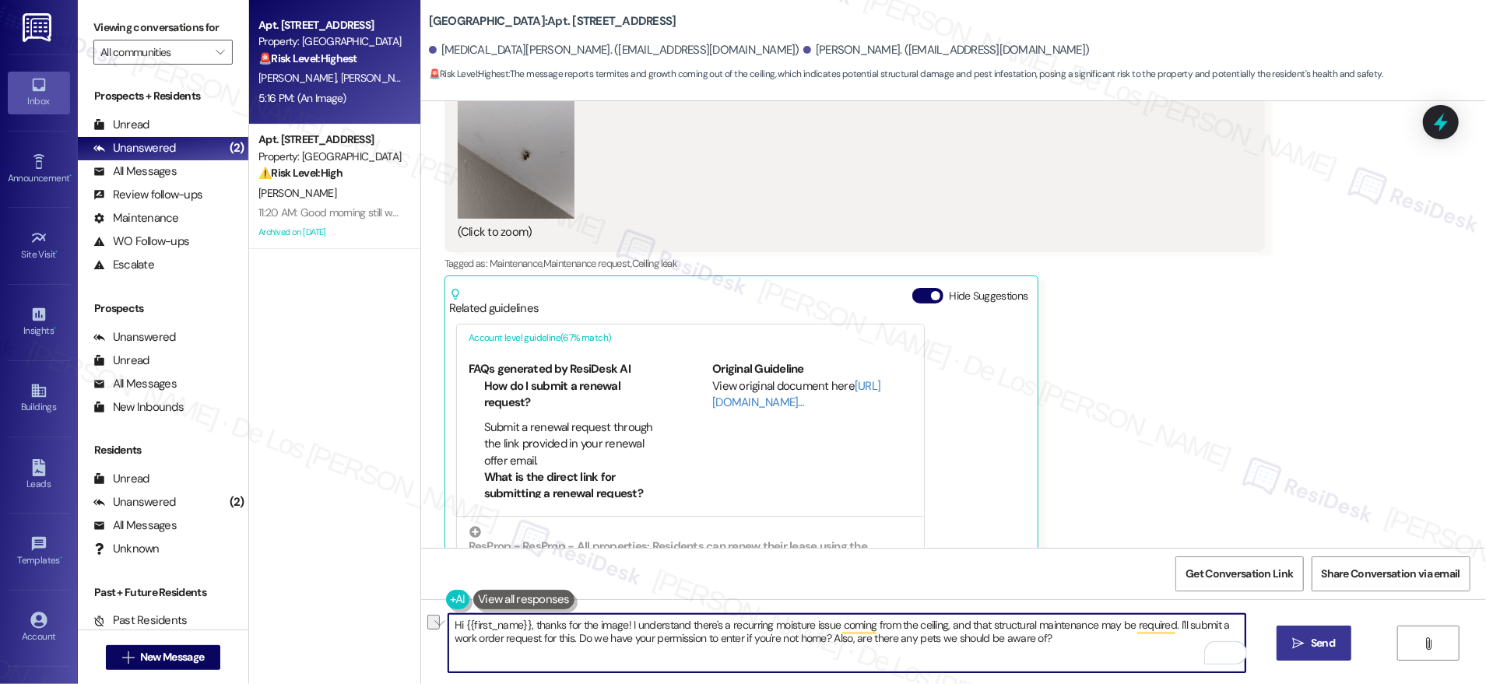
scroll to position [1, 0]
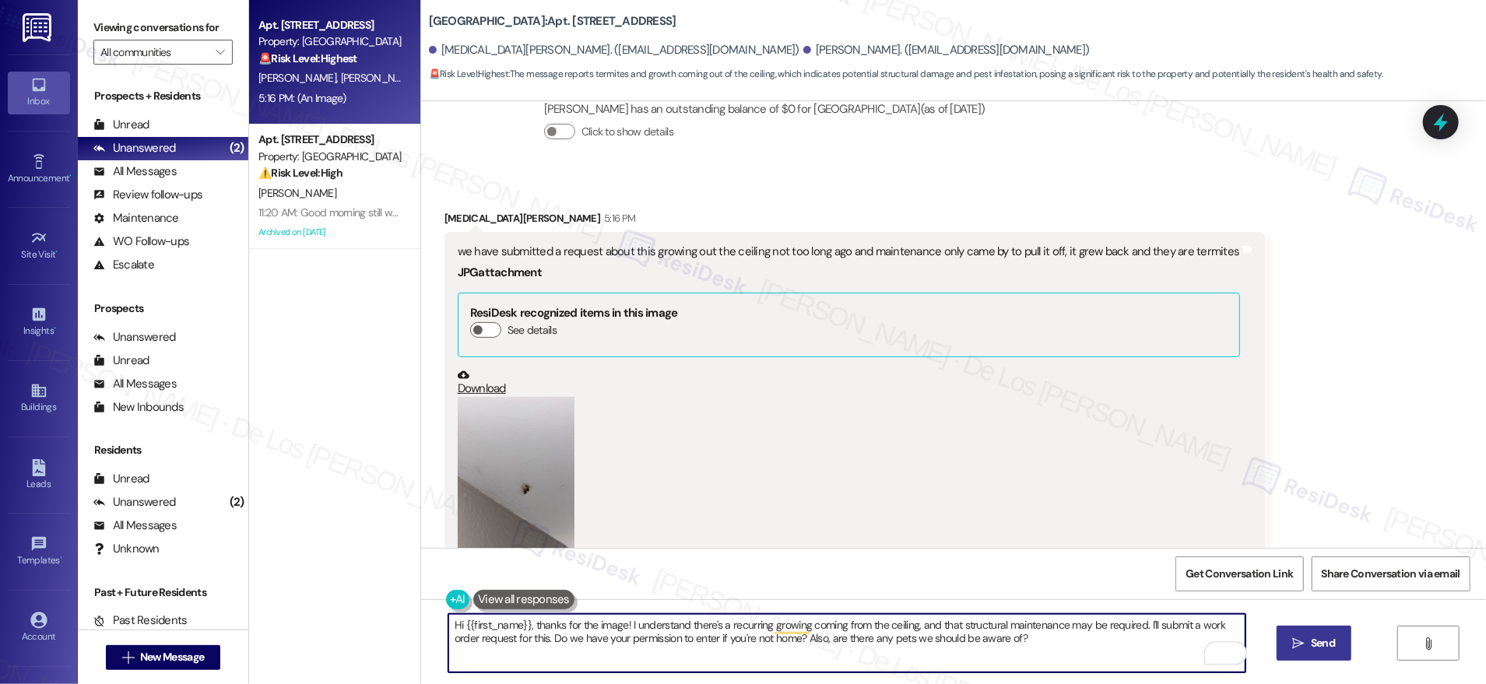
click at [1022, 638] on textarea "Hi {{first_name}}, thanks for the image! I understand there's a recurring growi…" at bounding box center [846, 643] width 797 height 58
drag, startPoint x: 909, startPoint y: 626, endPoint x: 1203, endPoint y: 628, distance: 294.3
click at [1130, 631] on textarea "Hi {{first_name}}, thanks for the image! I understand there's a recurring growi…" at bounding box center [846, 643] width 797 height 58
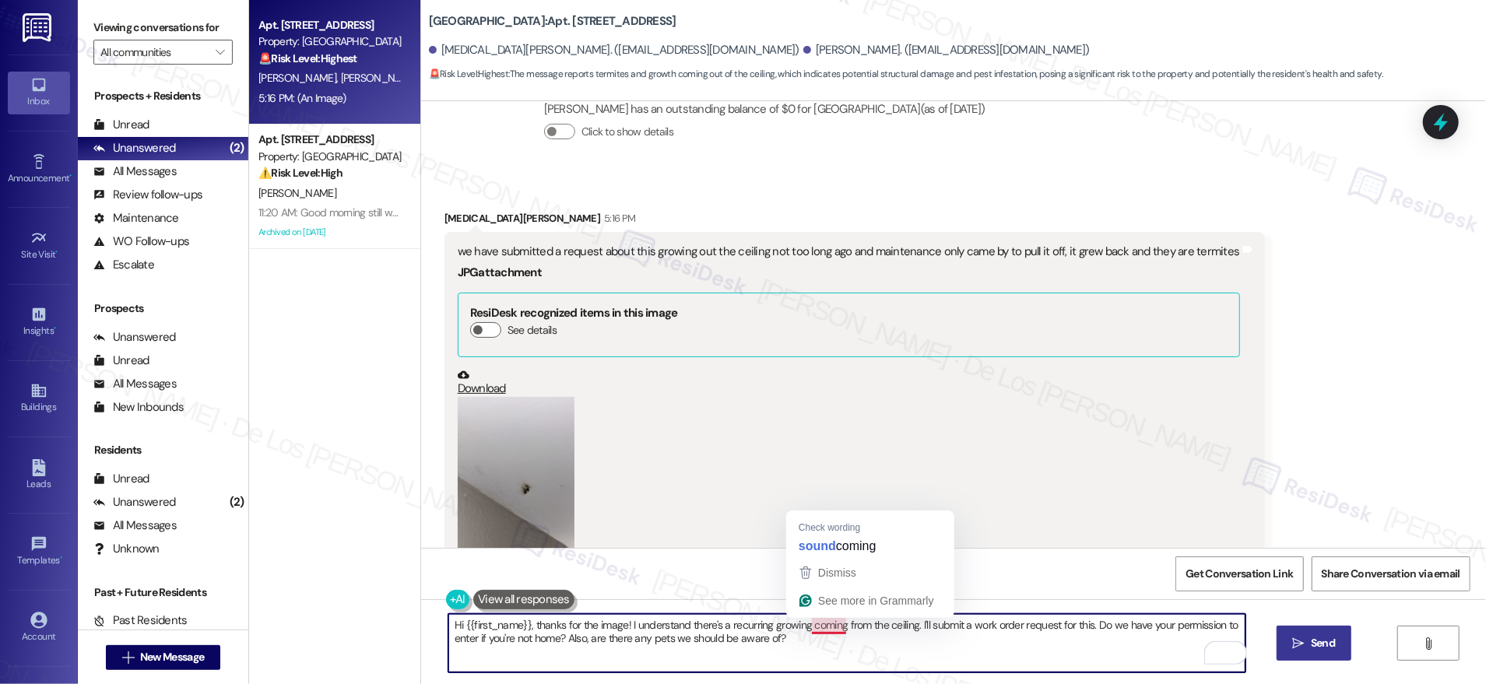
click at [820, 627] on textarea "Hi {{first_name}}, thanks for the image! I understand there's a recurring growi…" at bounding box center [846, 643] width 797 height 58
click at [799, 623] on textarea "Hi {{first_name}}, thanks for the image! I understand there's a recurring growi…" at bounding box center [846, 643] width 797 height 58
click at [989, 648] on textarea "Hi {{first_name}}, thanks for the image! I understand there's a recurring growi…" at bounding box center [846, 643] width 797 height 58
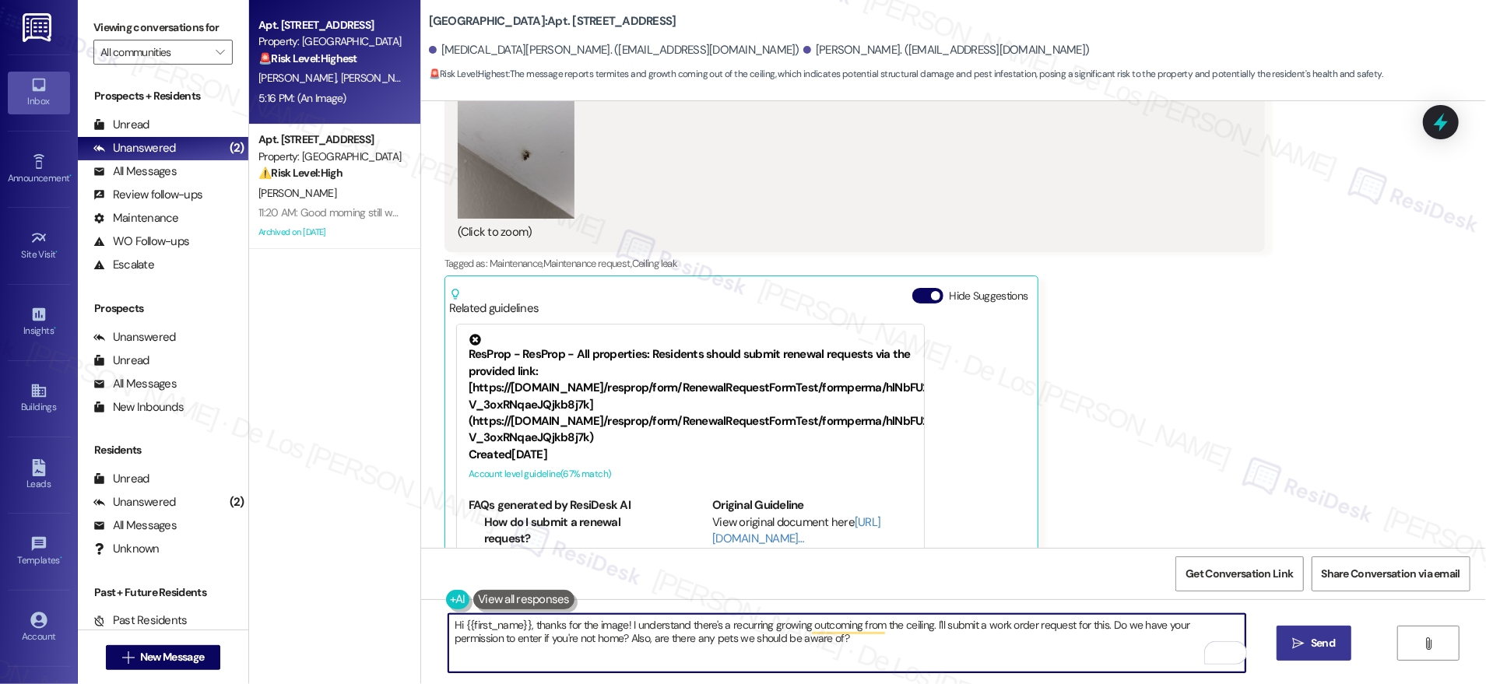
type textarea "Hi {{first_name}}, thanks for the image! I understand there's a recurring growi…"
click at [1324, 639] on span "Send" at bounding box center [1323, 643] width 24 height 16
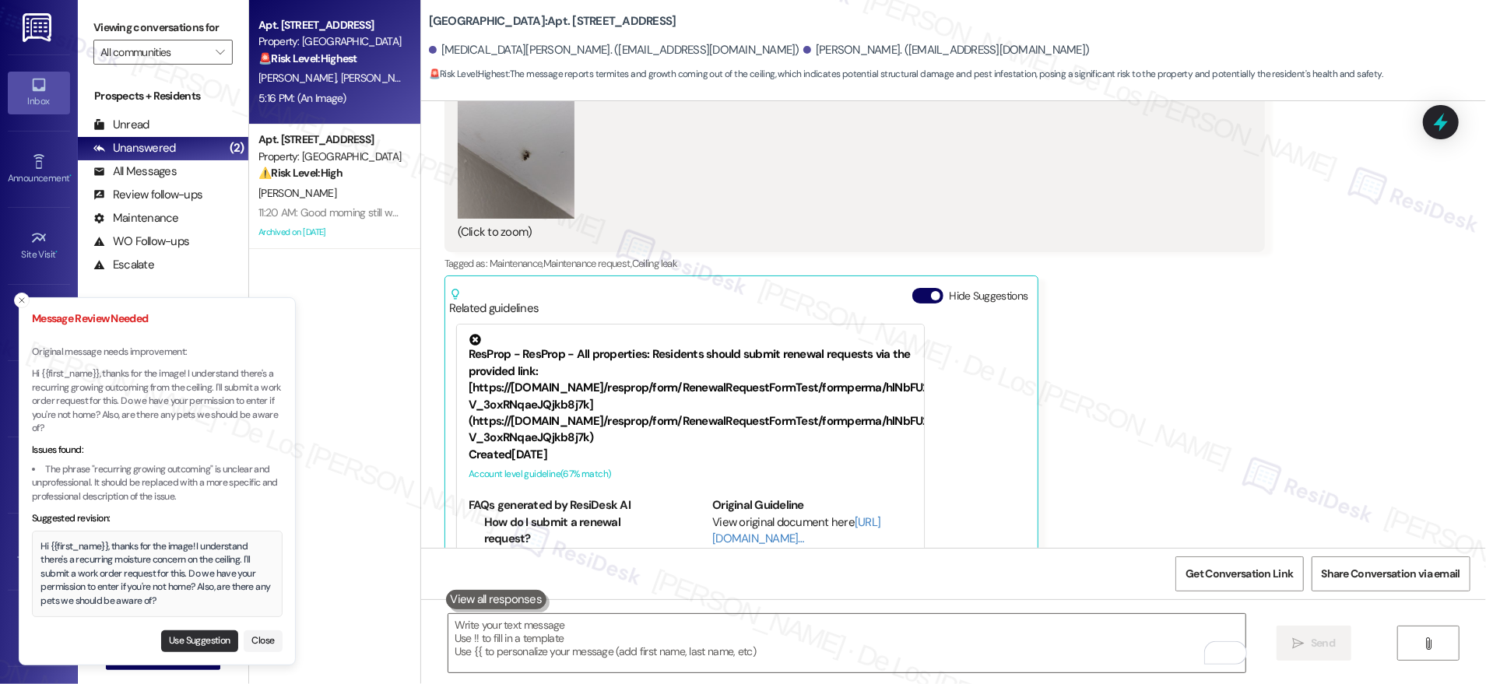
click at [198, 646] on button "Use Suggestion" at bounding box center [199, 642] width 77 height 22
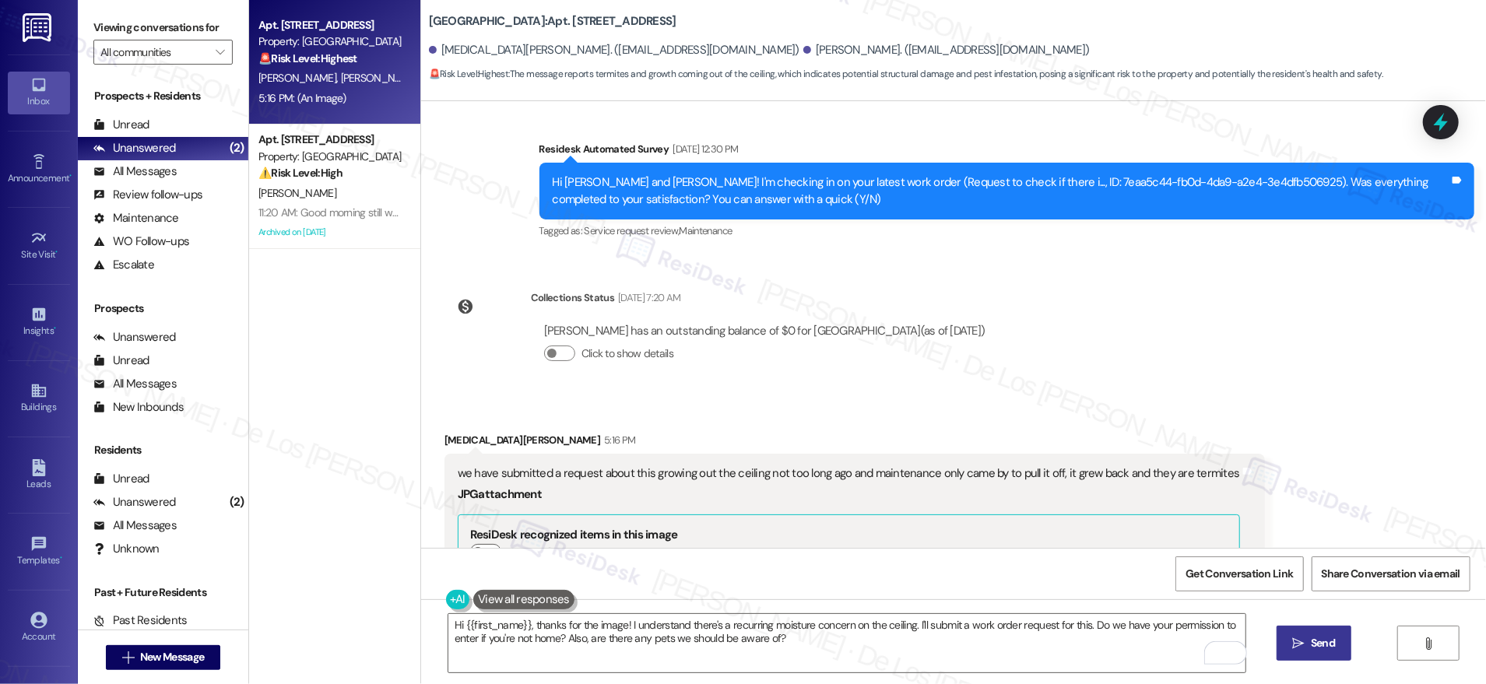
scroll to position [12068, 0]
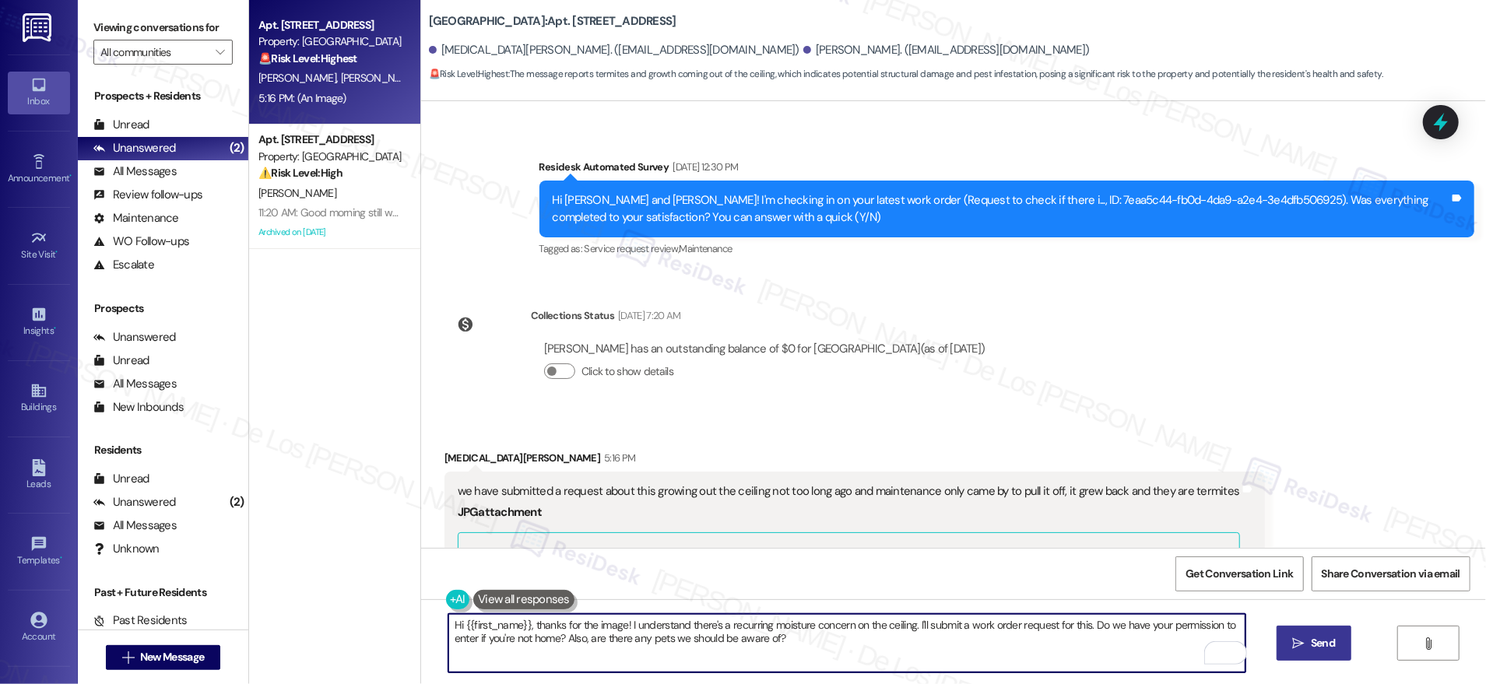
click at [804, 626] on textarea "Hi {{first_name}}, thanks for the image! I understand there's a recurring moist…" at bounding box center [846, 643] width 797 height 58
click at [1042, 642] on textarea "Hi {{first_name}}, thanks for the image! I understand there's a recurring conce…" at bounding box center [846, 643] width 797 height 58
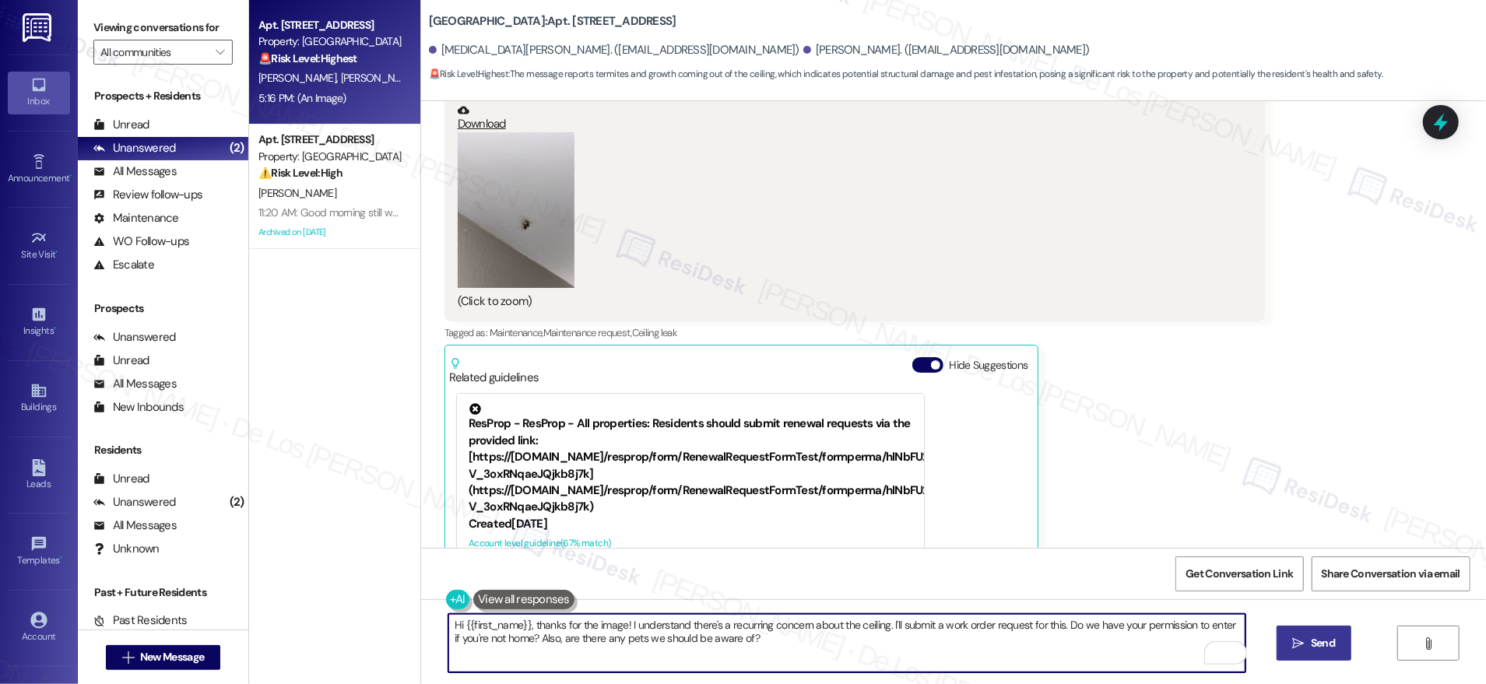
scroll to position [12642, 0]
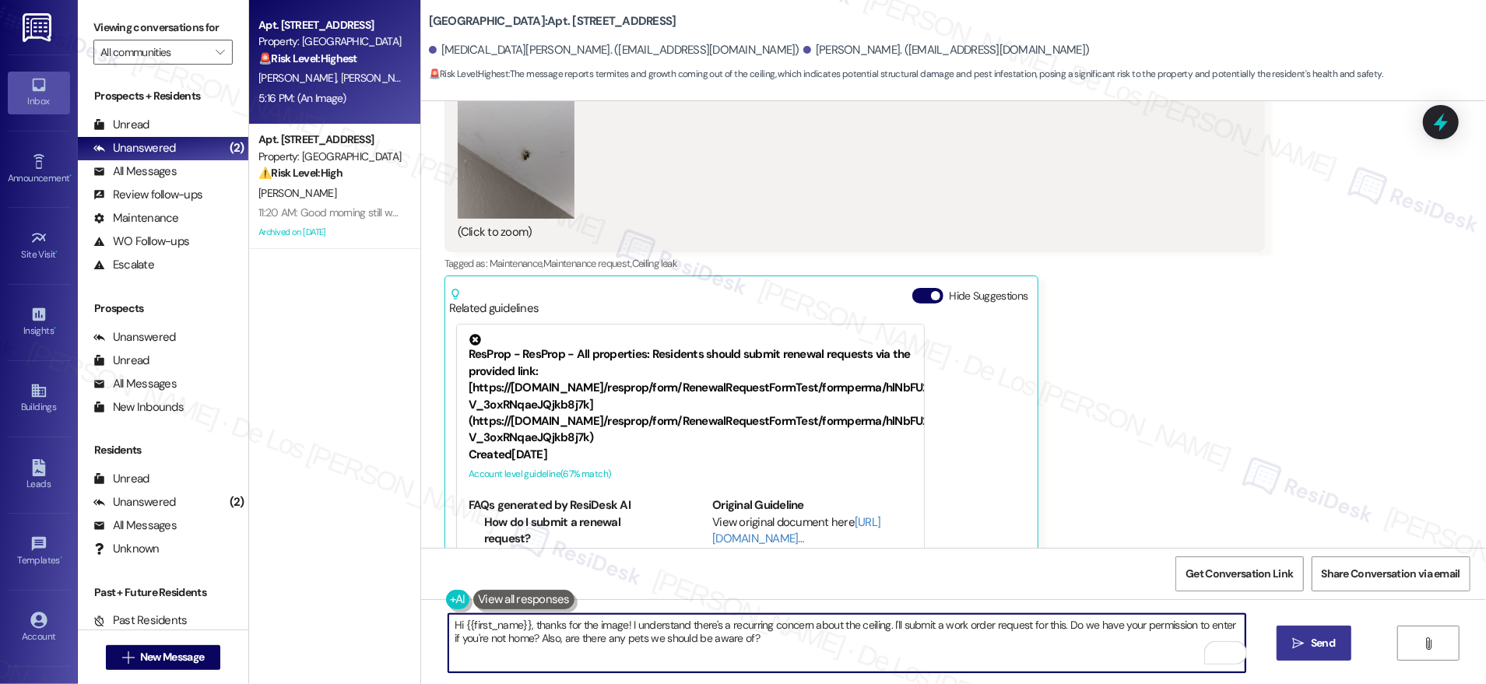
type textarea "Hi {{first_name}}, thanks for the image! I understand there's a recurring conce…"
click at [1298, 635] on span " Send" at bounding box center [1314, 643] width 49 height 16
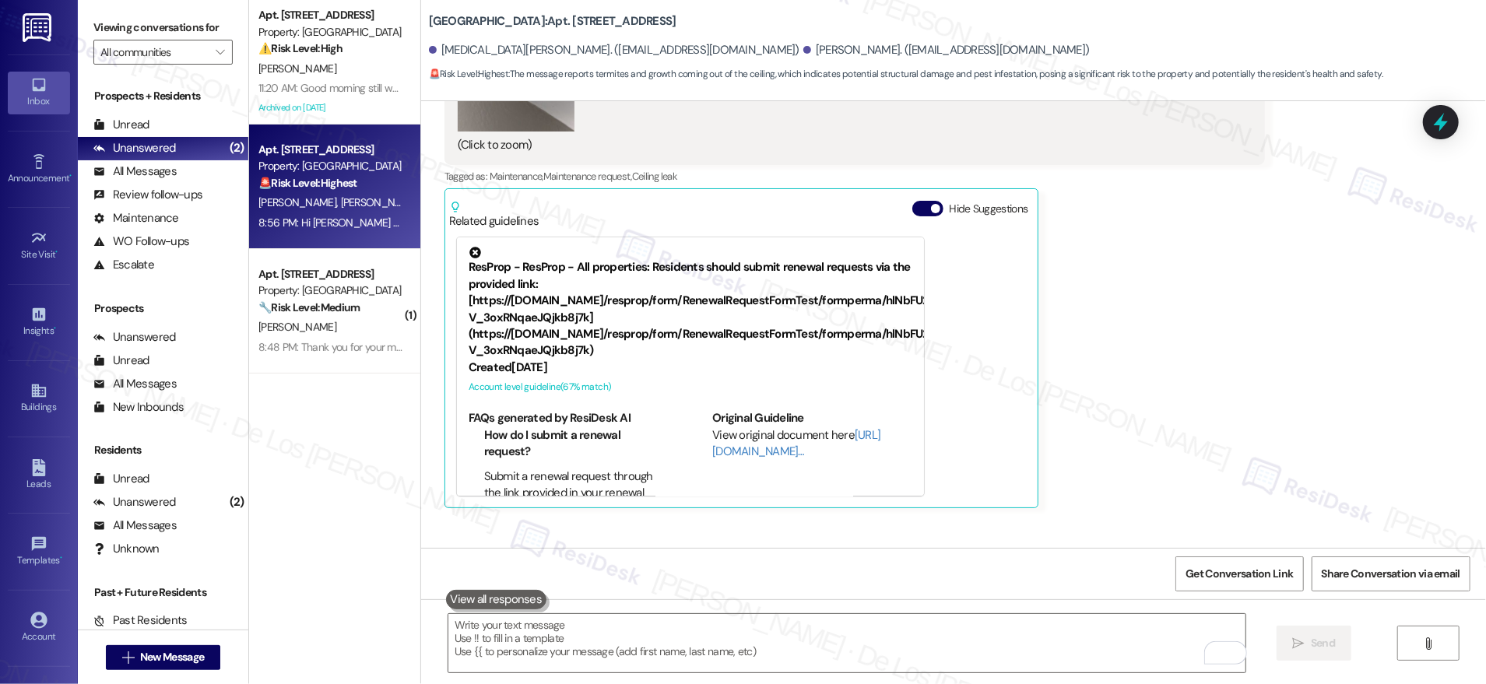
scroll to position [12768, 0]
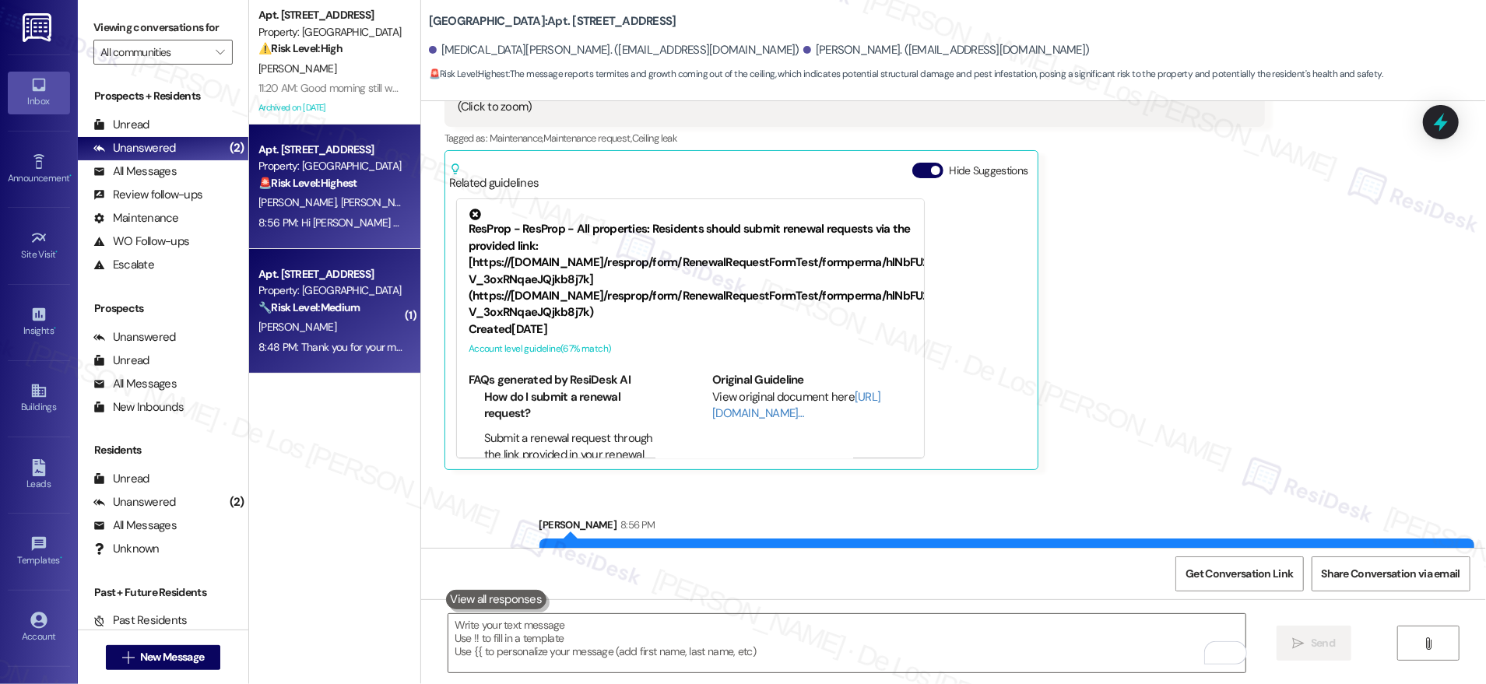
click at [365, 352] on div "8:48 PM: Thank you for your message. Our offices are currently closed, but we w…" at bounding box center [714, 347] width 913 height 14
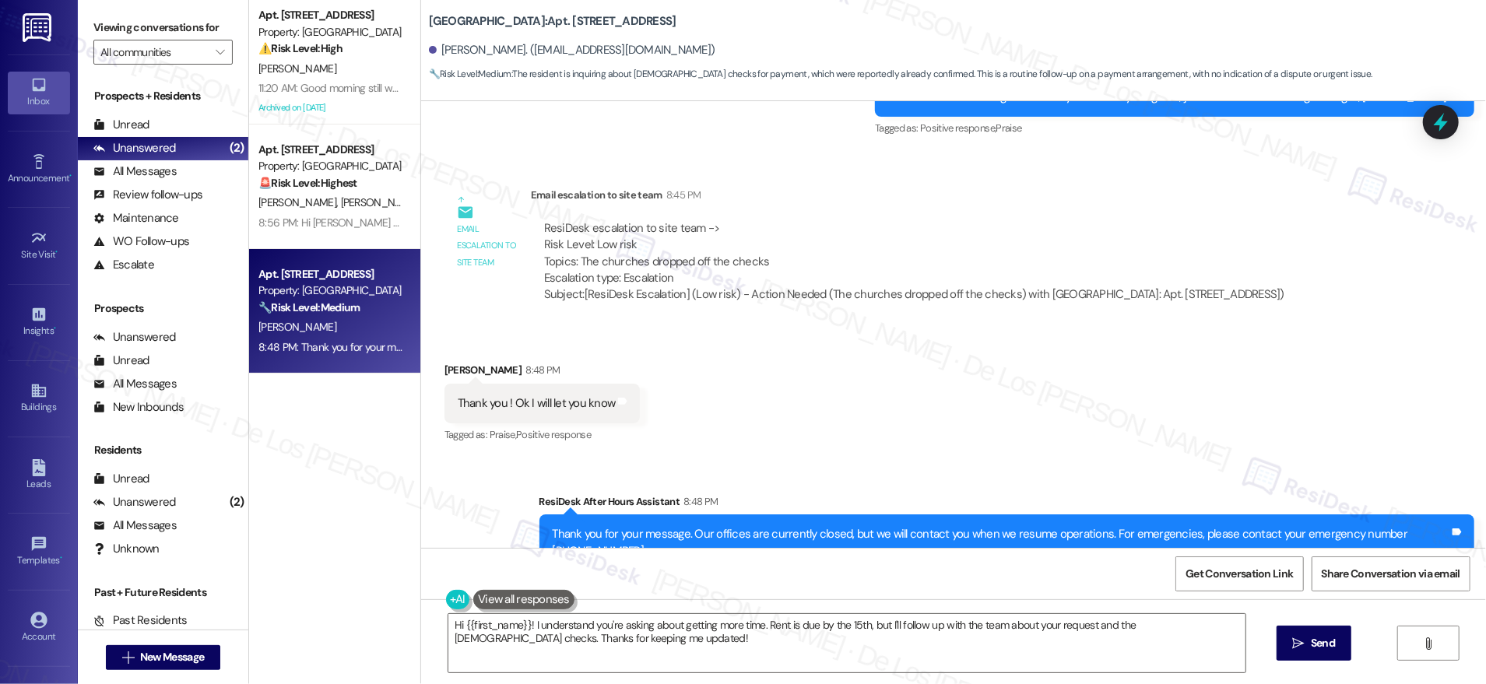
scroll to position [3871, 0]
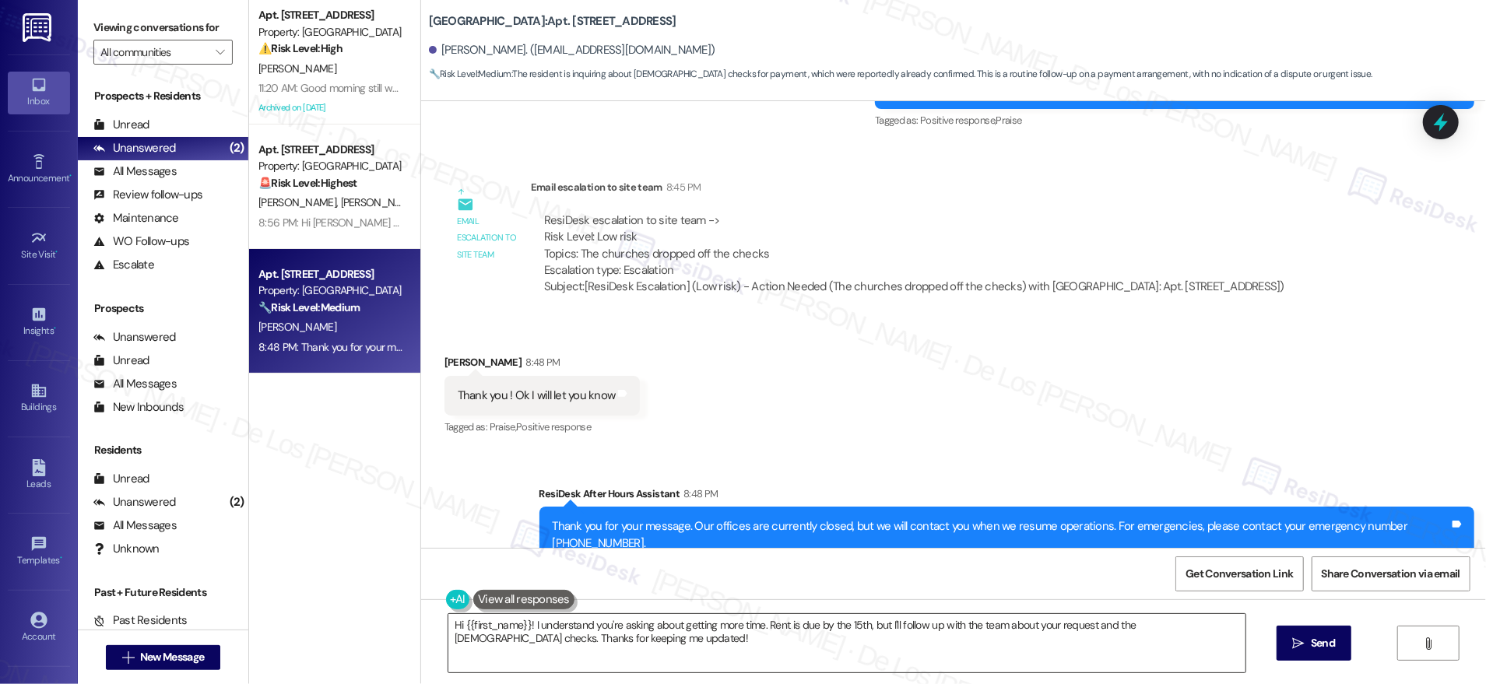
click at [645, 666] on textarea "Hi {{first_name}}! I understand you're asking about getting more time. Rent is …" at bounding box center [846, 643] width 797 height 58
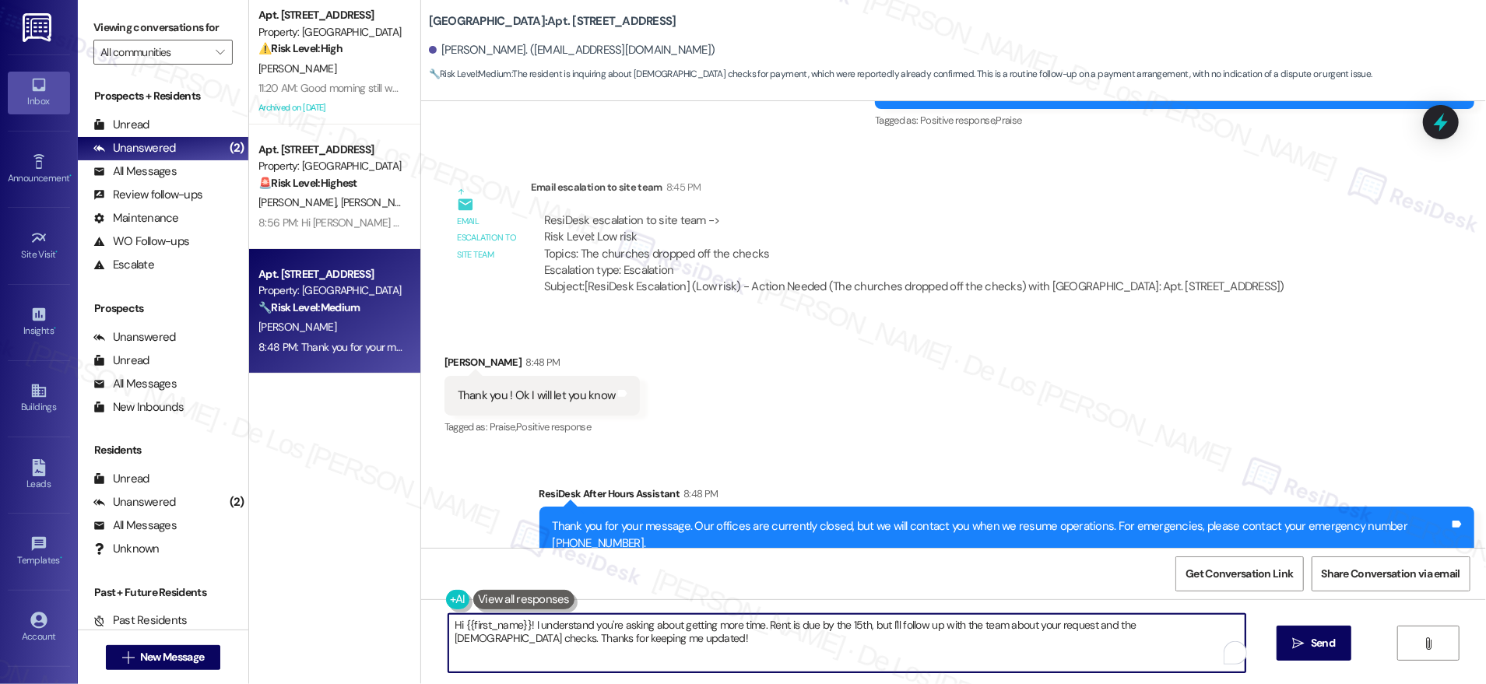
click at [645, 666] on textarea "Hi {{first_name}}! I understand you're asking about getting more time. Rent is …" at bounding box center [846, 643] width 797 height 58
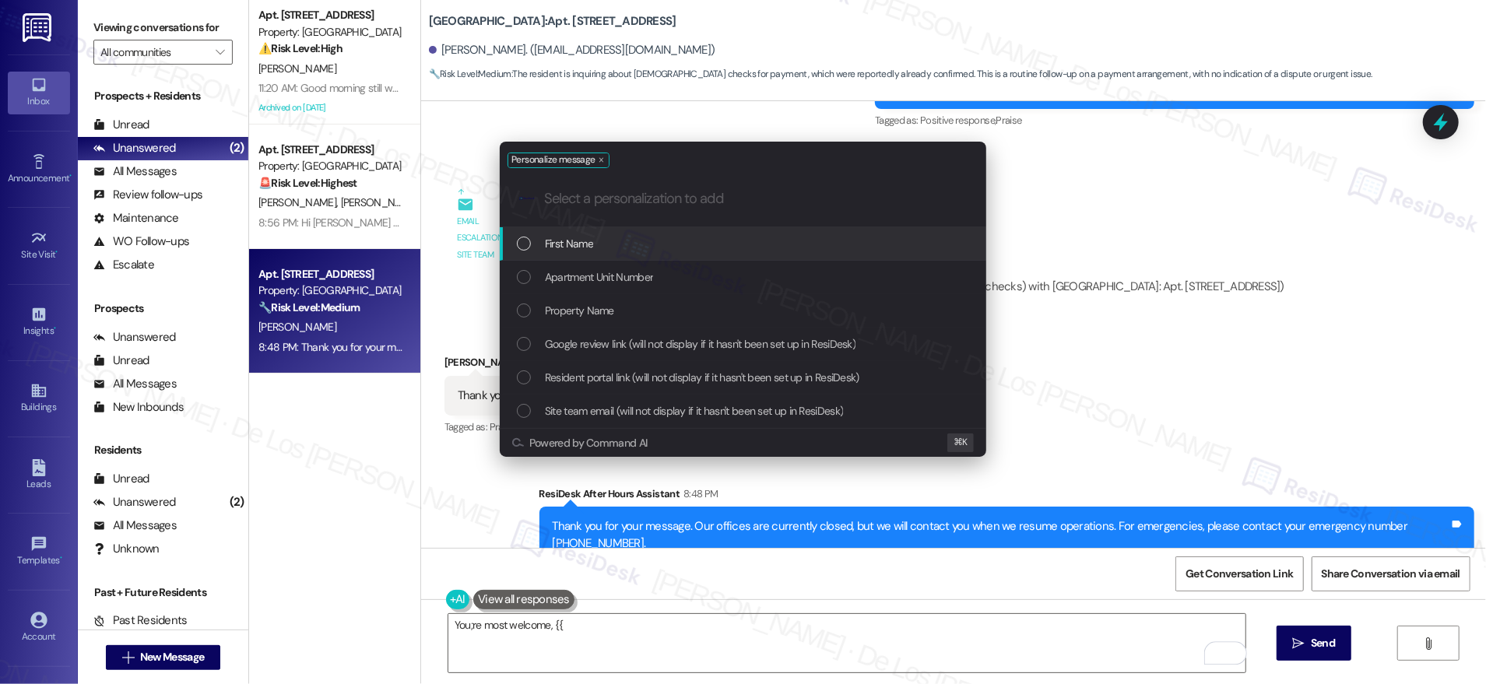
drag, startPoint x: 586, startPoint y: 230, endPoint x: 597, endPoint y: 262, distance: 33.0
click at [586, 230] on div "First Name" at bounding box center [743, 243] width 487 height 33
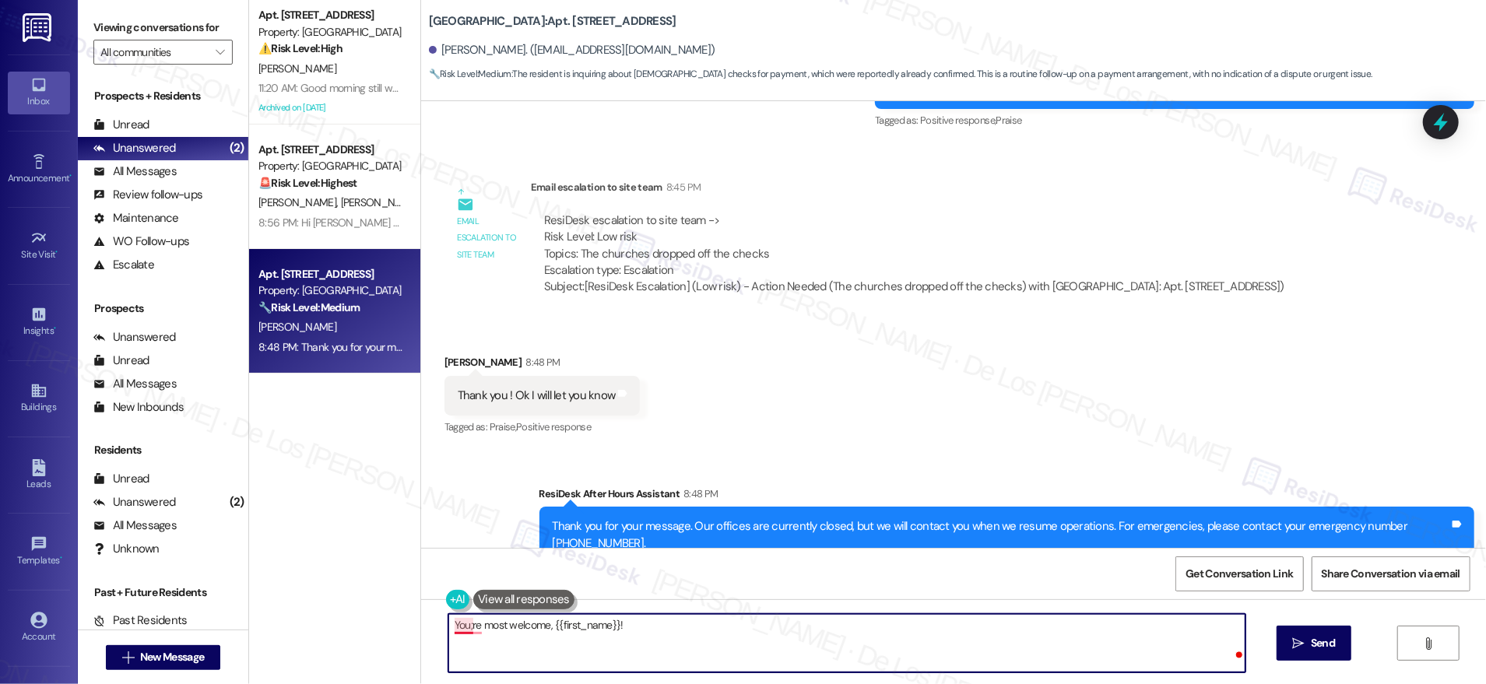
click at [459, 624] on textarea "You;re most welcome, {{first_name}}!" at bounding box center [846, 643] width 797 height 58
type textarea "You're most welcome, {{first_name}}!"
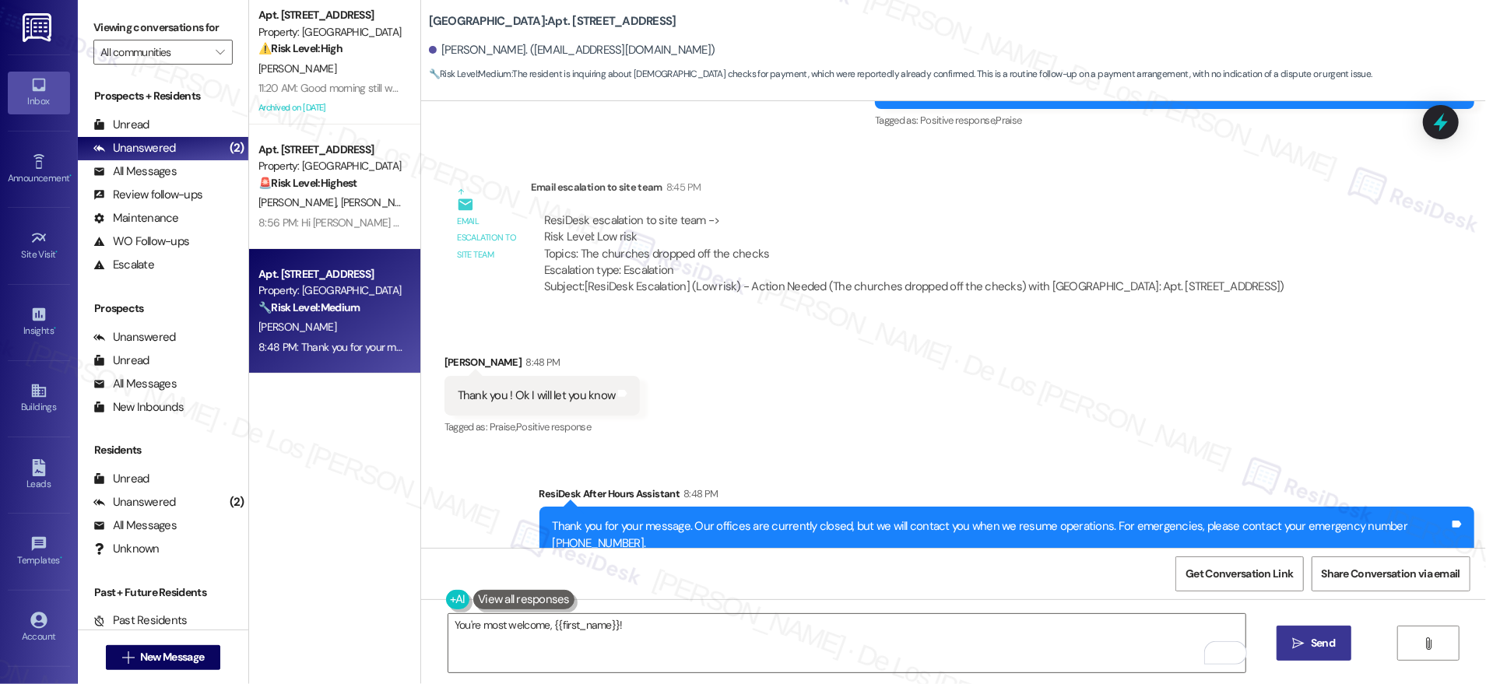
click at [1332, 634] on button " Send" at bounding box center [1315, 643] width 76 height 35
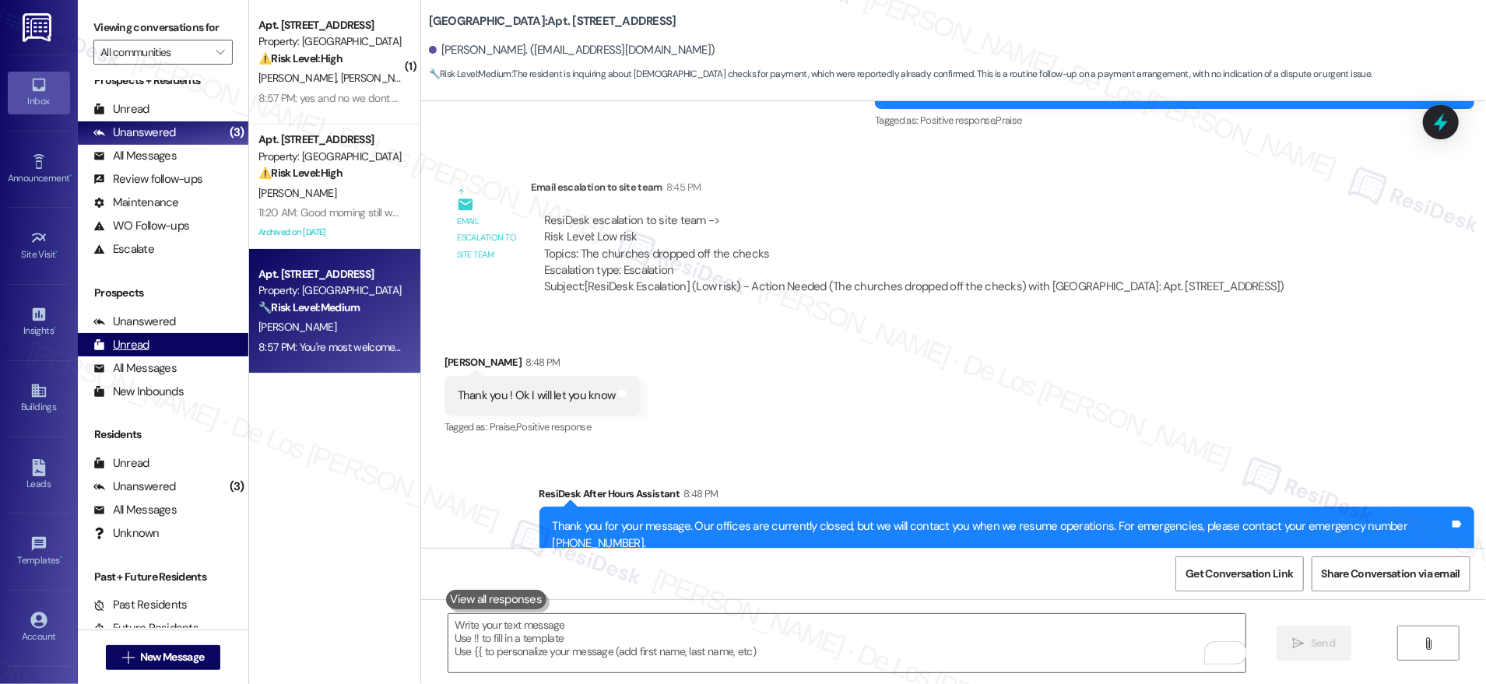
scroll to position [51, 0]
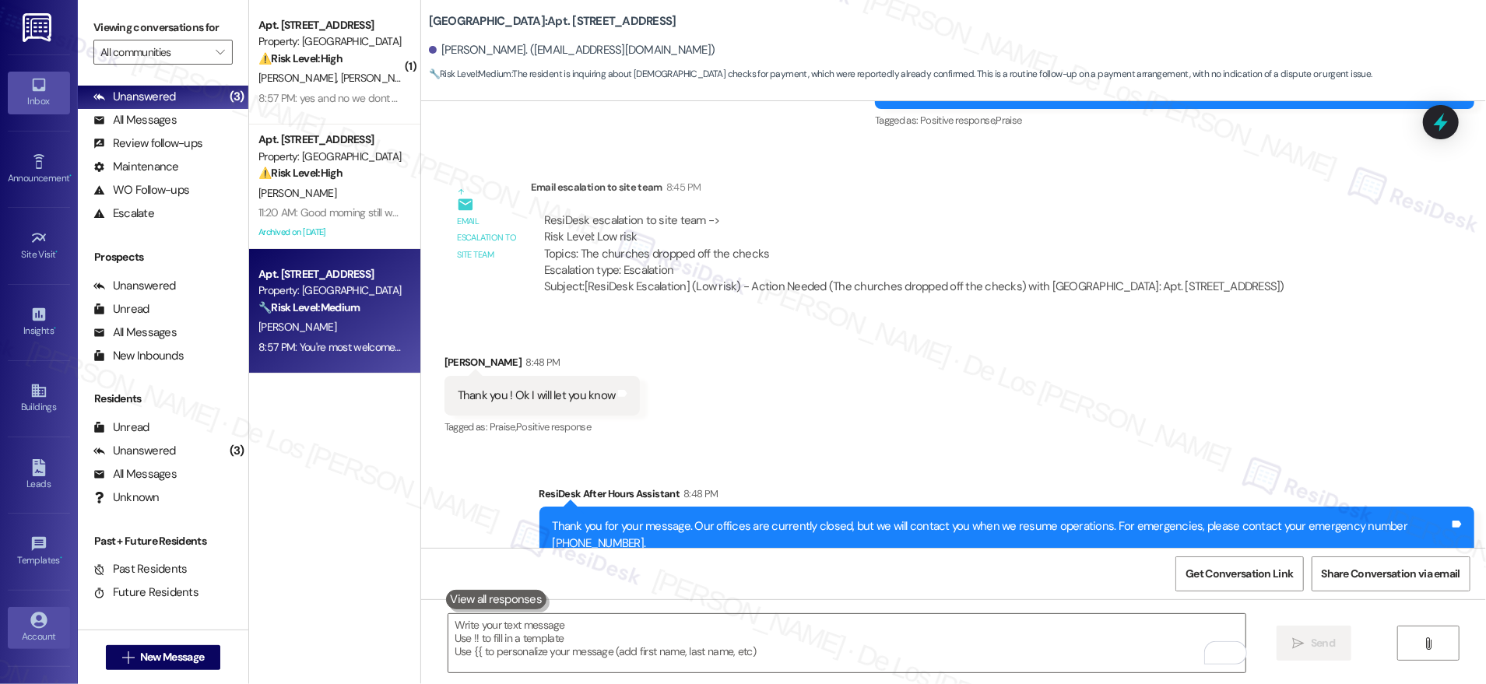
click at [40, 616] on icon at bounding box center [38, 620] width 16 height 16
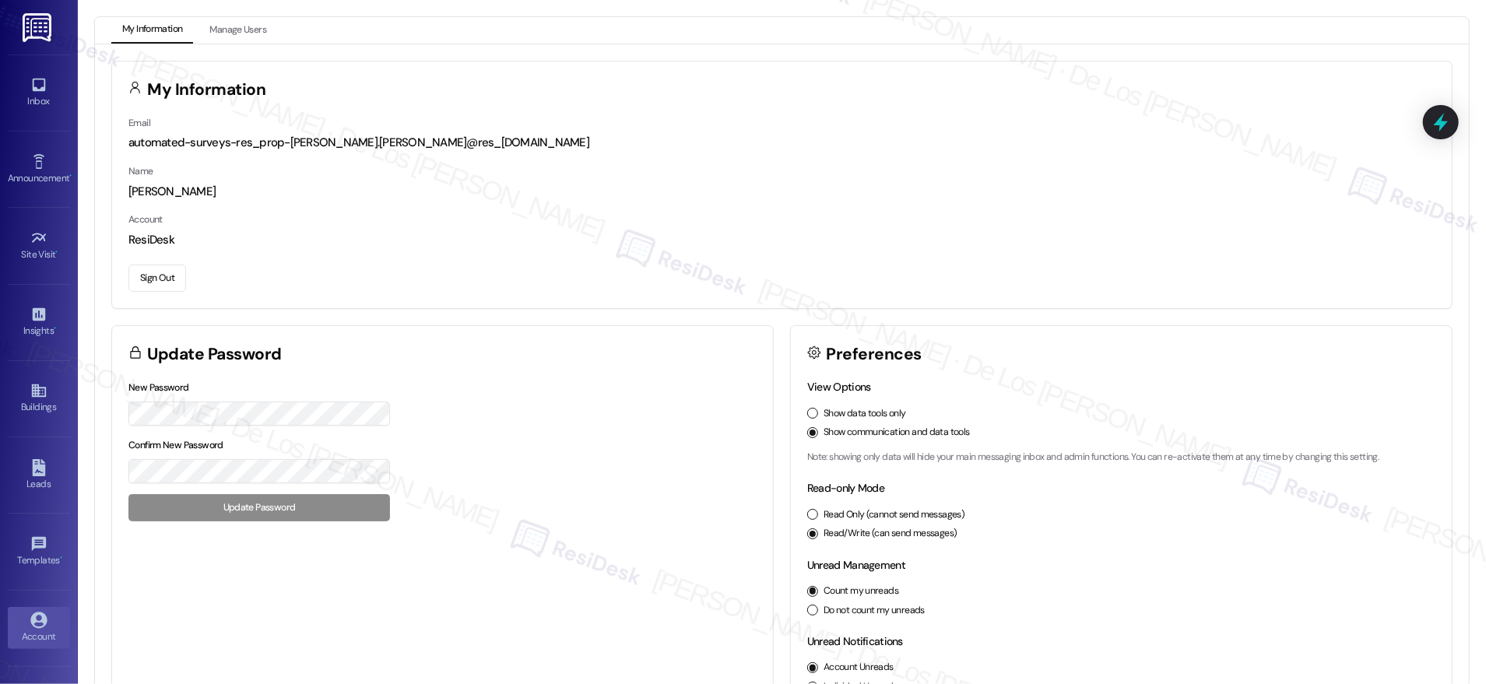
drag, startPoint x: 149, startPoint y: 275, endPoint x: 171, endPoint y: 269, distance: 22.7
click at [149, 276] on button "Sign Out" at bounding box center [157, 278] width 58 height 27
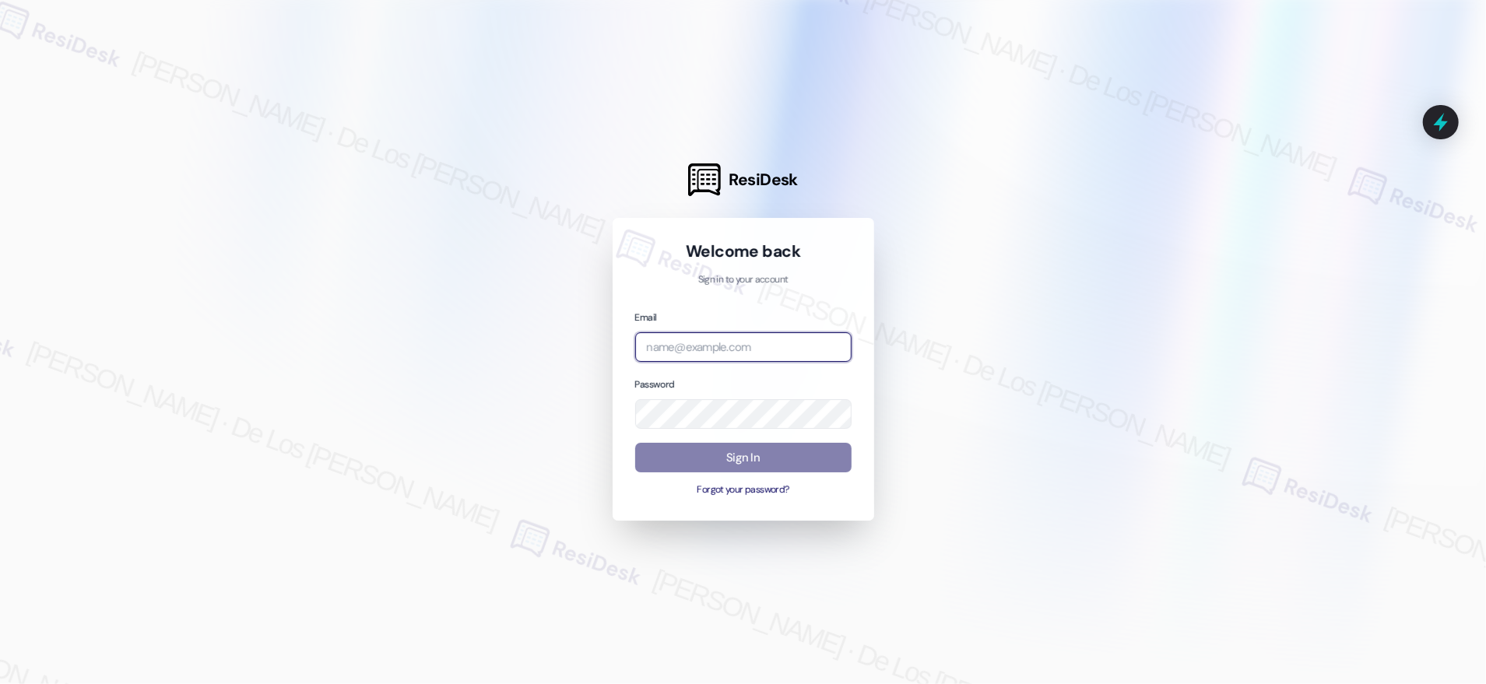
click at [697, 343] on input "email" at bounding box center [743, 347] width 216 height 30
type input "automated-surveys-orion_housing-[PERSON_NAME].[PERSON_NAME]@orion_[DOMAIN_NAME]"
